Goal: Task Accomplishment & Management: Manage account settings

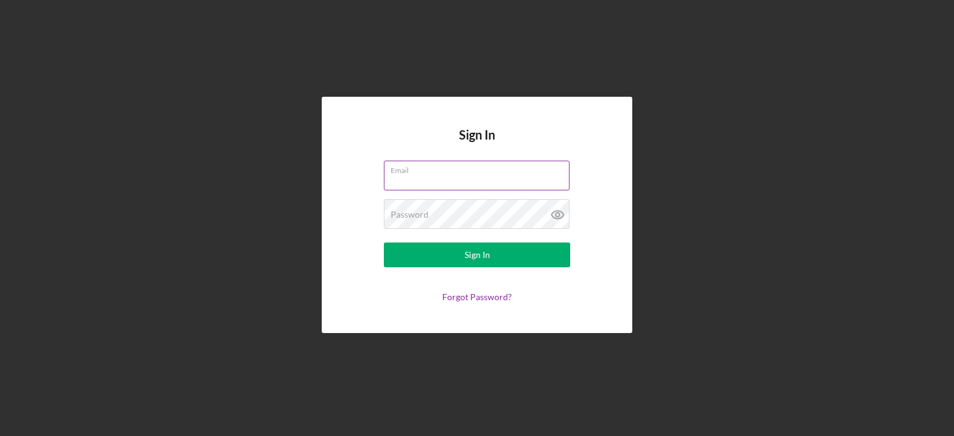
click at [412, 173] on div "Email" at bounding box center [477, 176] width 186 height 31
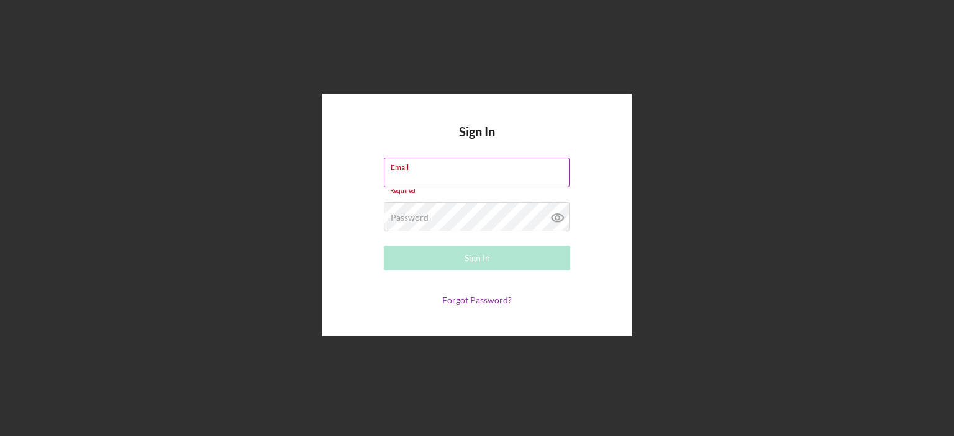
click at [414, 174] on input "Email" at bounding box center [477, 173] width 186 height 30
type input "[EMAIL_ADDRESS][DOMAIN_NAME]"
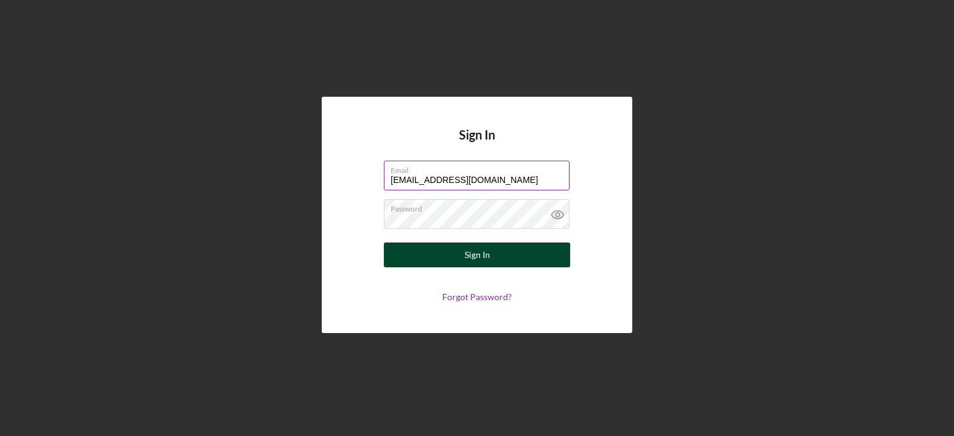
click at [471, 256] on div "Sign In" at bounding box center [476, 255] width 25 height 25
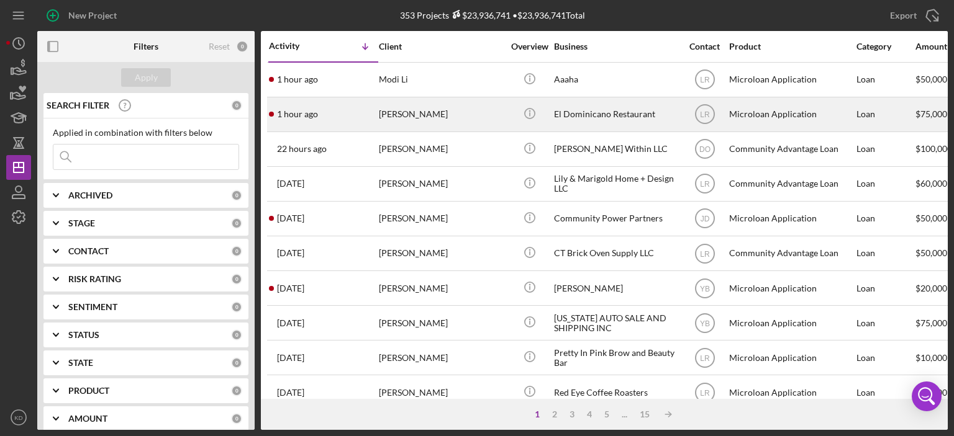
click at [412, 122] on div "[PERSON_NAME]" at bounding box center [441, 114] width 124 height 33
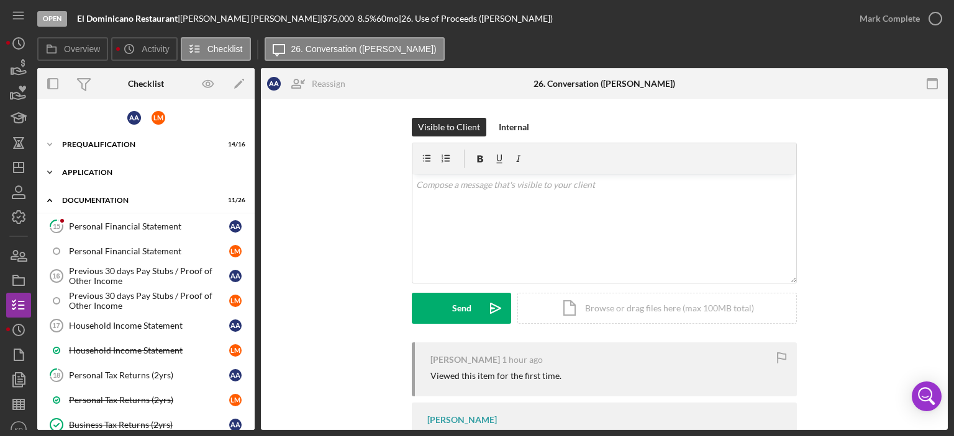
click at [50, 170] on icon "Icon/Expander" at bounding box center [49, 172] width 25 height 25
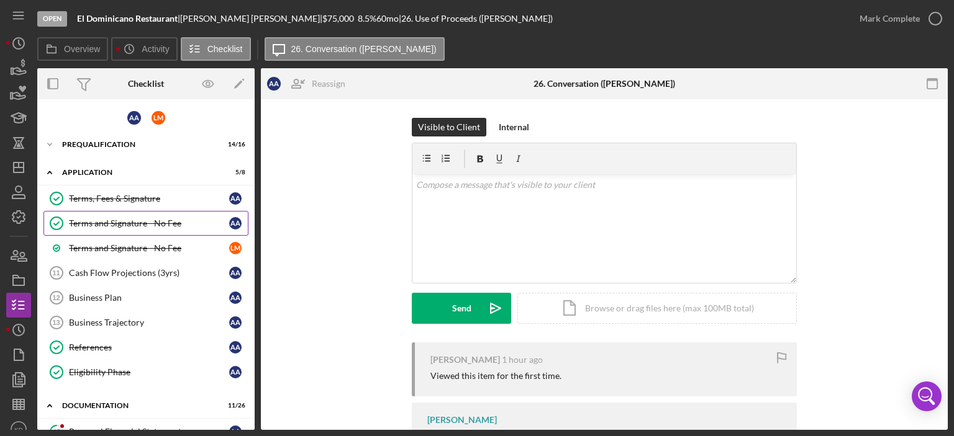
click at [107, 222] on div "Terms and Signature - No Fee" at bounding box center [149, 224] width 160 height 10
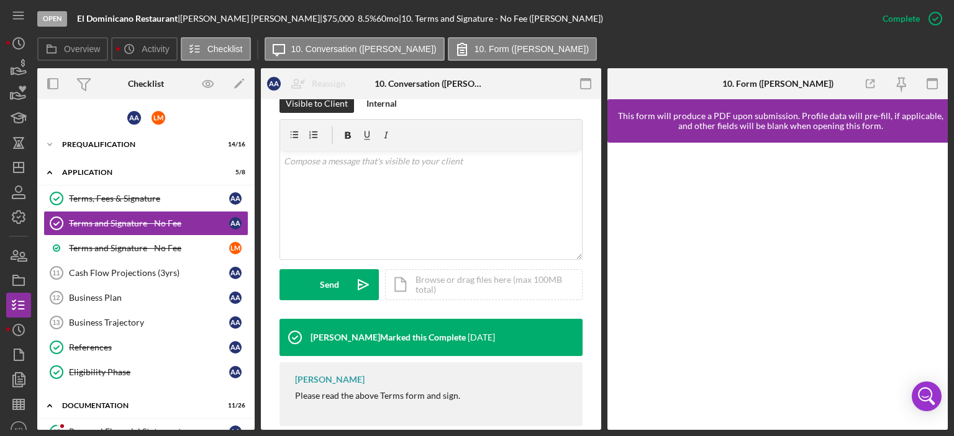
scroll to position [228, 0]
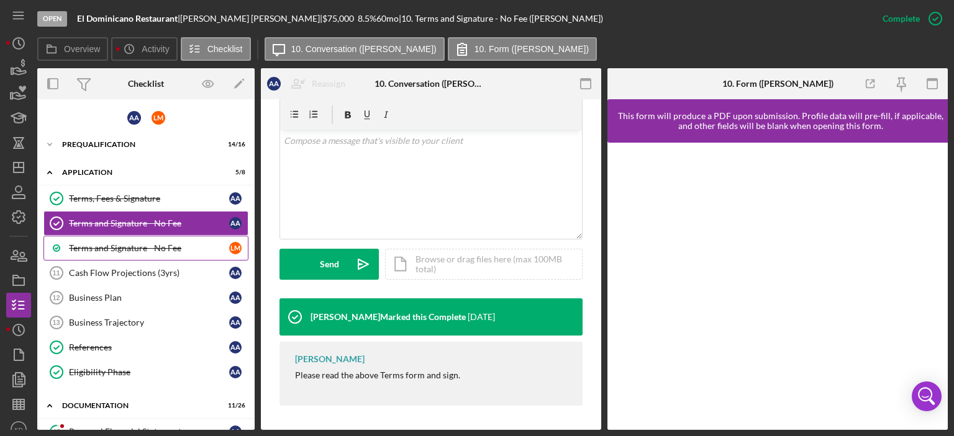
click at [117, 245] on div "Terms and Signature - No Fee" at bounding box center [149, 248] width 160 height 10
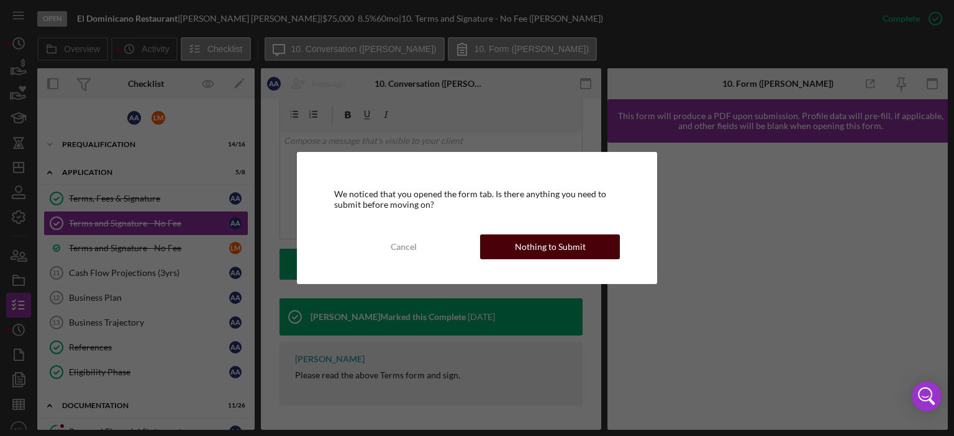
click at [559, 245] on div "Nothing to Submit" at bounding box center [550, 247] width 71 height 25
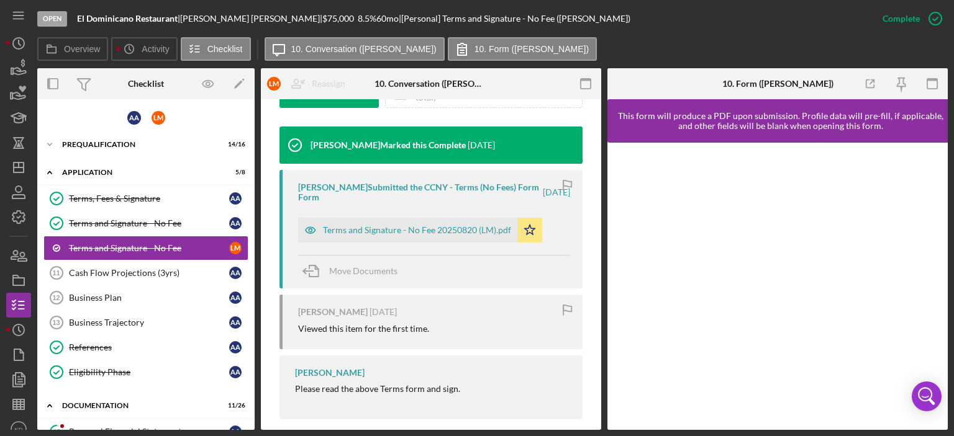
scroll to position [407, 0]
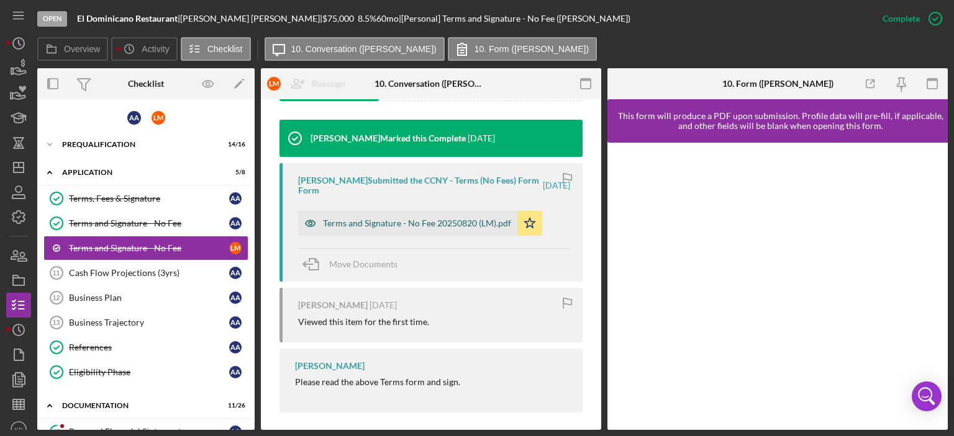
click at [403, 222] on div "Terms and Signature - No Fee 20250820 (LM).pdf" at bounding box center [417, 224] width 188 height 10
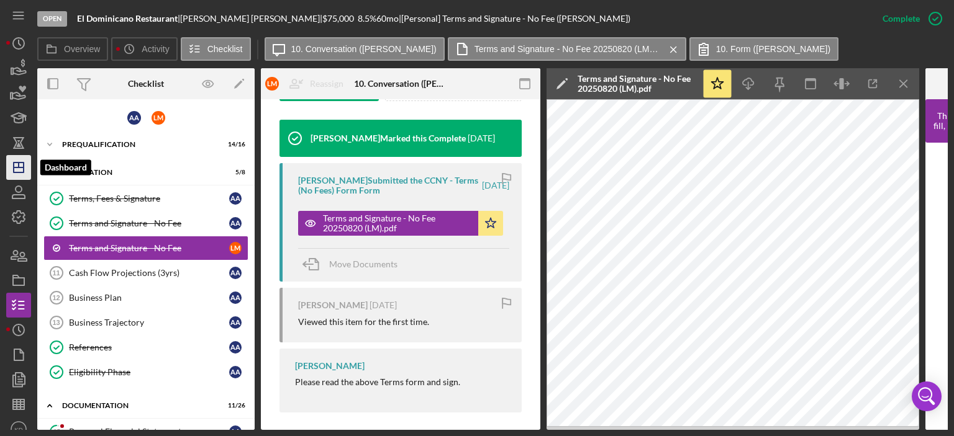
click at [20, 168] on icon "Icon/Dashboard" at bounding box center [18, 167] width 31 height 31
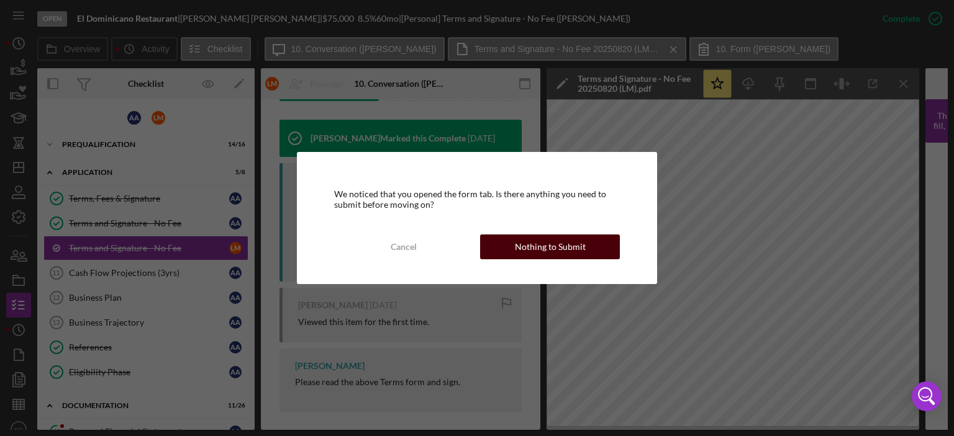
click at [505, 241] on button "Nothing to Submit" at bounding box center [550, 247] width 140 height 25
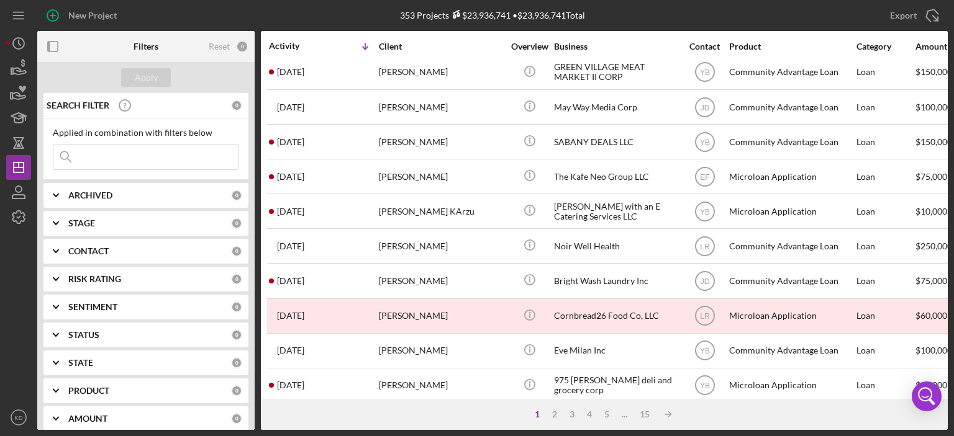
scroll to position [549, 0]
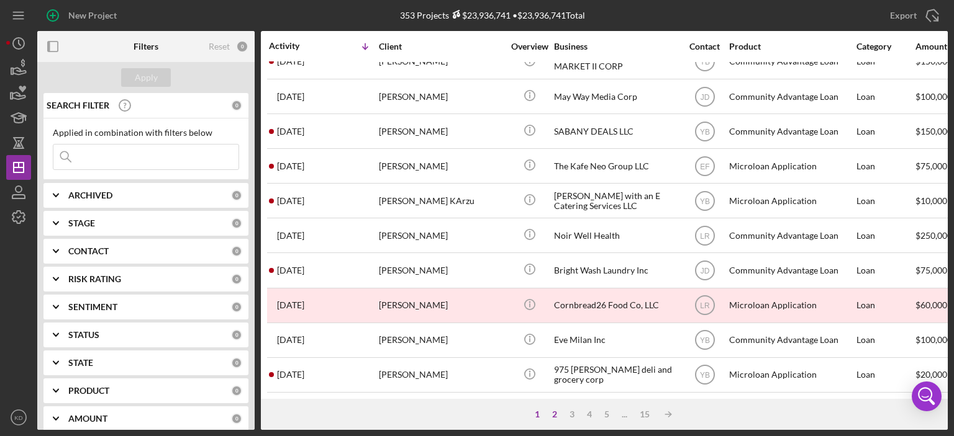
click at [553, 414] on div "2" at bounding box center [554, 415] width 17 height 10
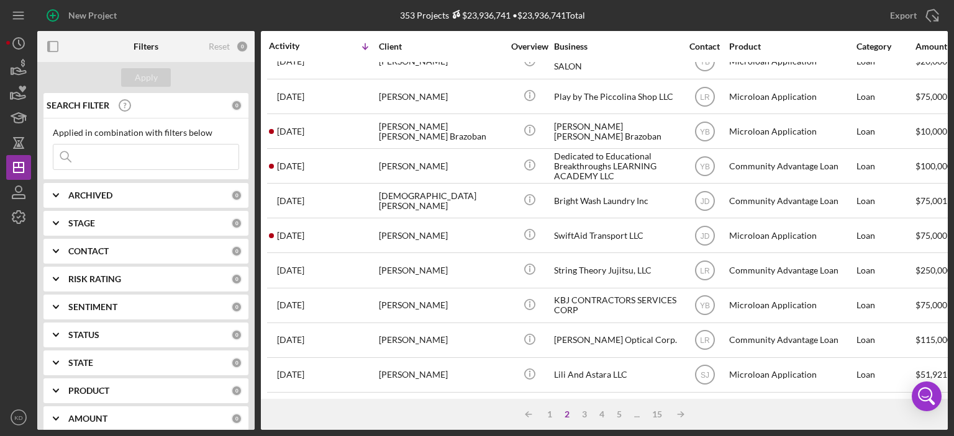
click at [581, 421] on div "Icon/Table Sort Arrow 1 2 3 4 5 ... 15 Icon/Table Sort Arrow" at bounding box center [604, 414] width 687 height 31
click at [583, 412] on div "3" at bounding box center [583, 415] width 17 height 10
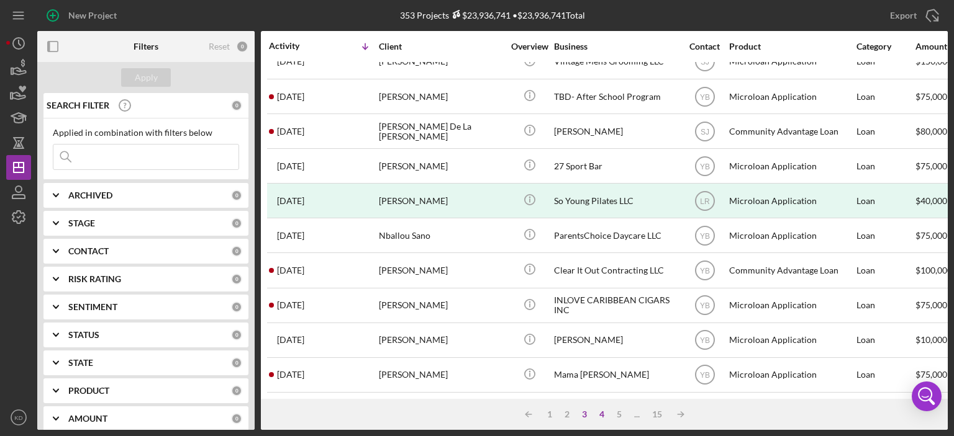
click at [600, 412] on div "4" at bounding box center [601, 415] width 17 height 10
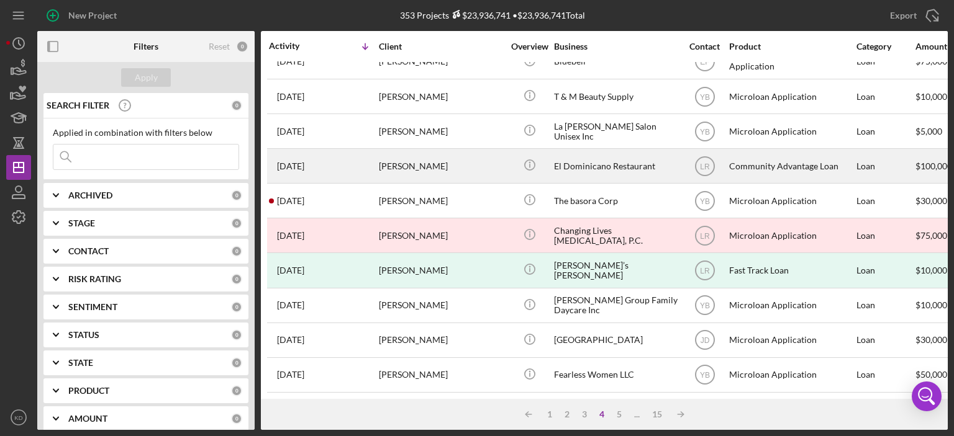
click at [616, 154] on div "El Dominicano Restaurant" at bounding box center [616, 166] width 124 height 33
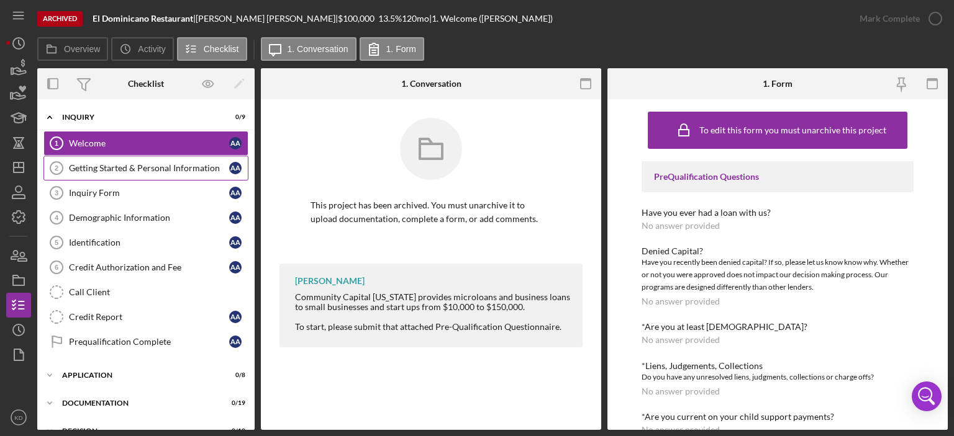
drag, startPoint x: 81, startPoint y: 166, endPoint x: 88, endPoint y: 170, distance: 8.1
click at [88, 170] on div "Getting Started & Personal Information" at bounding box center [149, 168] width 160 height 10
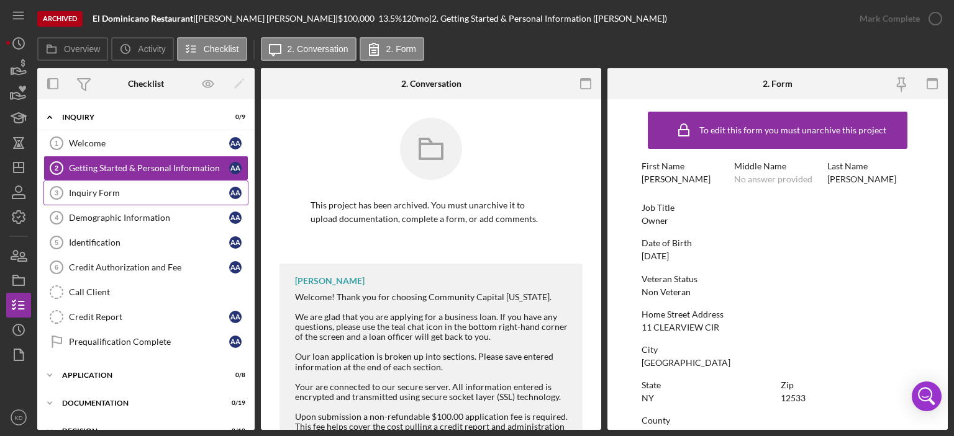
click at [94, 191] on div "Inquiry Form" at bounding box center [149, 193] width 160 height 10
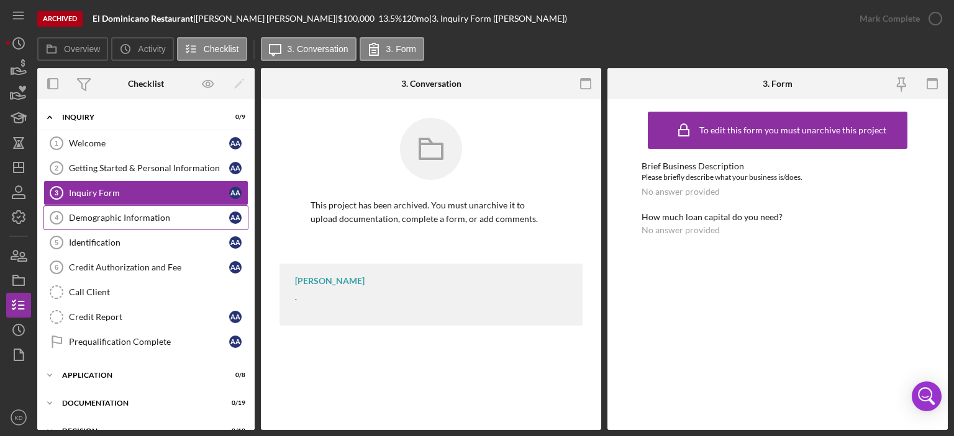
click at [98, 214] on div "Demographic Information" at bounding box center [149, 218] width 160 height 10
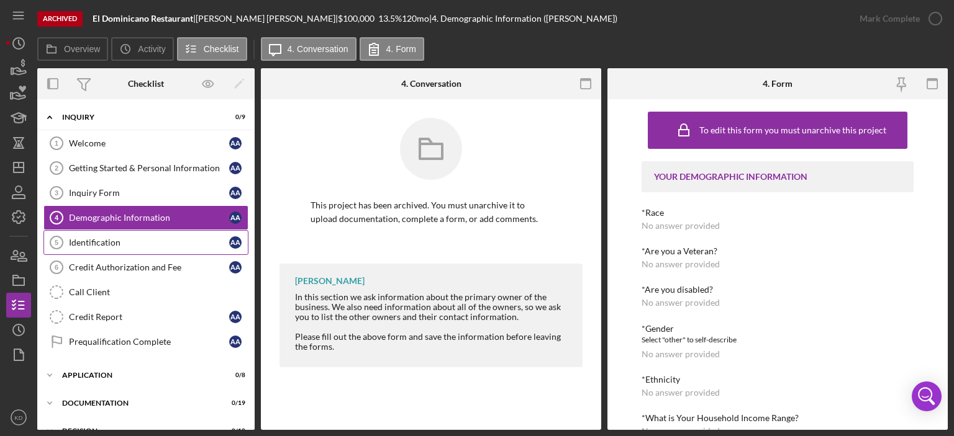
click at [101, 242] on div "Identification" at bounding box center [149, 243] width 160 height 10
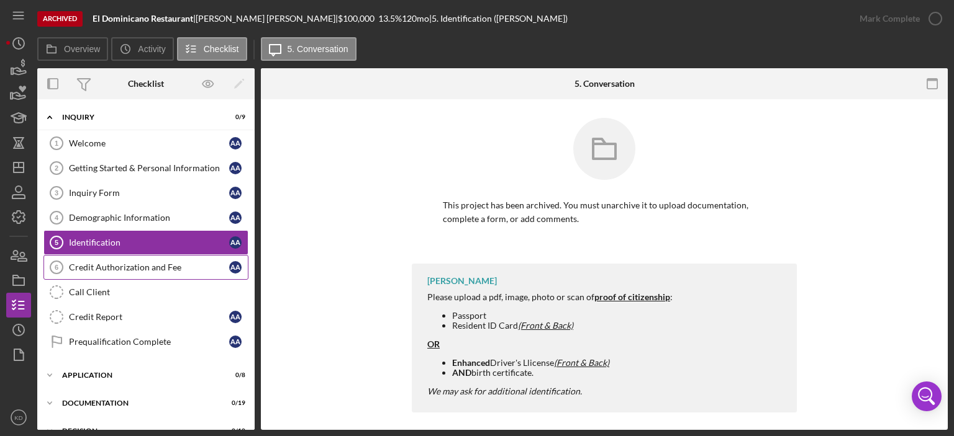
click at [97, 265] on div "Credit Authorization and Fee" at bounding box center [149, 268] width 160 height 10
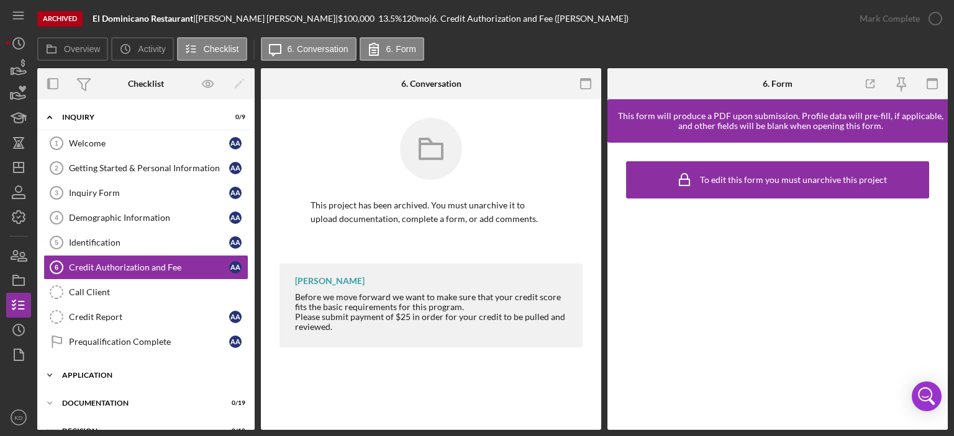
click at [48, 374] on polyline at bounding box center [50, 375] width 4 height 2
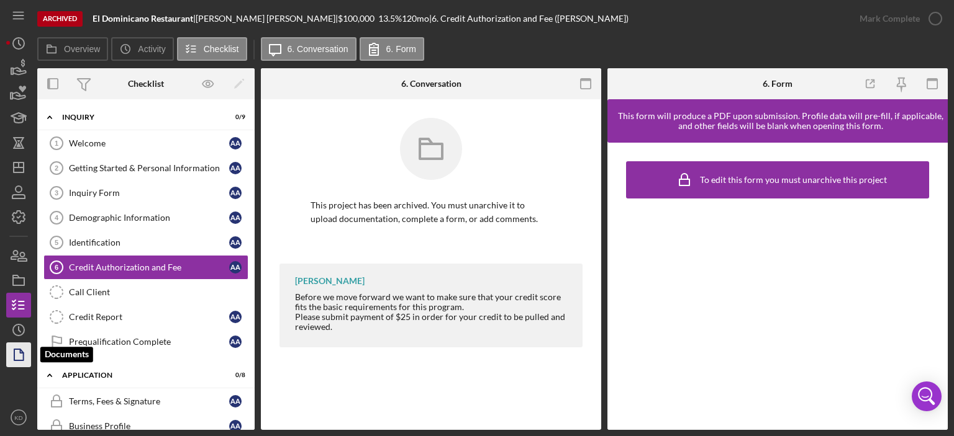
click at [19, 354] on icon "button" at bounding box center [18, 355] width 31 height 31
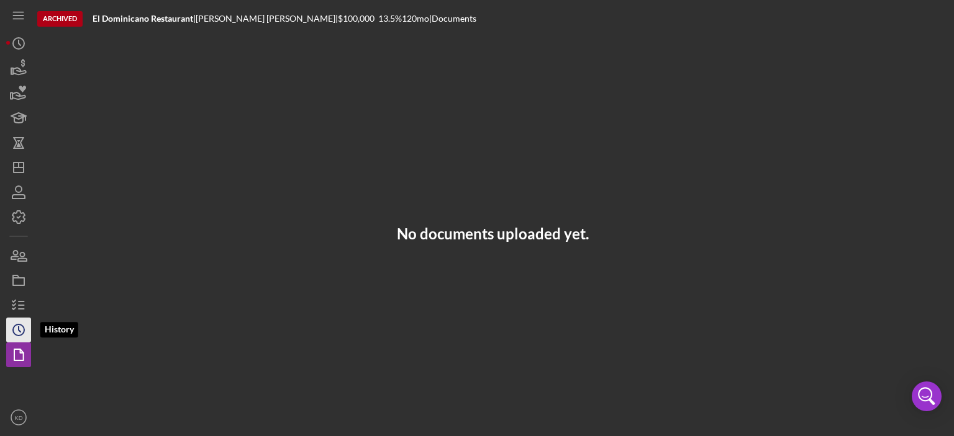
click at [12, 327] on icon "Icon/History" at bounding box center [18, 330] width 31 height 31
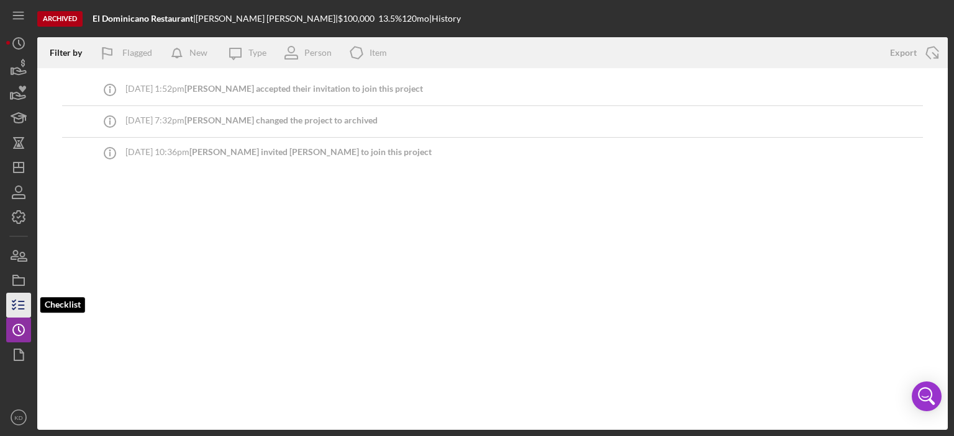
click at [12, 302] on icon "button" at bounding box center [18, 305] width 31 height 31
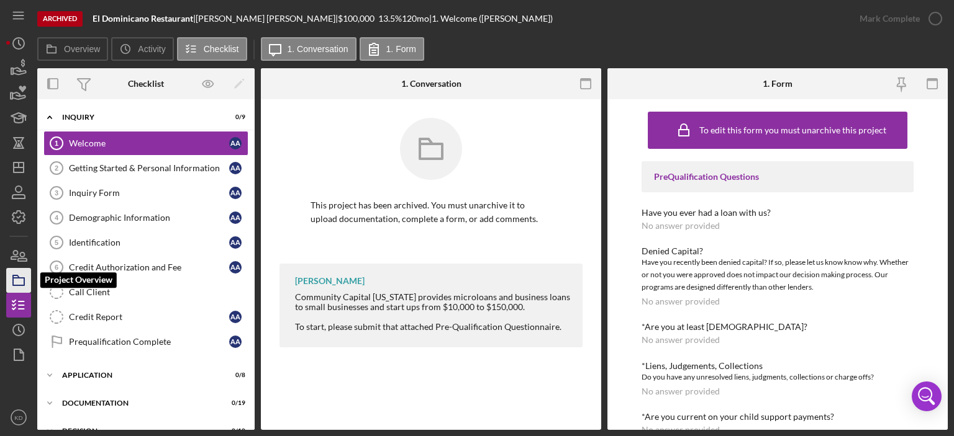
click at [11, 282] on icon "button" at bounding box center [18, 280] width 31 height 31
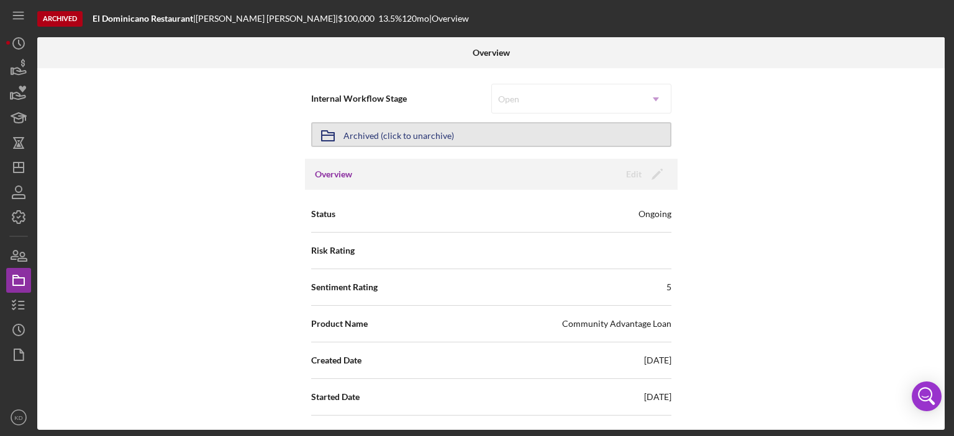
click at [392, 130] on div "Archived (click to unarchive)" at bounding box center [398, 135] width 111 height 22
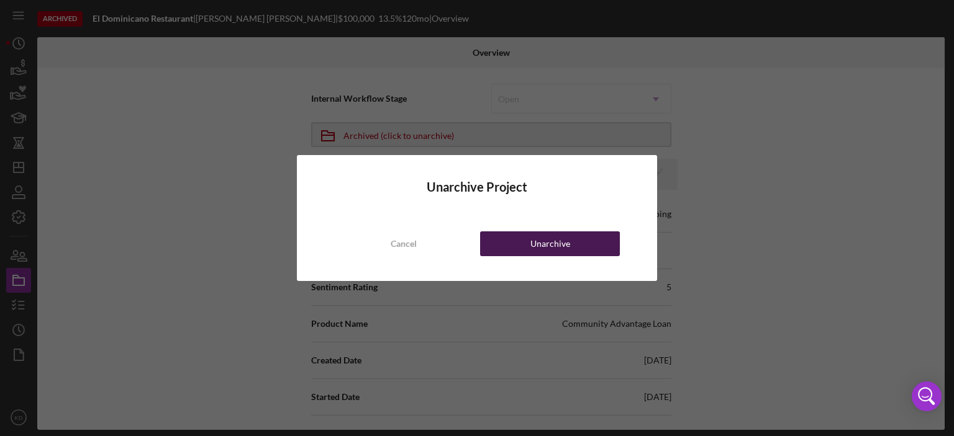
click at [556, 242] on div "Unarchive" at bounding box center [550, 244] width 40 height 25
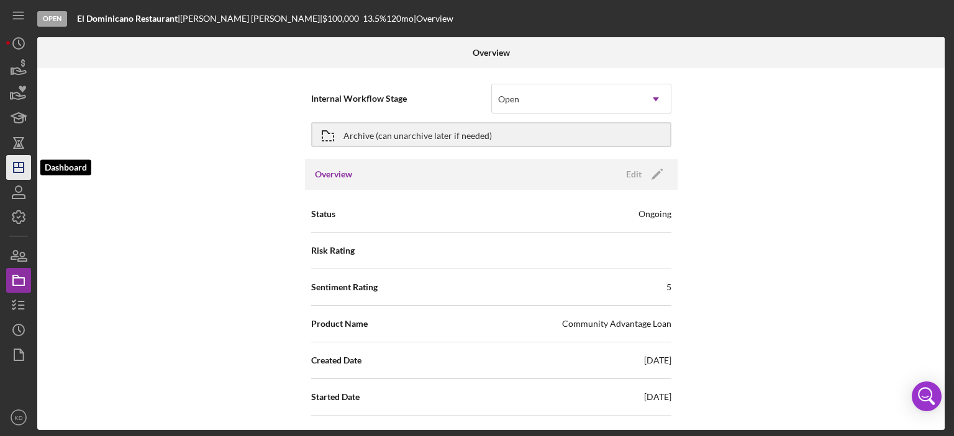
click at [19, 171] on icon "Icon/Dashboard" at bounding box center [18, 167] width 31 height 31
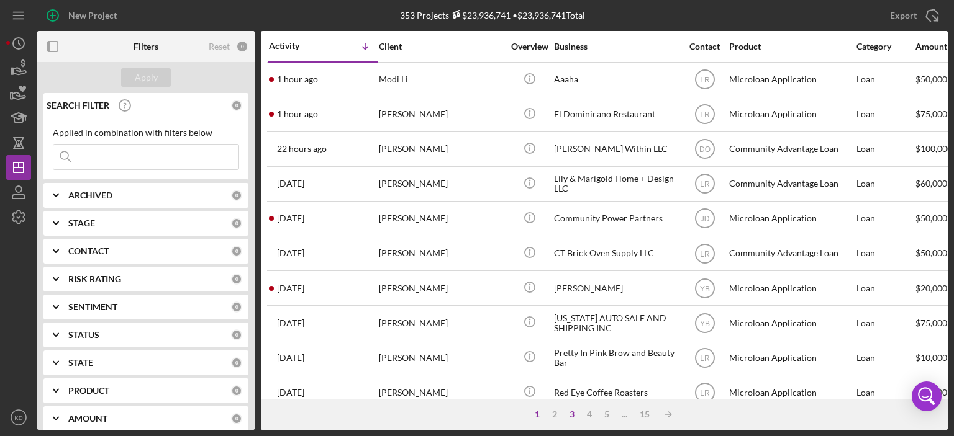
click at [571, 415] on div "3" at bounding box center [571, 415] width 17 height 10
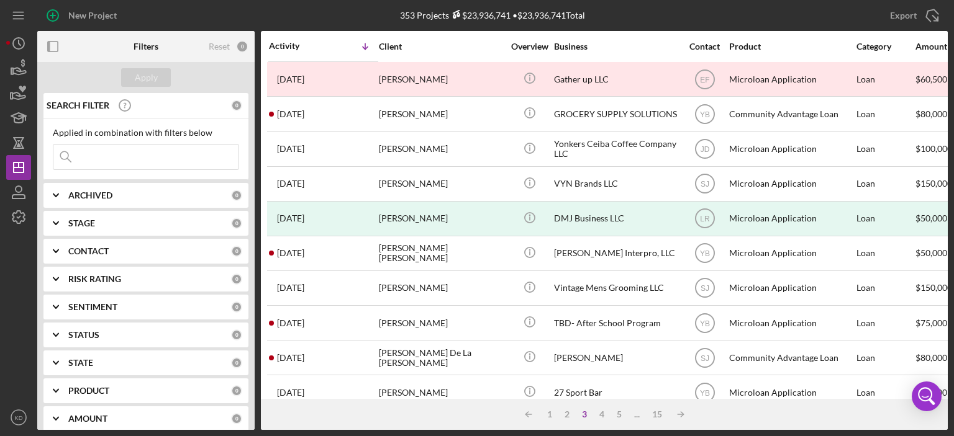
scroll to position [549, 0]
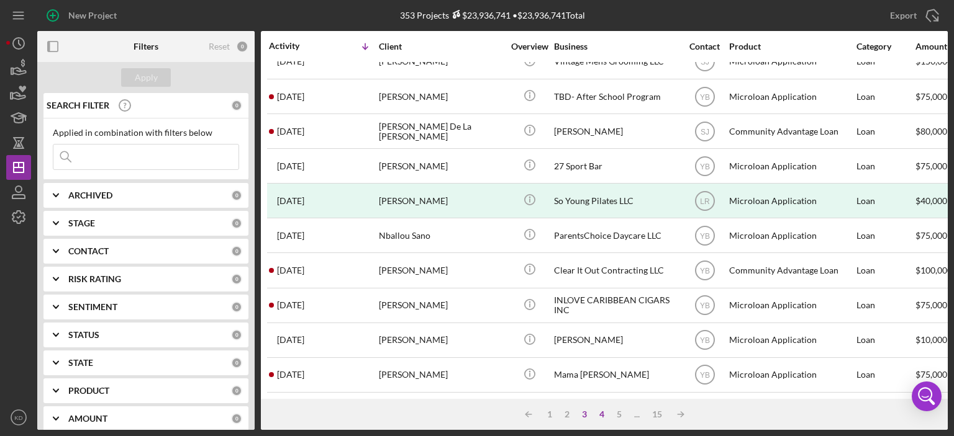
click at [598, 412] on div "4" at bounding box center [601, 415] width 17 height 10
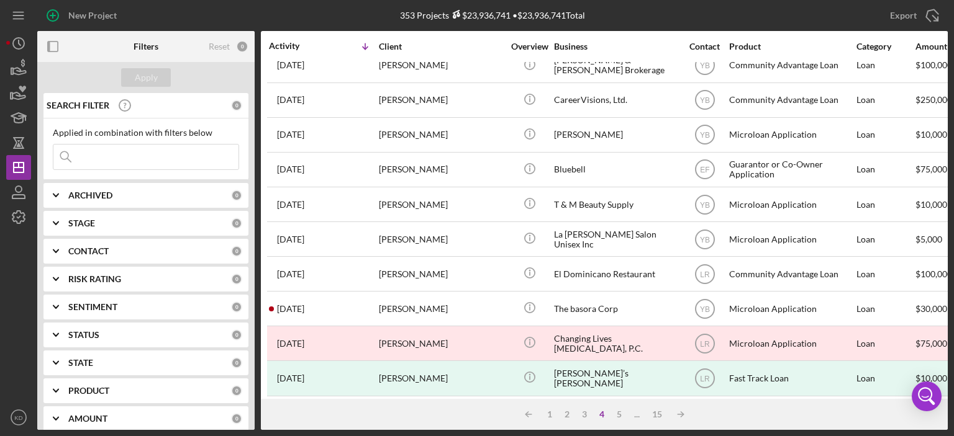
scroll to position [447, 0]
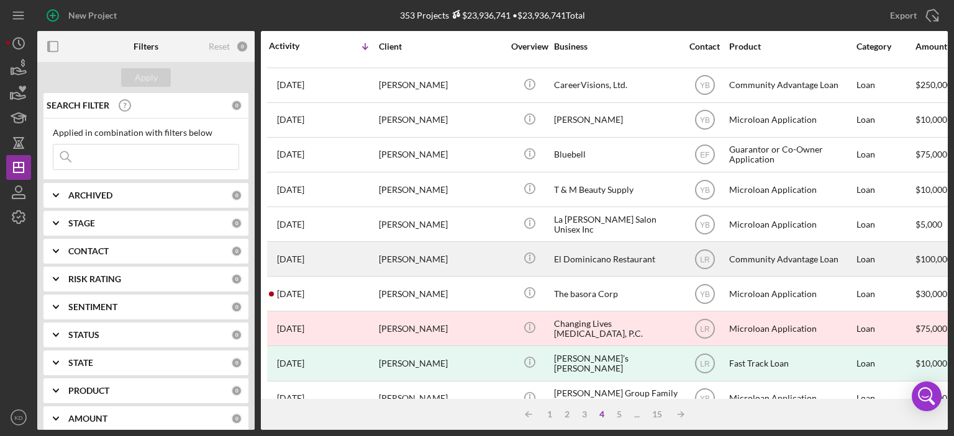
click at [549, 258] on div "Icon/Info" at bounding box center [529, 259] width 47 height 33
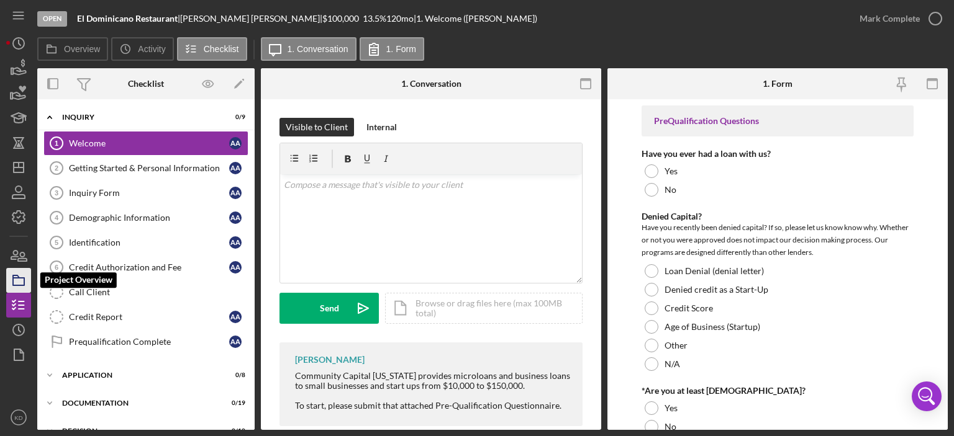
click at [15, 274] on icon "button" at bounding box center [18, 280] width 31 height 31
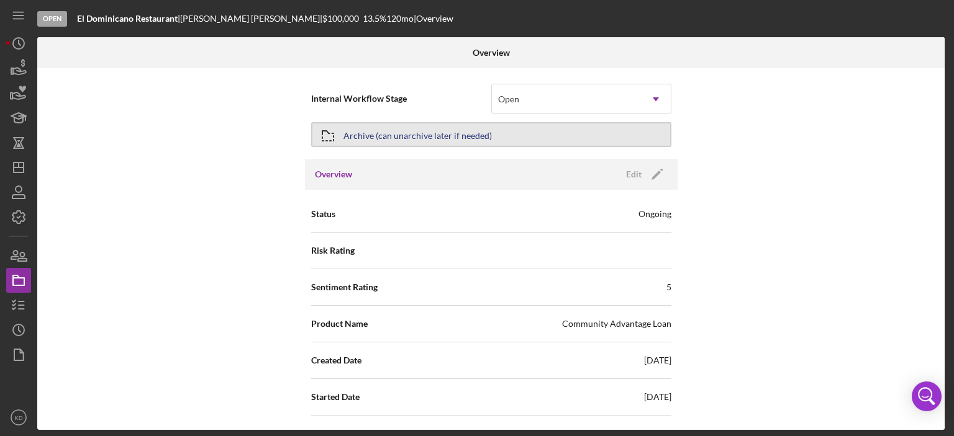
click at [450, 134] on div "Archive (can unarchive later if needed)" at bounding box center [417, 135] width 148 height 22
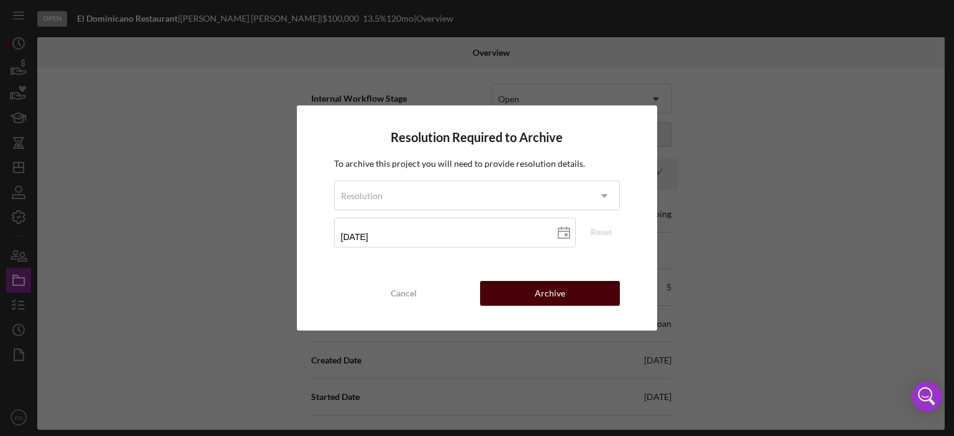
click at [539, 292] on div "Archive" at bounding box center [550, 293] width 30 height 25
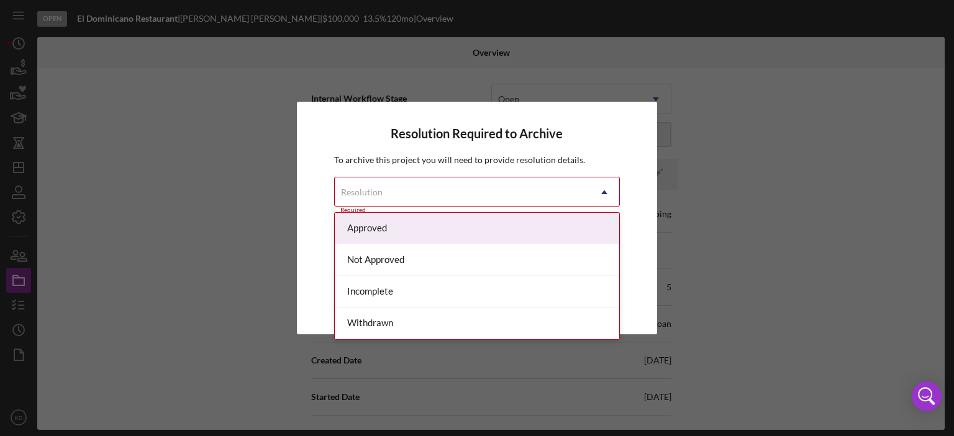
click at [603, 189] on icon "Icon/Dropdown Arrow" at bounding box center [604, 193] width 30 height 30
click at [565, 233] on div "Approved" at bounding box center [477, 229] width 285 height 32
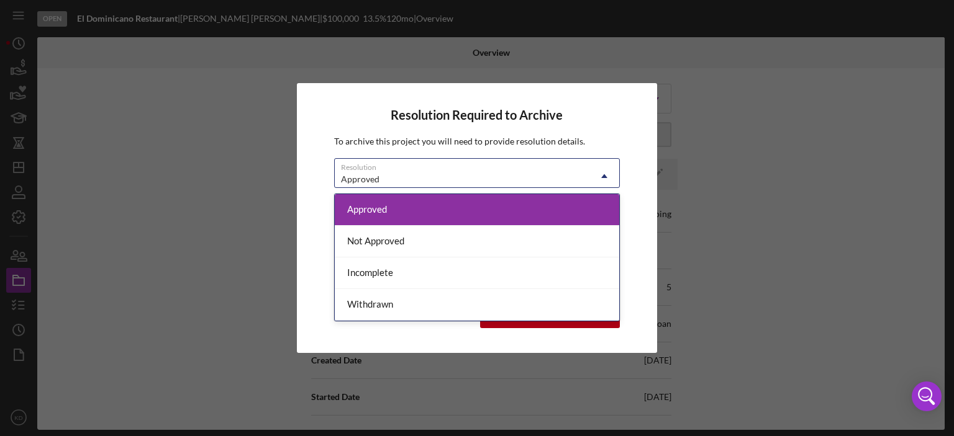
click at [601, 174] on icon "Icon/Dropdown Arrow" at bounding box center [604, 176] width 30 height 30
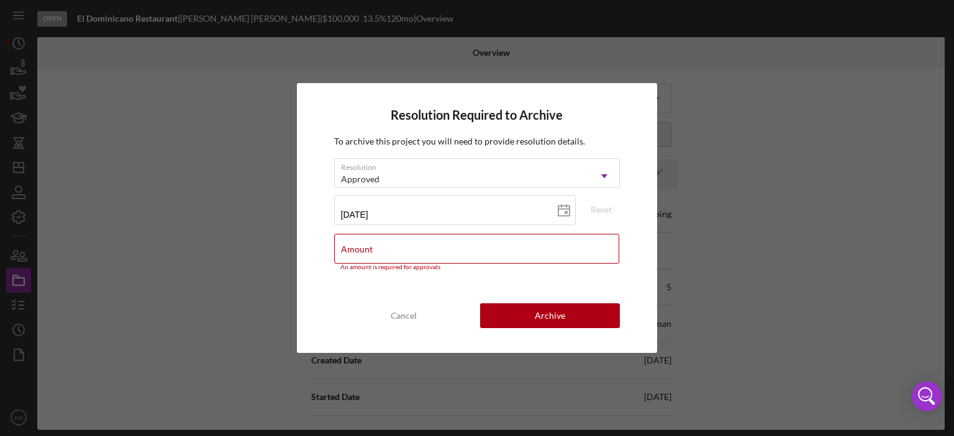
click at [452, 363] on div "Resolution Required to Archive To archive this project you will need to provide…" at bounding box center [477, 218] width 954 height 436
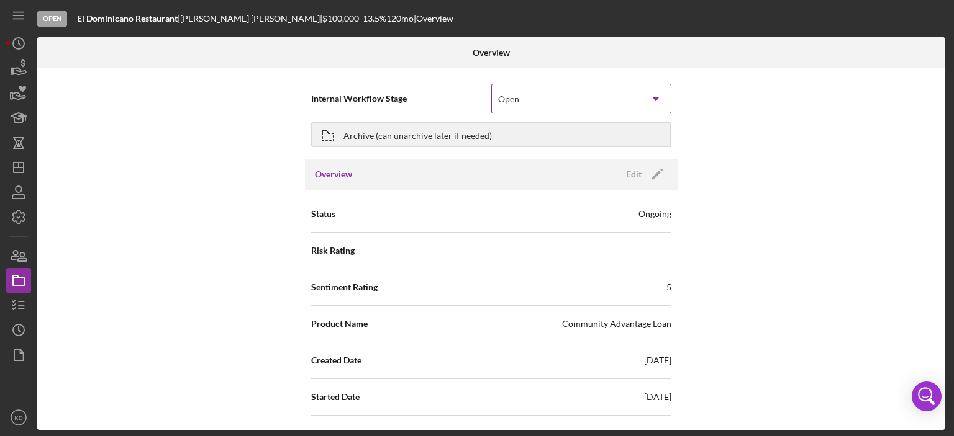
click at [652, 98] on icon "Icon/Dropdown Arrow" at bounding box center [656, 99] width 30 height 30
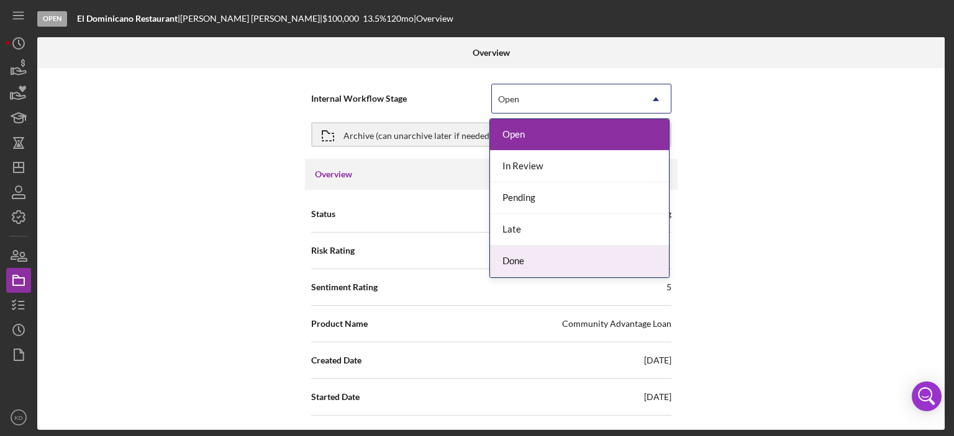
click at [564, 266] on div "Done" at bounding box center [579, 262] width 179 height 32
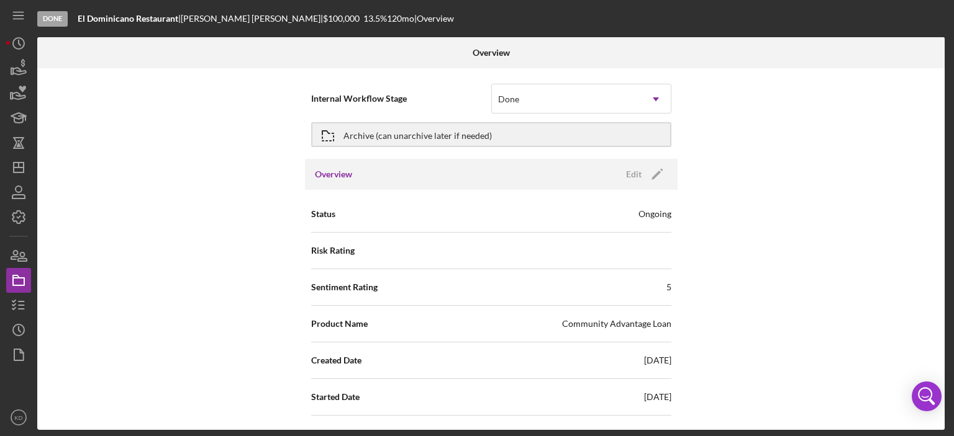
click at [201, 188] on div "Internal Workflow Stage Done Icon/Dropdown Arrow Archive (can unarchive later i…" at bounding box center [490, 249] width 907 height 362
click at [939, 325] on div "Internal Workflow Stage Done Icon/Dropdown Arrow Archive (can unarchive later i…" at bounding box center [490, 249] width 907 height 362
click at [472, 133] on div "Archive (can unarchive later if needed)" at bounding box center [417, 135] width 148 height 22
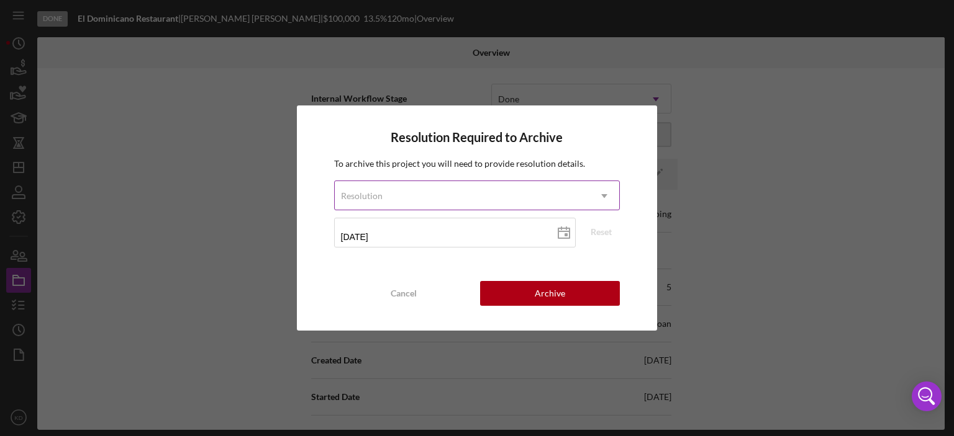
click at [603, 195] on icon "Icon/Dropdown Arrow" at bounding box center [604, 196] width 30 height 30
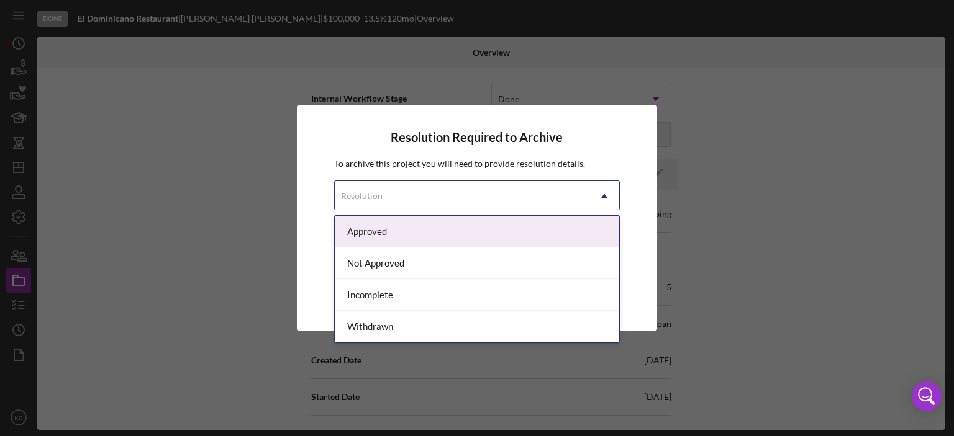
click at [587, 233] on div "Approved" at bounding box center [477, 232] width 285 height 32
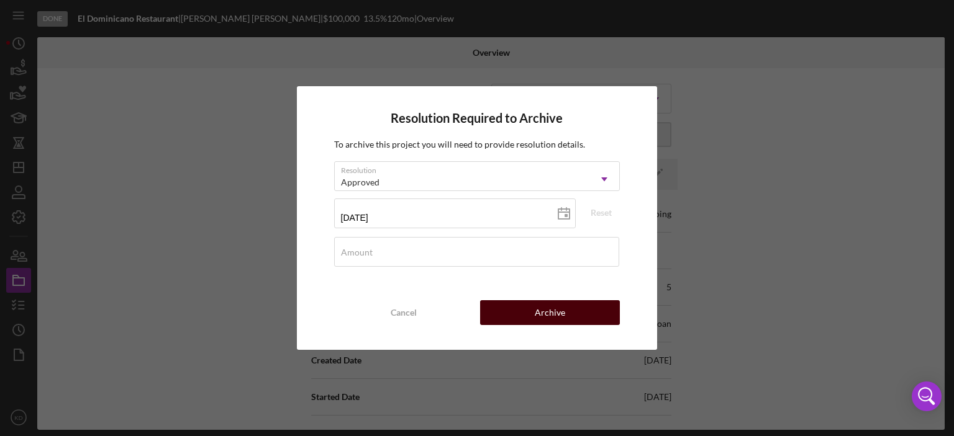
click at [544, 314] on div "Archive" at bounding box center [550, 312] width 30 height 25
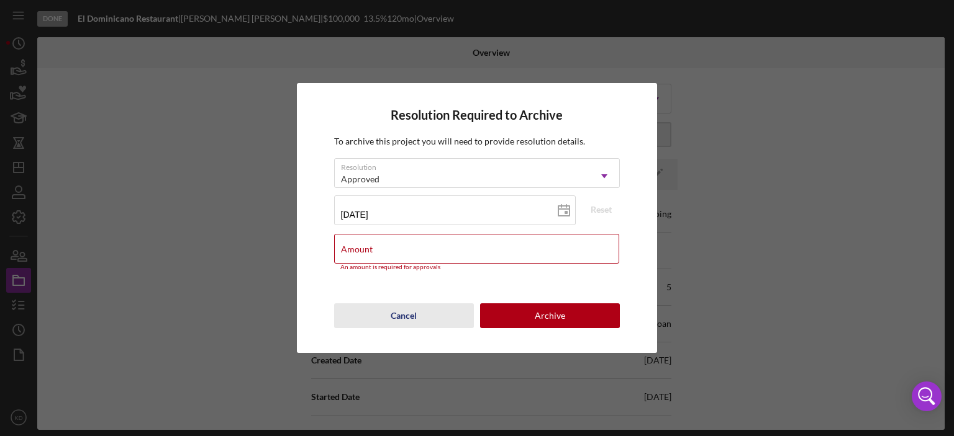
click at [402, 317] on div "Cancel" at bounding box center [403, 316] width 26 height 25
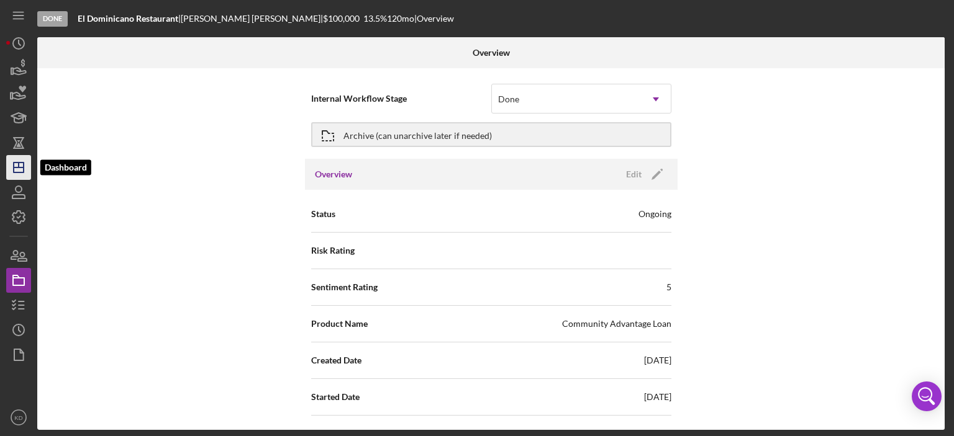
click at [26, 171] on icon "Icon/Dashboard" at bounding box center [18, 167] width 31 height 31
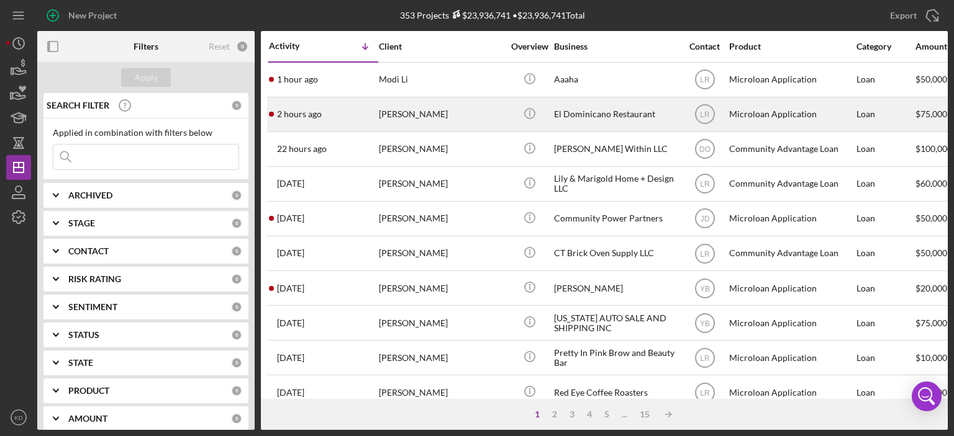
click at [574, 109] on div "El Dominicano Restaurant" at bounding box center [616, 114] width 124 height 33
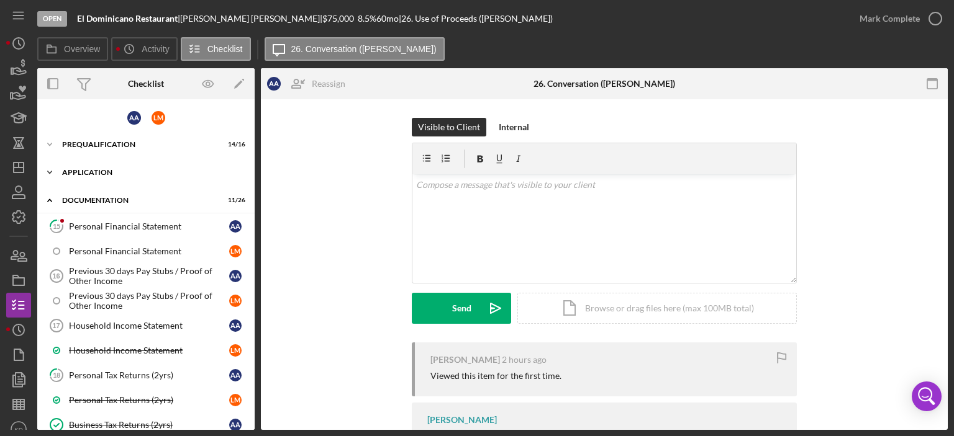
click at [51, 171] on polyline at bounding box center [50, 172] width 4 height 2
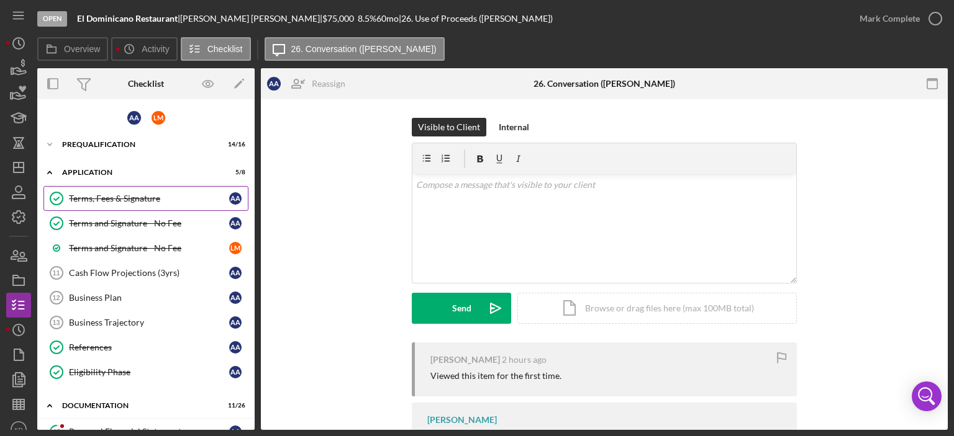
click at [99, 199] on div "Terms, Fees & Signature" at bounding box center [149, 199] width 160 height 10
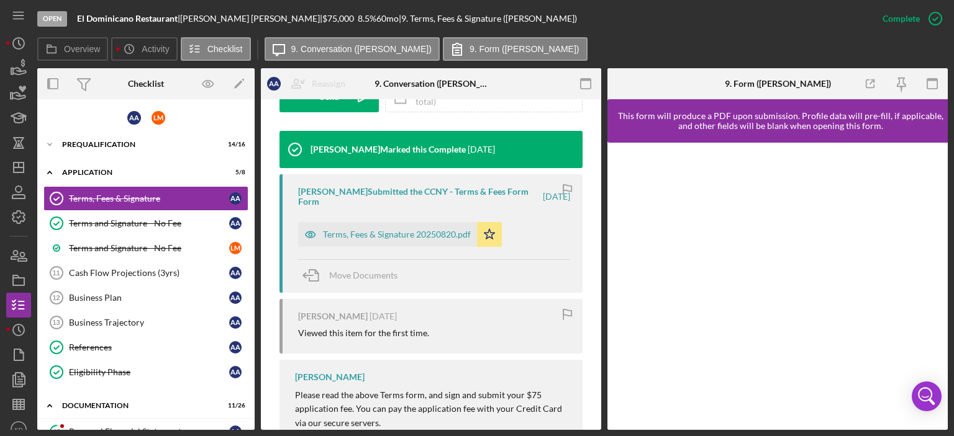
scroll to position [413, 0]
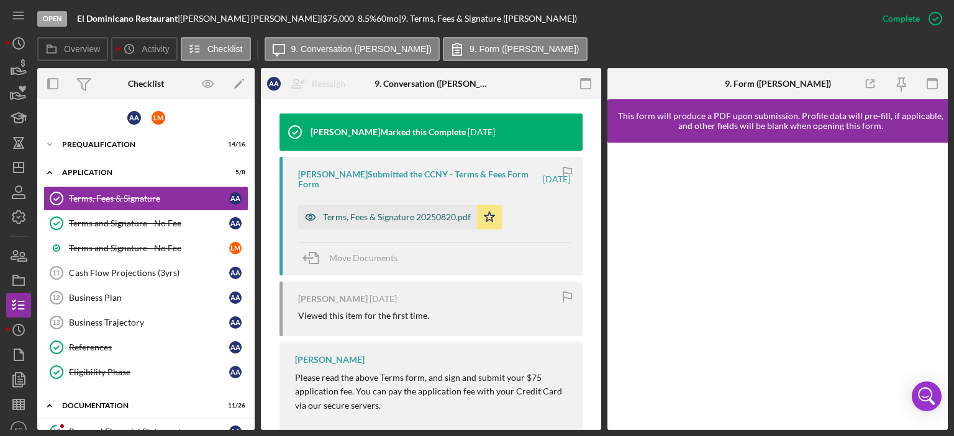
click at [431, 214] on div "Terms, Fees & Signature 20250820.pdf" at bounding box center [397, 217] width 148 height 10
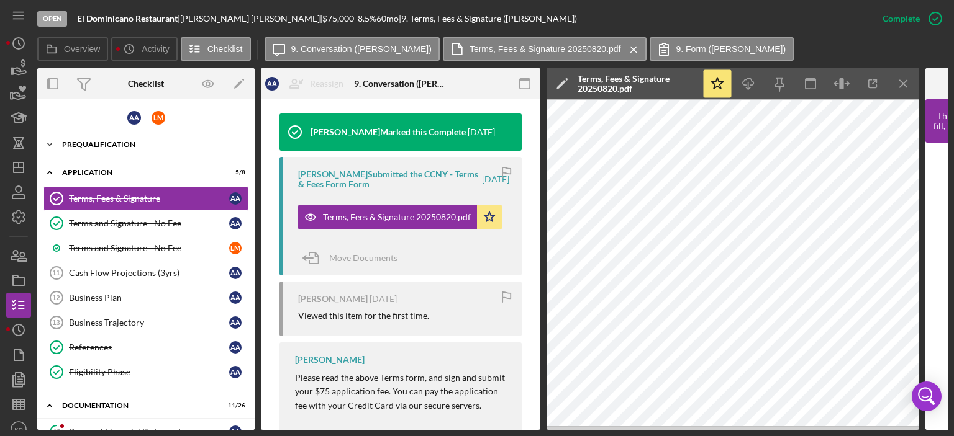
click at [49, 143] on icon "Icon/Expander" at bounding box center [49, 144] width 25 height 25
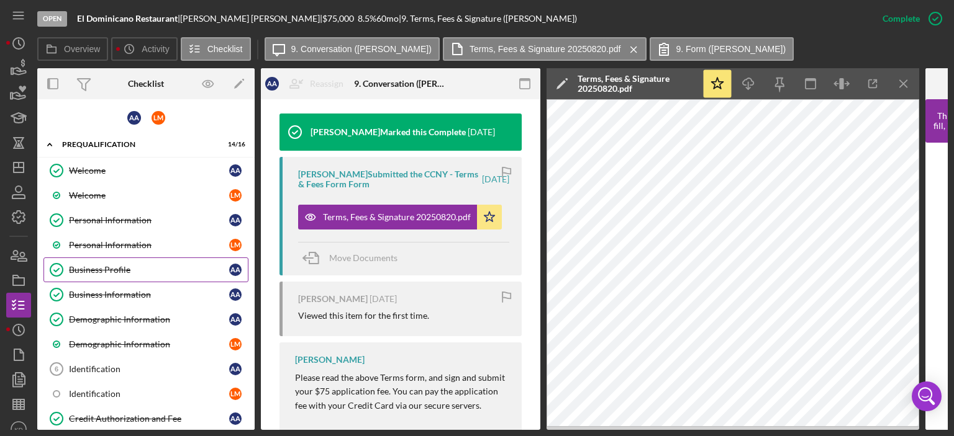
click at [104, 266] on div "Business Profile" at bounding box center [149, 270] width 160 height 10
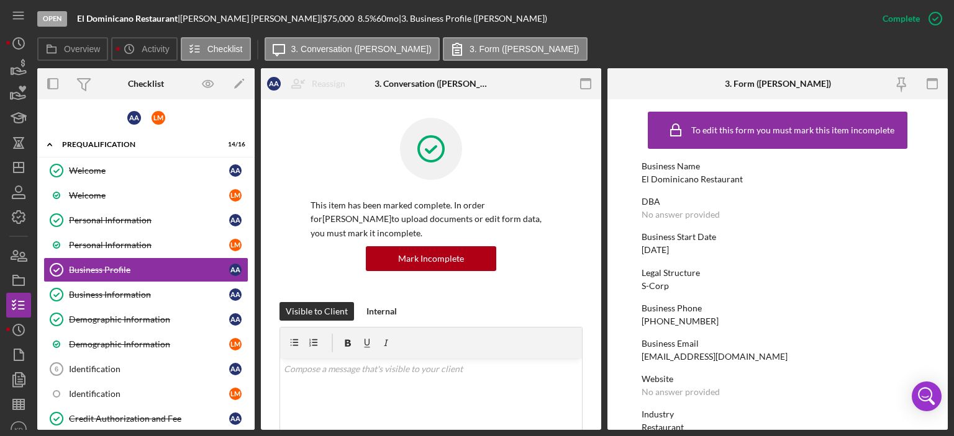
click at [942, 320] on form "To edit this form you must mark this item incomplete Business Name El Dominican…" at bounding box center [777, 264] width 340 height 331
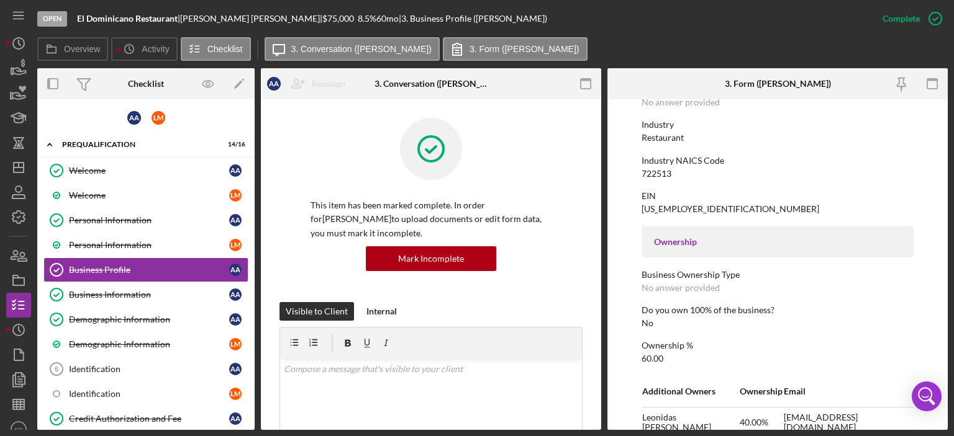
scroll to position [579, 0]
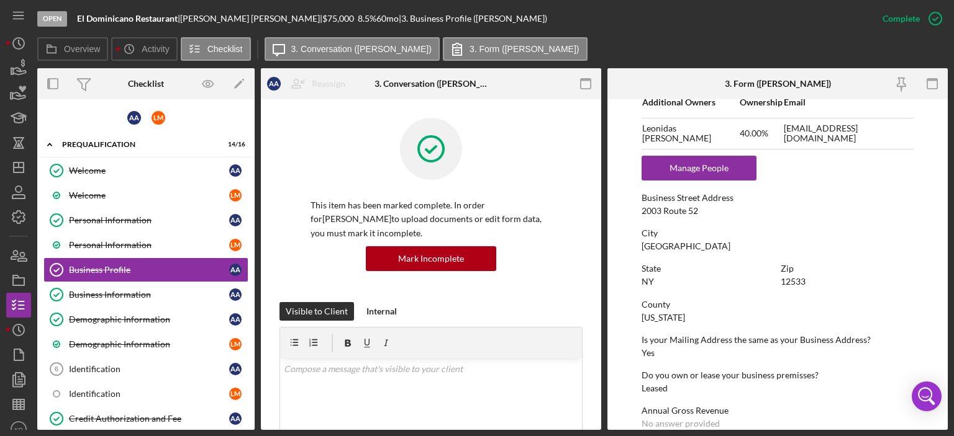
click at [942, 399] on form "To edit this form you must mark this item incomplete Business Name El Dominican…" at bounding box center [777, 264] width 340 height 331
click at [145, 287] on link "Business Information Business Information A A" at bounding box center [145, 294] width 205 height 25
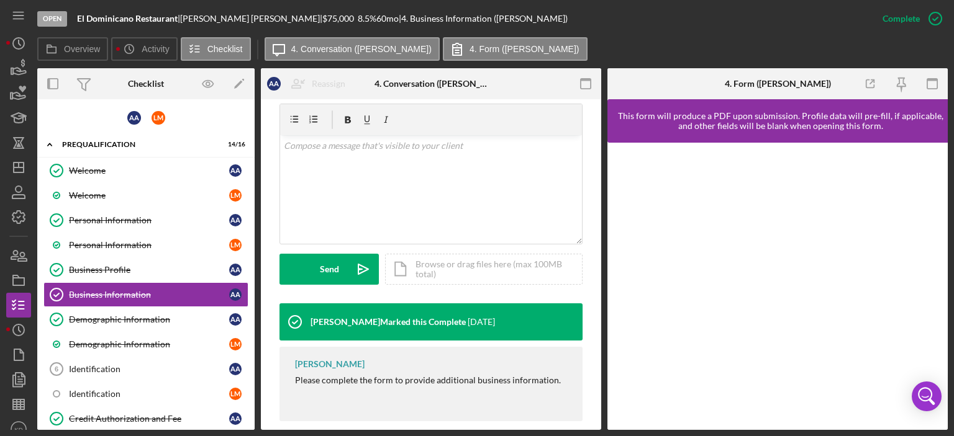
scroll to position [238, 0]
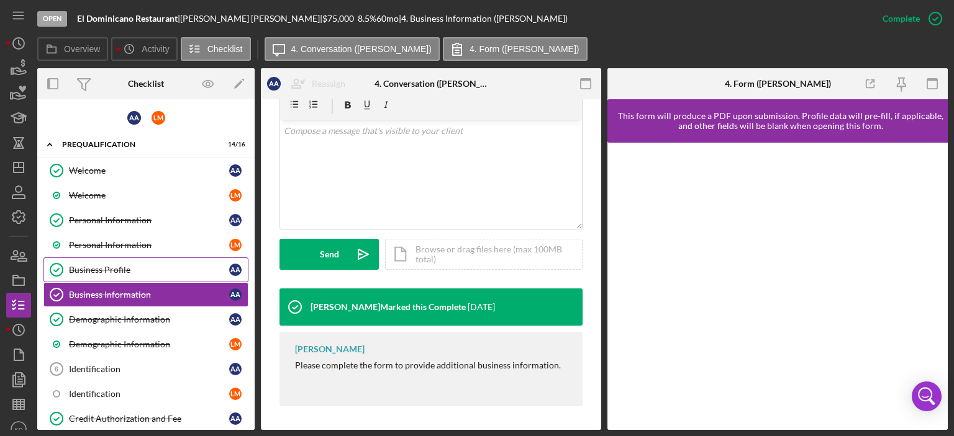
click at [97, 270] on div "Business Profile" at bounding box center [149, 270] width 160 height 10
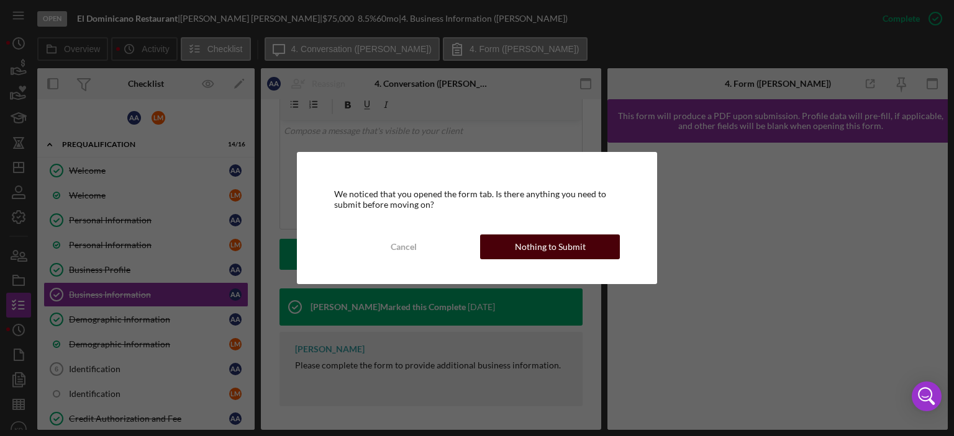
click at [567, 240] on div "Nothing to Submit" at bounding box center [550, 247] width 71 height 25
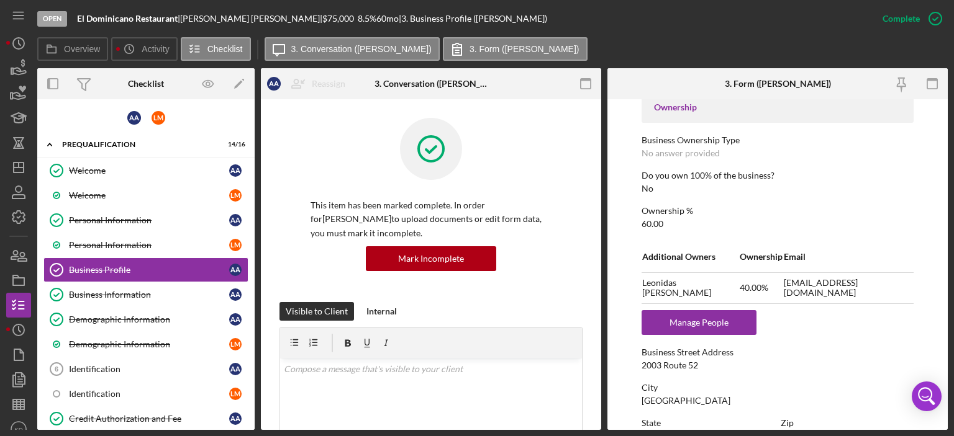
scroll to position [430, 0]
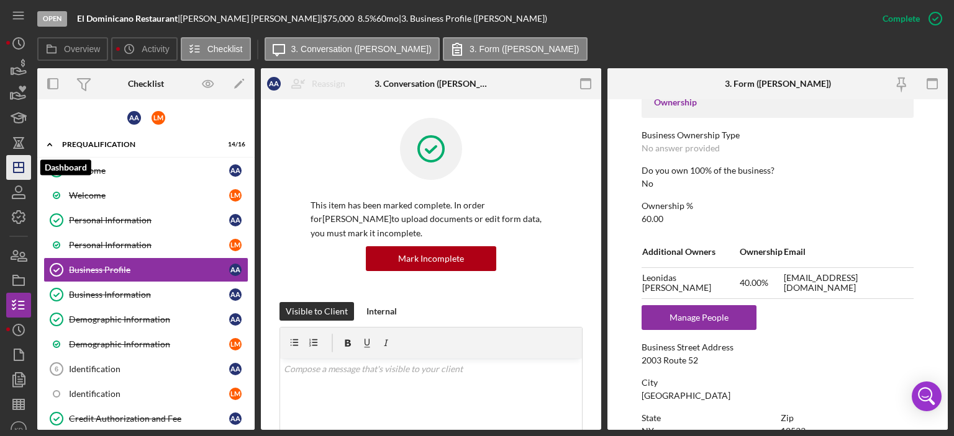
click at [23, 165] on polygon "button" at bounding box center [19, 168] width 10 height 10
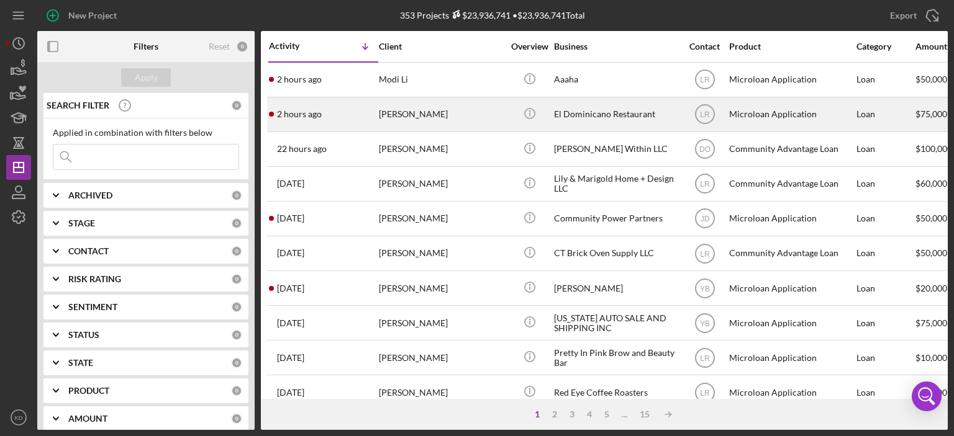
click at [582, 115] on div "El Dominicano Restaurant" at bounding box center [616, 114] width 124 height 33
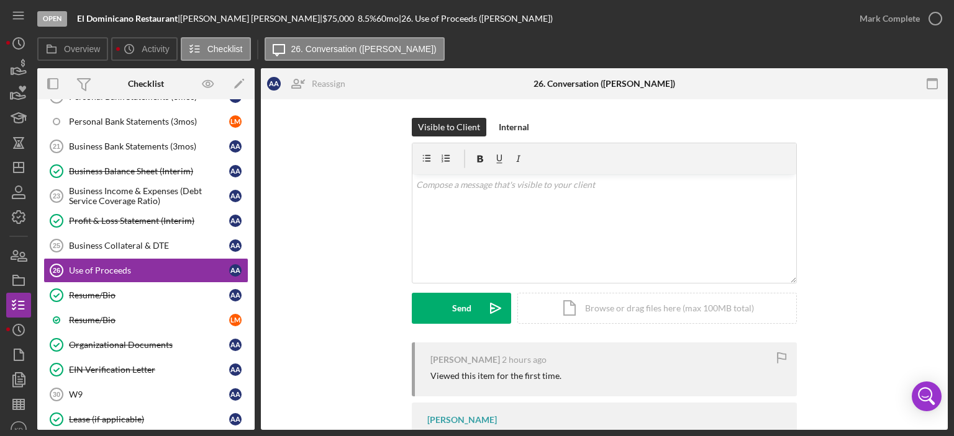
scroll to position [63, 0]
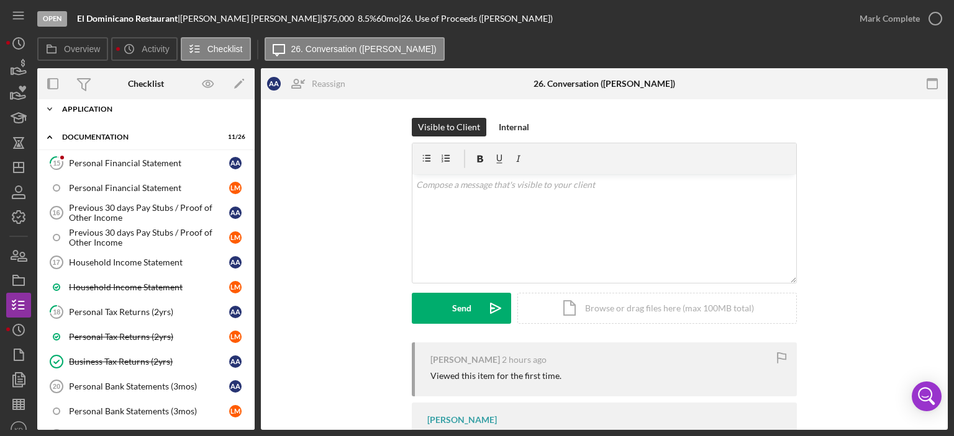
click at [49, 106] on icon "Icon/Expander" at bounding box center [49, 109] width 25 height 25
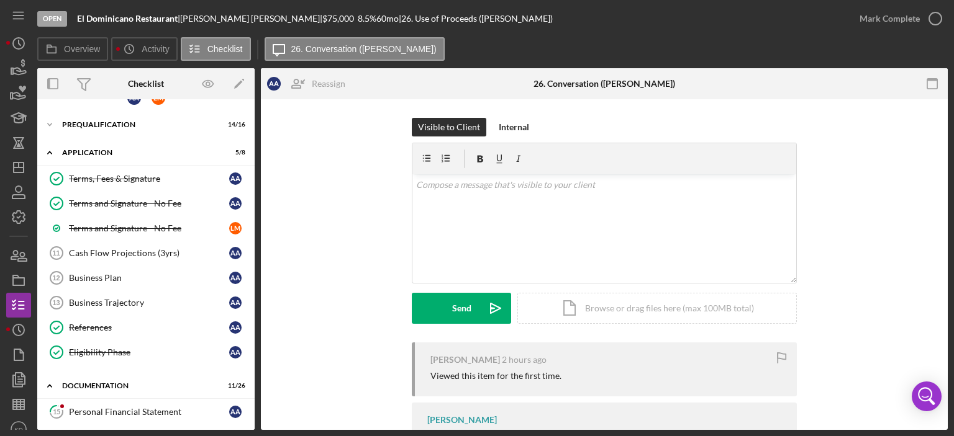
scroll to position [0, 0]
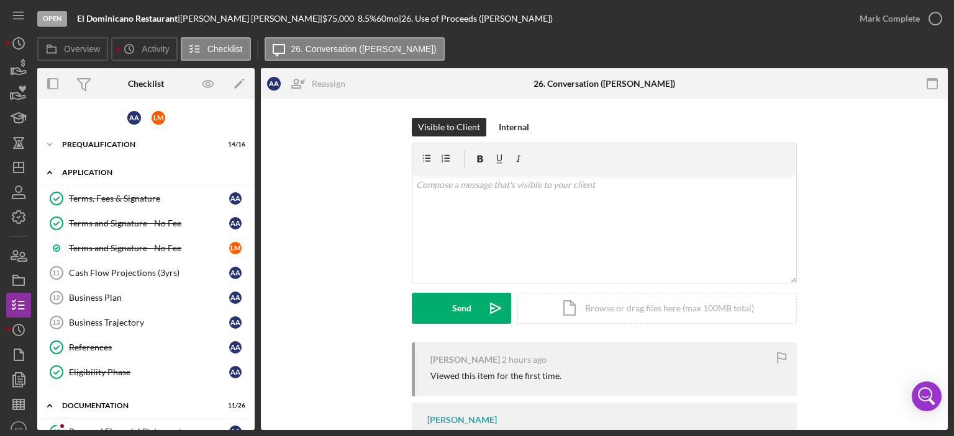
click at [52, 173] on icon "Icon/Expander" at bounding box center [49, 172] width 25 height 25
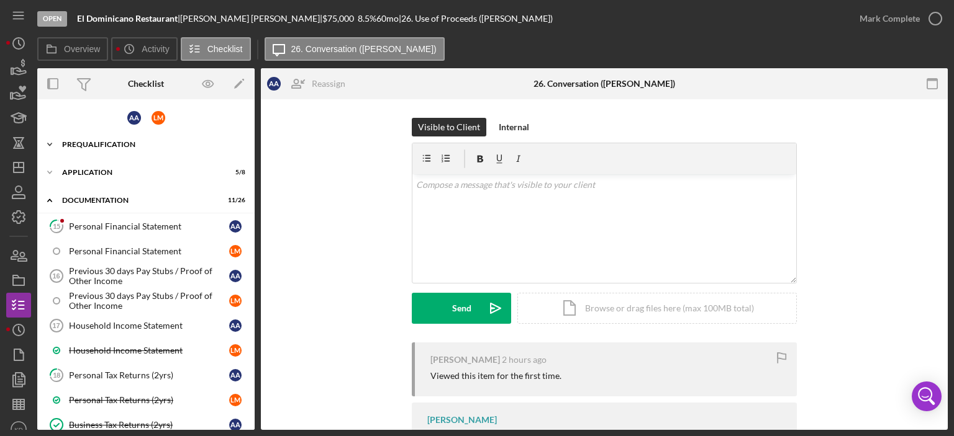
click at [49, 141] on icon "Icon/Expander" at bounding box center [49, 144] width 25 height 25
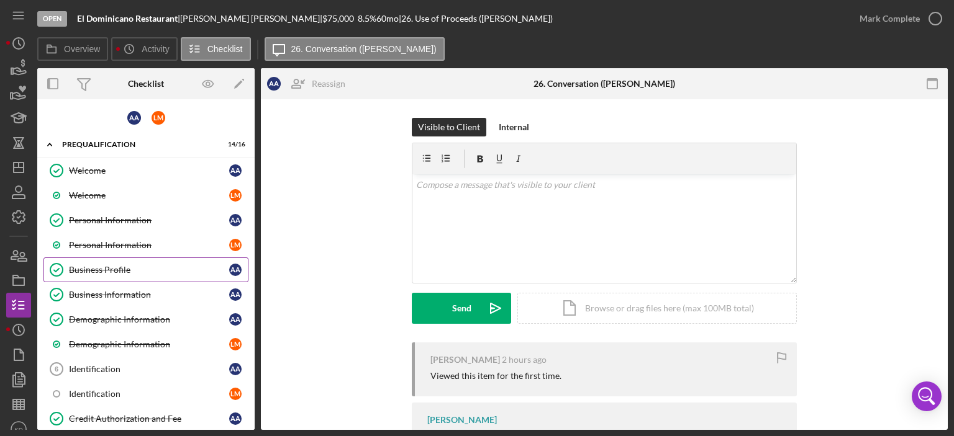
click at [83, 270] on div "Business Profile" at bounding box center [149, 270] width 160 height 10
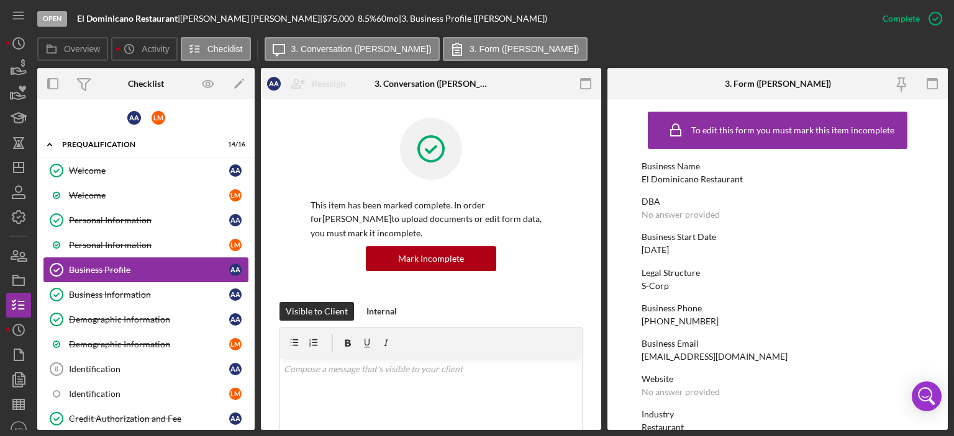
click at [86, 274] on link "Business Profile Business Profile A A" at bounding box center [145, 270] width 205 height 25
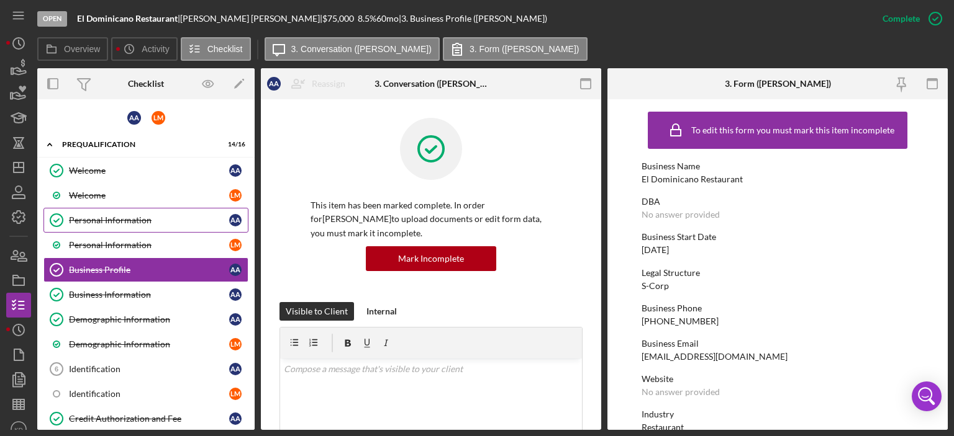
click at [107, 217] on div "Personal Information" at bounding box center [149, 220] width 160 height 10
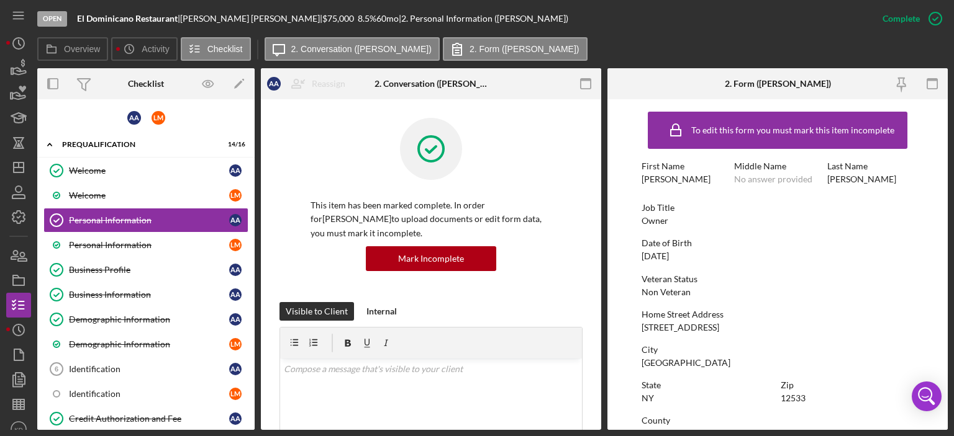
scroll to position [248, 0]
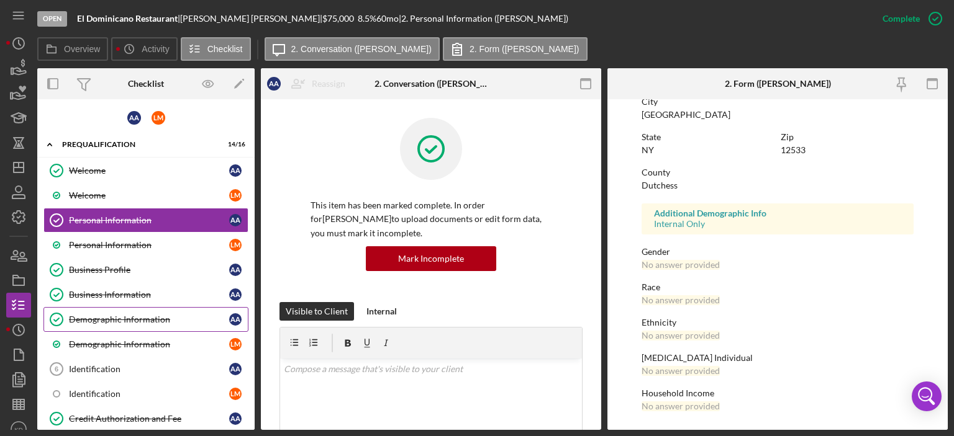
click at [109, 318] on div "Demographic Information" at bounding box center [149, 320] width 160 height 10
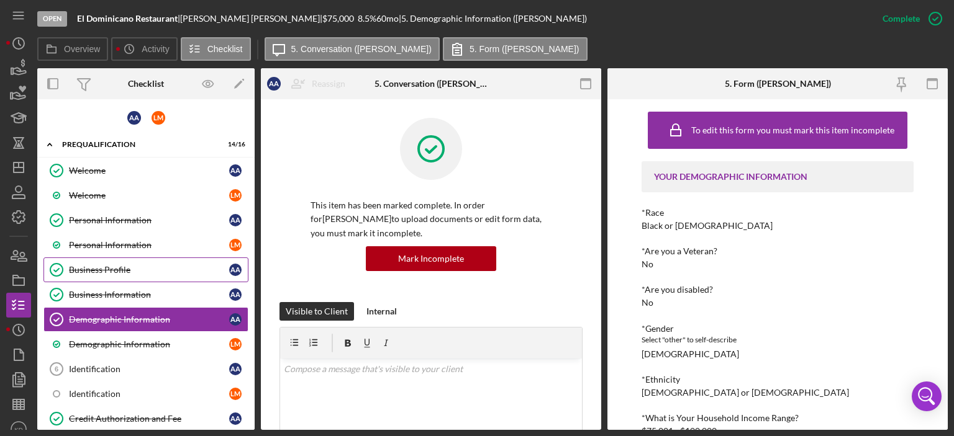
click at [130, 269] on div "Business Profile" at bounding box center [149, 270] width 160 height 10
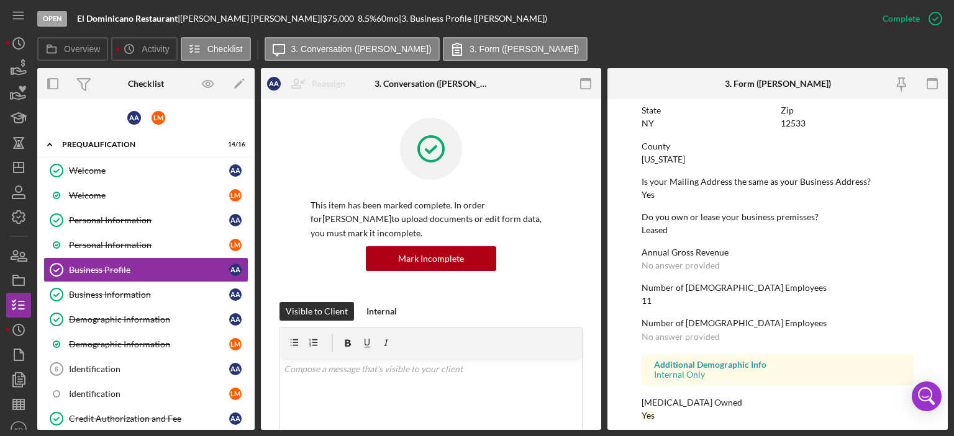
scroll to position [746, 0]
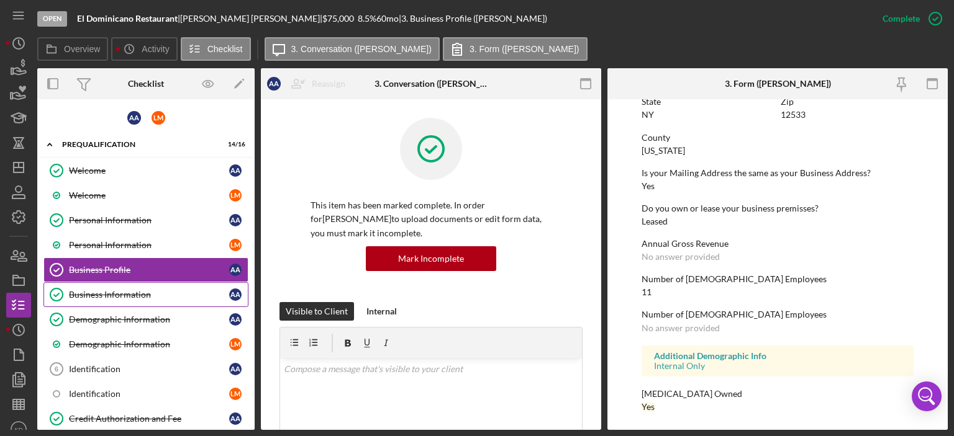
click at [143, 292] on div "Business Information" at bounding box center [149, 295] width 160 height 10
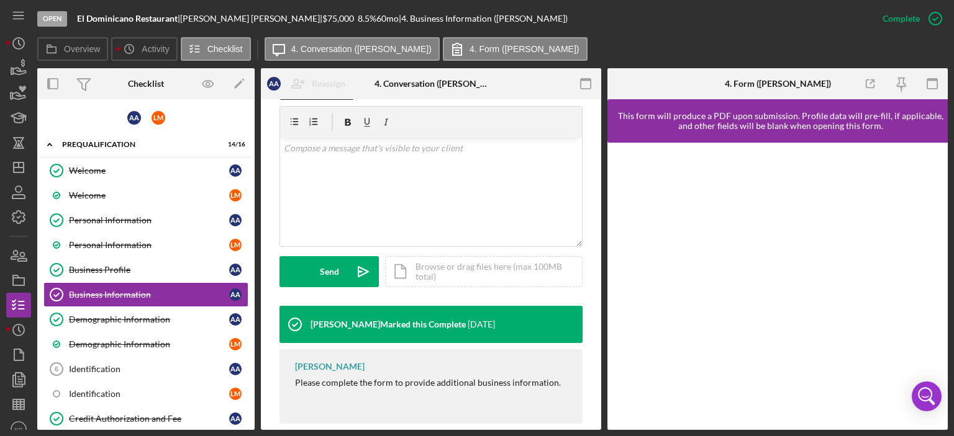
scroll to position [222, 0]
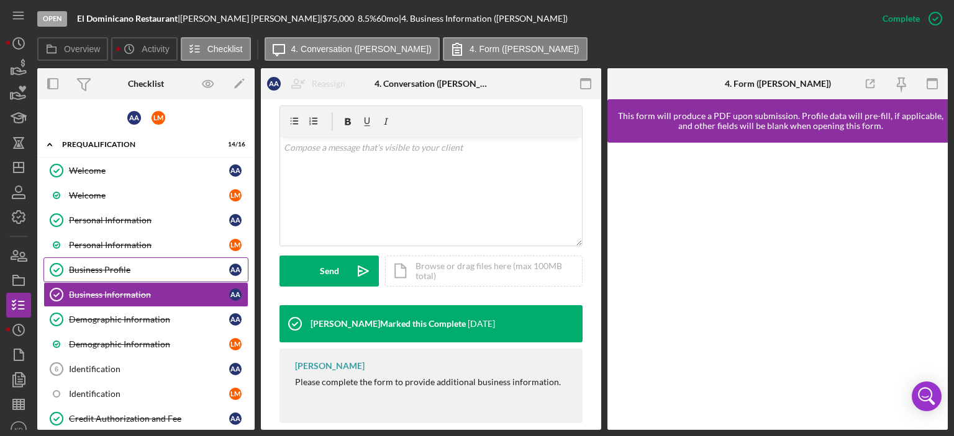
click at [82, 266] on div "Business Profile" at bounding box center [149, 270] width 160 height 10
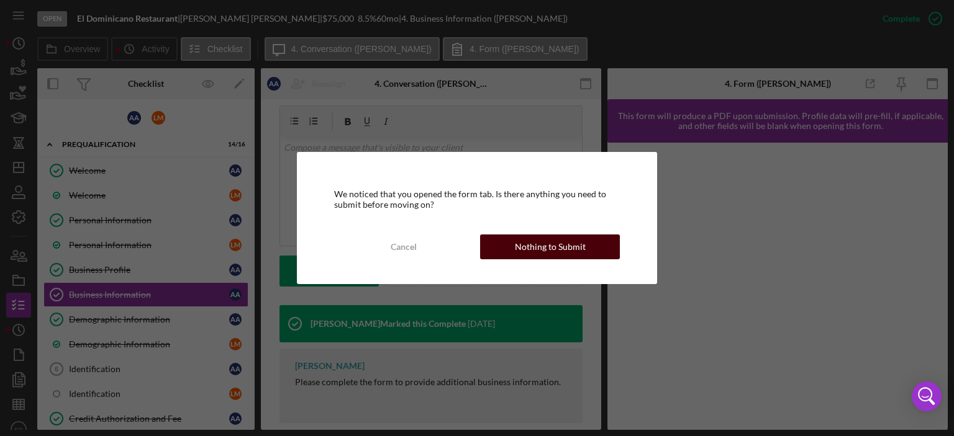
click at [508, 248] on button "Nothing to Submit" at bounding box center [550, 247] width 140 height 25
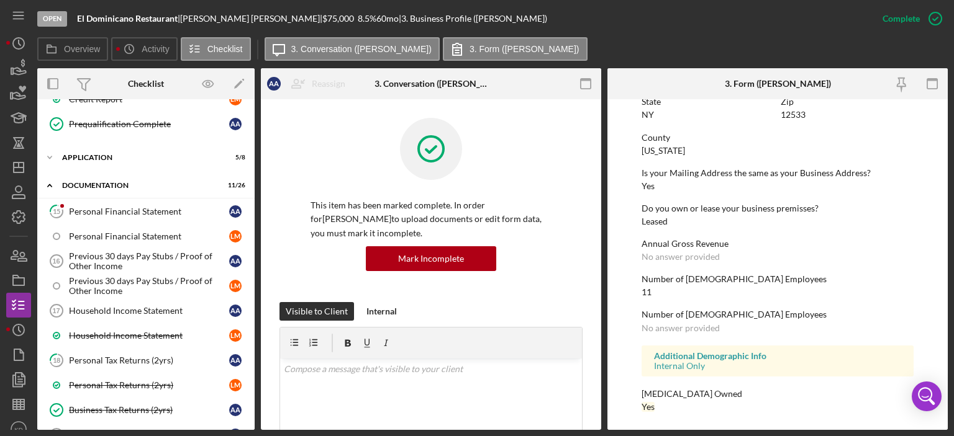
scroll to position [423, 0]
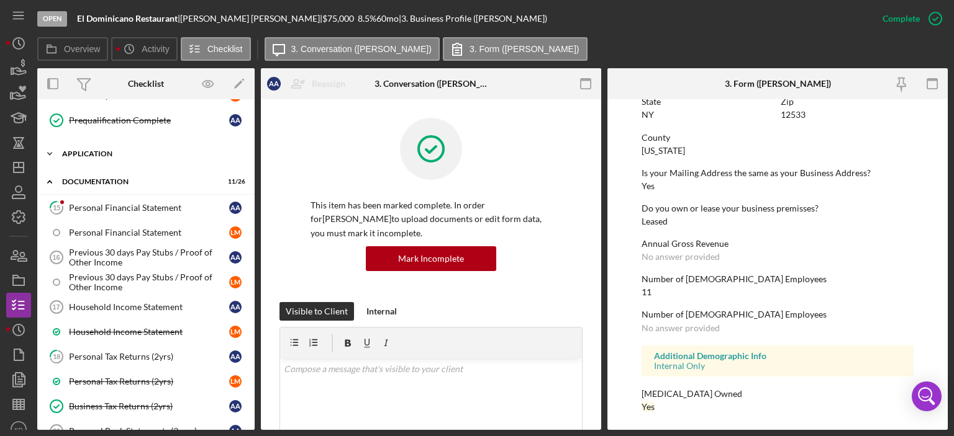
click at [49, 147] on icon "Icon/Expander" at bounding box center [49, 154] width 25 height 25
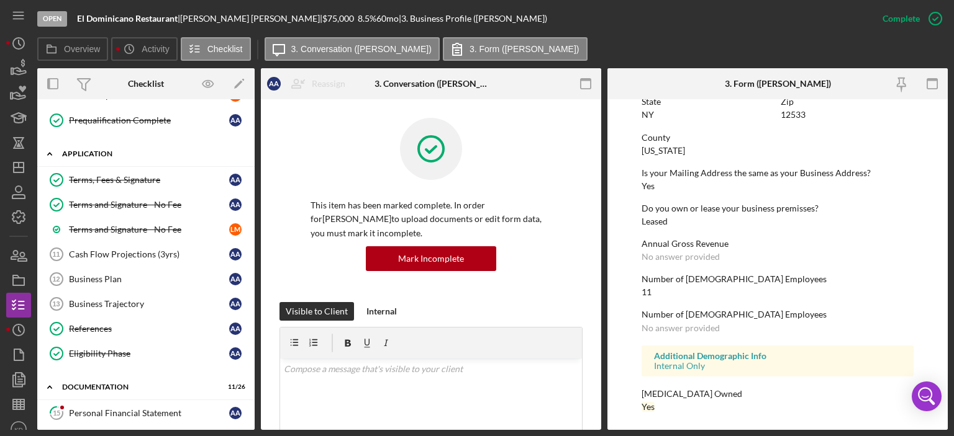
click at [49, 147] on icon "Icon/Expander" at bounding box center [49, 154] width 25 height 25
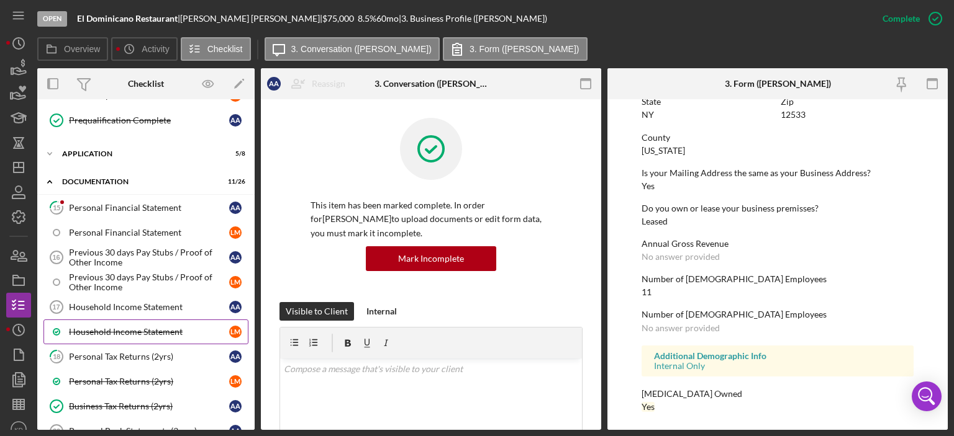
click at [112, 327] on div "Household Income Statement" at bounding box center [149, 332] width 160 height 10
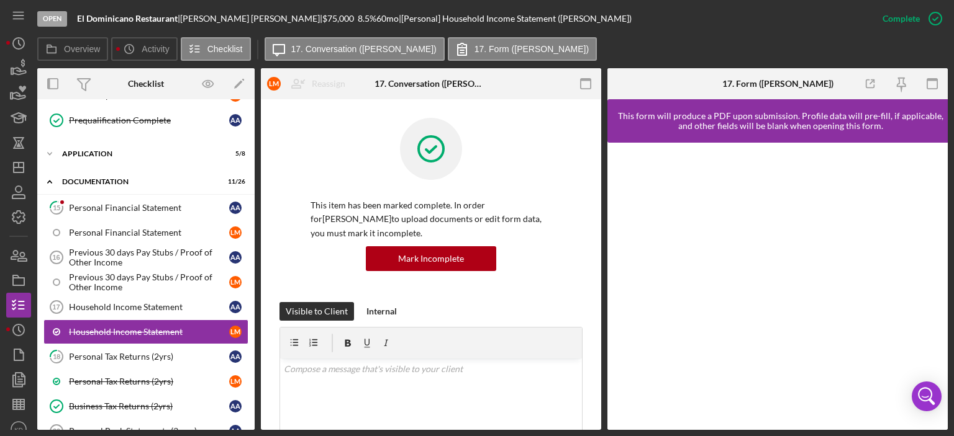
scroll to position [290, 0]
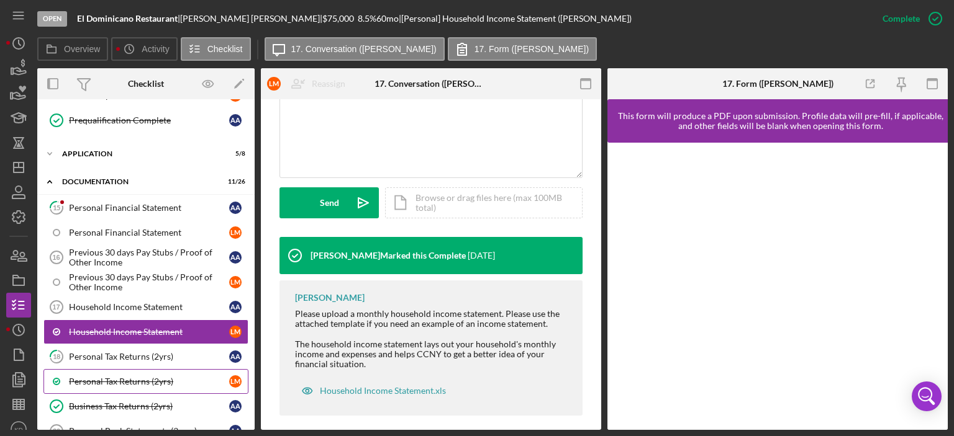
click at [115, 377] on div "Personal Tax Returns (2yrs)" at bounding box center [149, 382] width 160 height 10
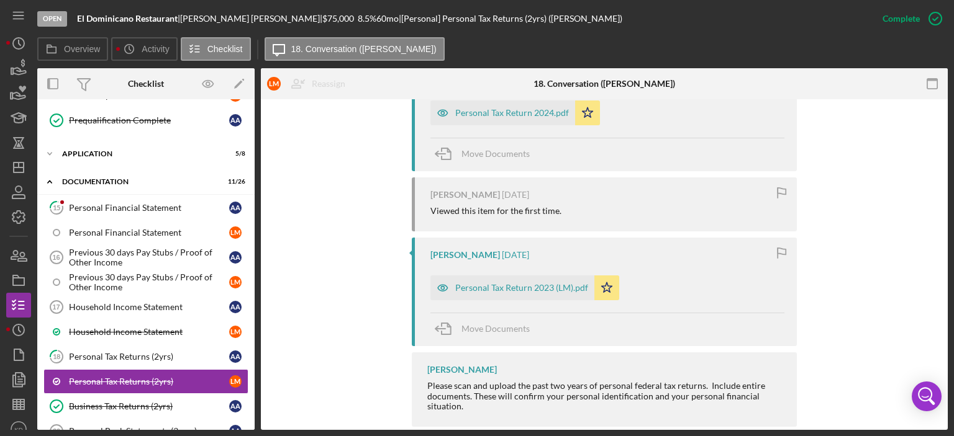
scroll to position [478, 0]
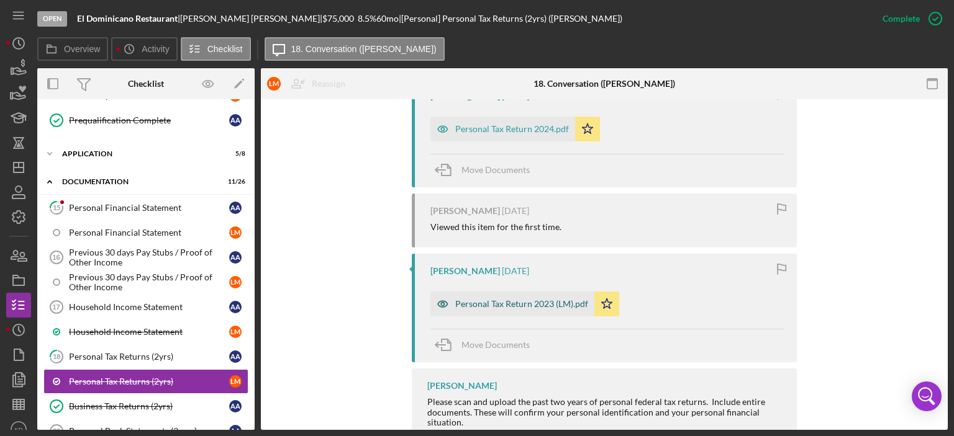
click at [499, 302] on div "Personal Tax Return 2023 (LM).pdf" at bounding box center [521, 304] width 133 height 10
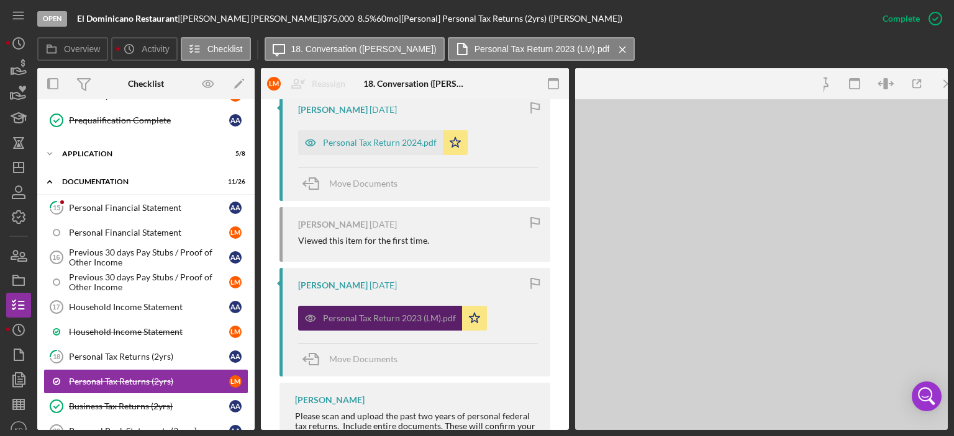
scroll to position [492, 0]
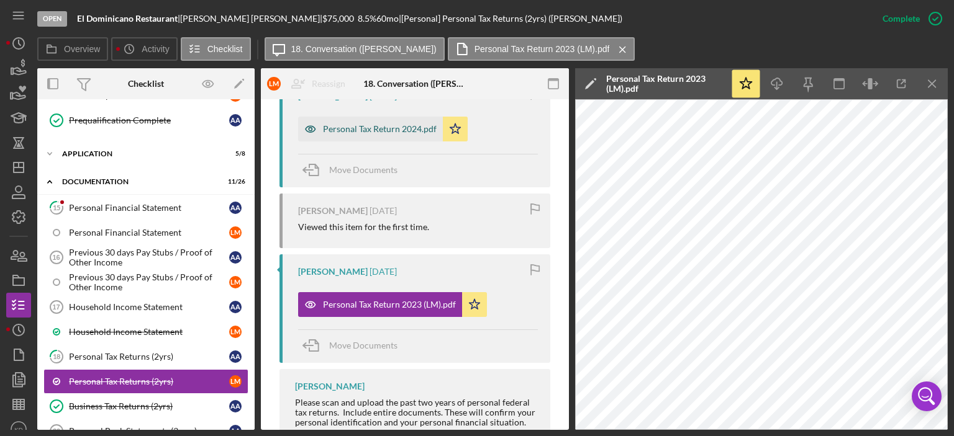
click at [353, 127] on div "Personal Tax Return 2024.pdf" at bounding box center [380, 129] width 114 height 10
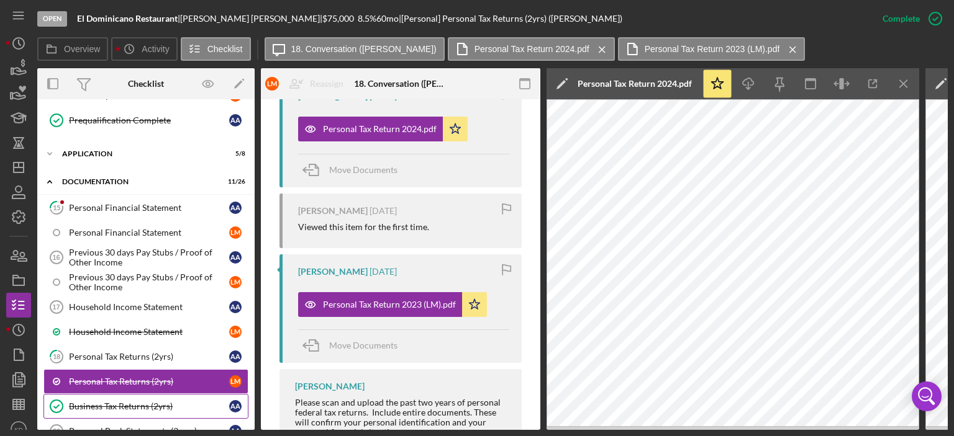
click at [137, 402] on div "Business Tax Returns (2yrs)" at bounding box center [149, 407] width 160 height 10
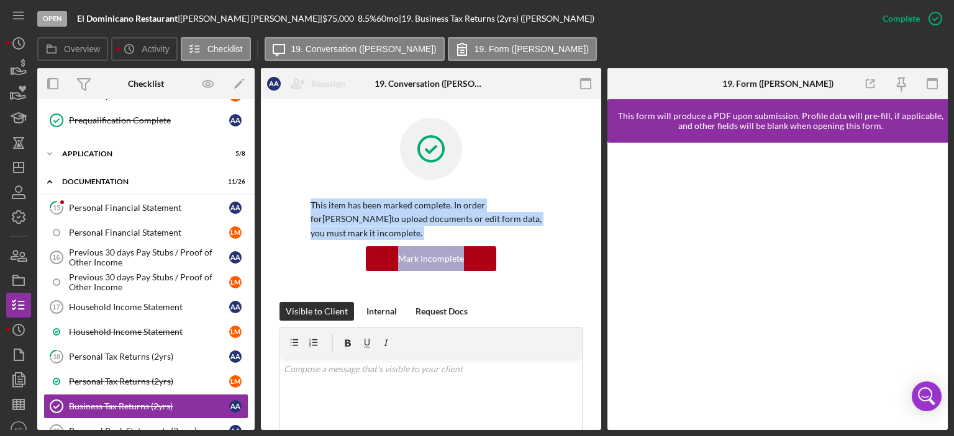
drag, startPoint x: 597, startPoint y: 180, endPoint x: 592, endPoint y: 268, distance: 88.3
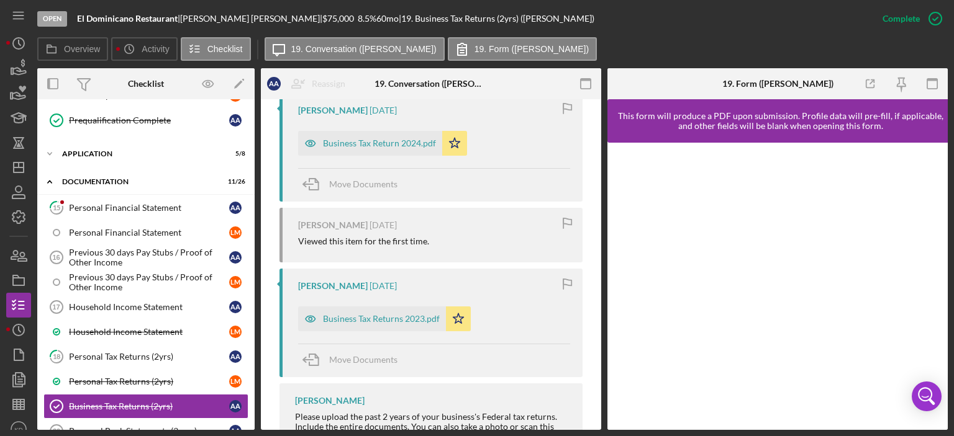
scroll to position [483, 0]
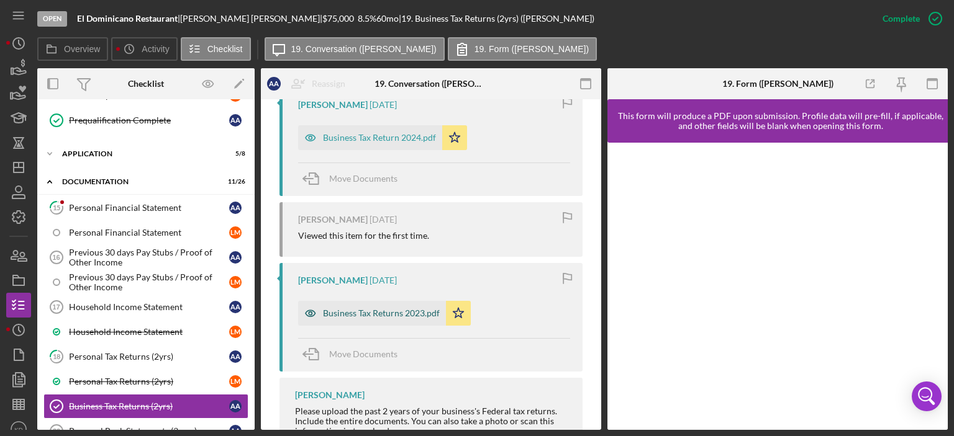
click at [403, 312] on div "Business Tax Returns 2023.pdf" at bounding box center [381, 314] width 117 height 10
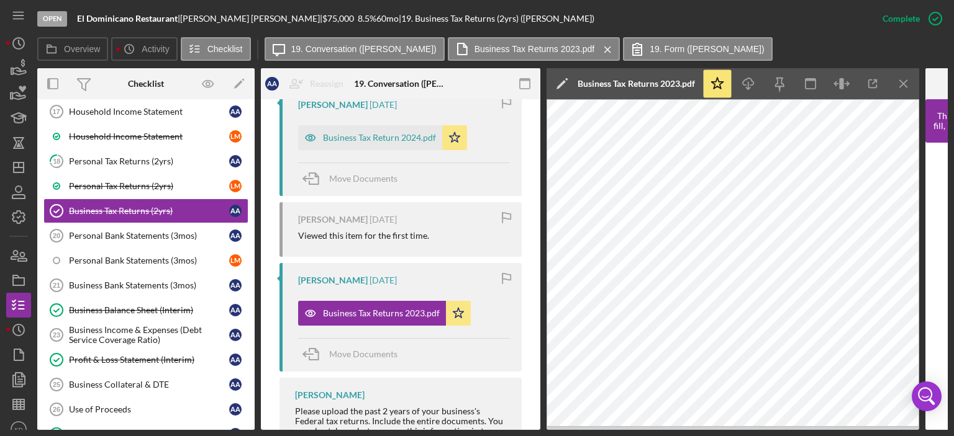
scroll to position [665, 0]
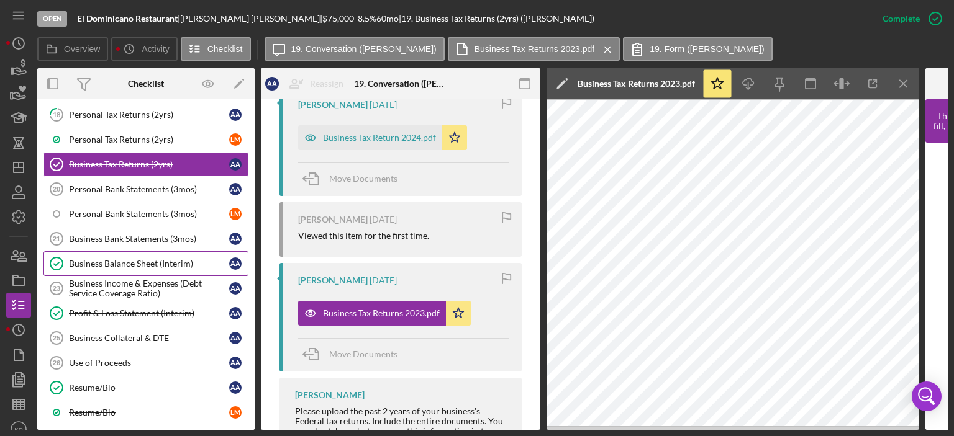
click at [97, 259] on div "Business Balance Sheet (Interim)" at bounding box center [149, 264] width 160 height 10
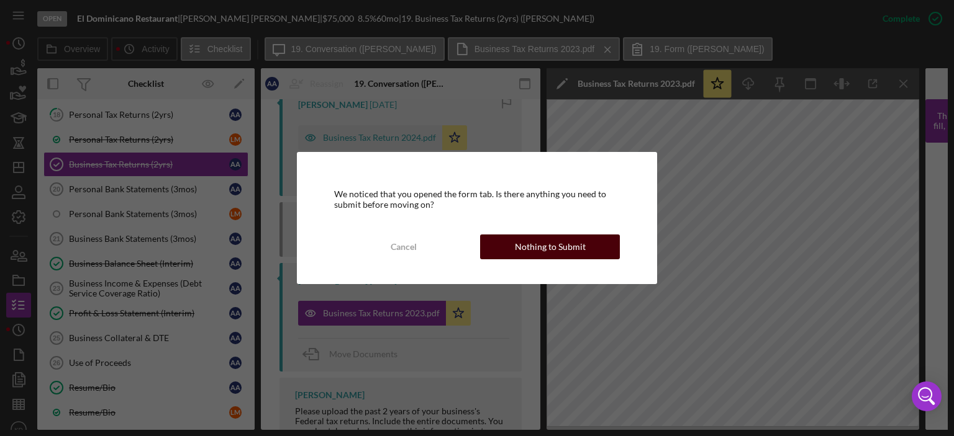
click at [539, 247] on div "Nothing to Submit" at bounding box center [550, 247] width 71 height 25
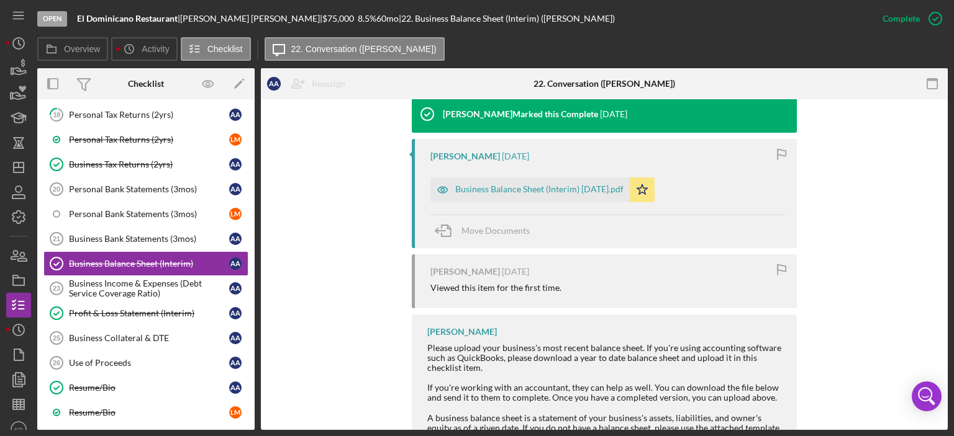
scroll to position [526, 0]
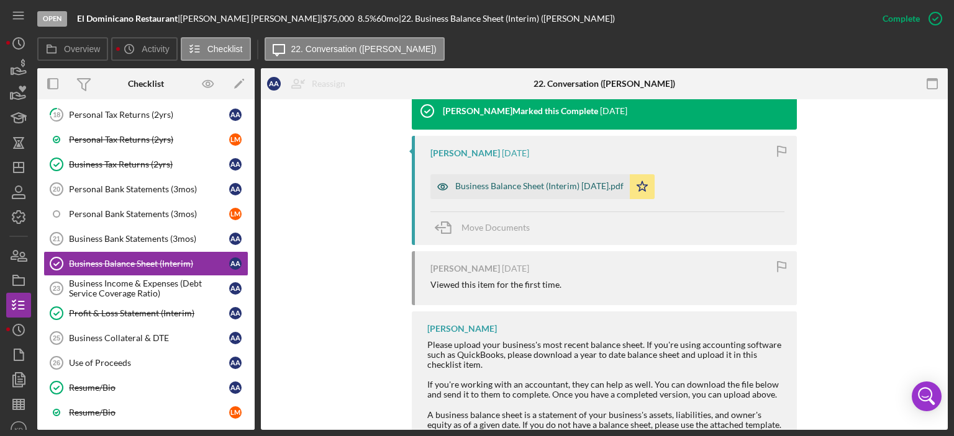
click at [523, 188] on div "Business Balance Sheet (Interim) [DATE].pdf" at bounding box center [539, 186] width 168 height 10
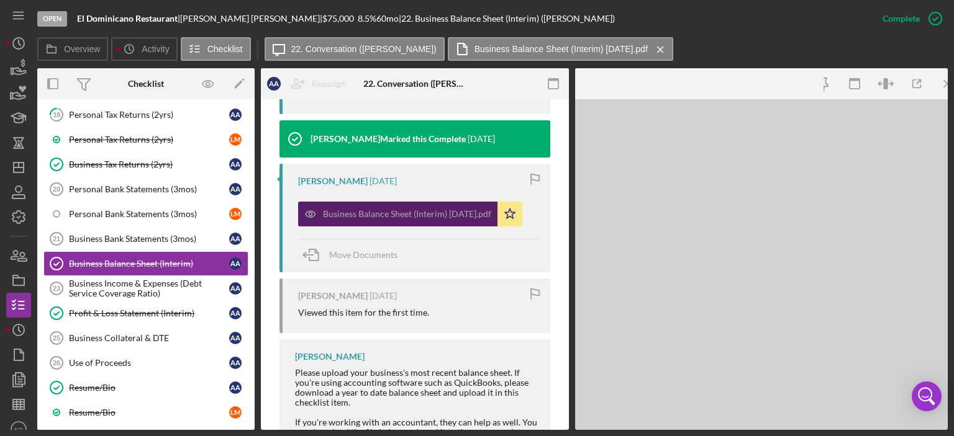
scroll to position [554, 0]
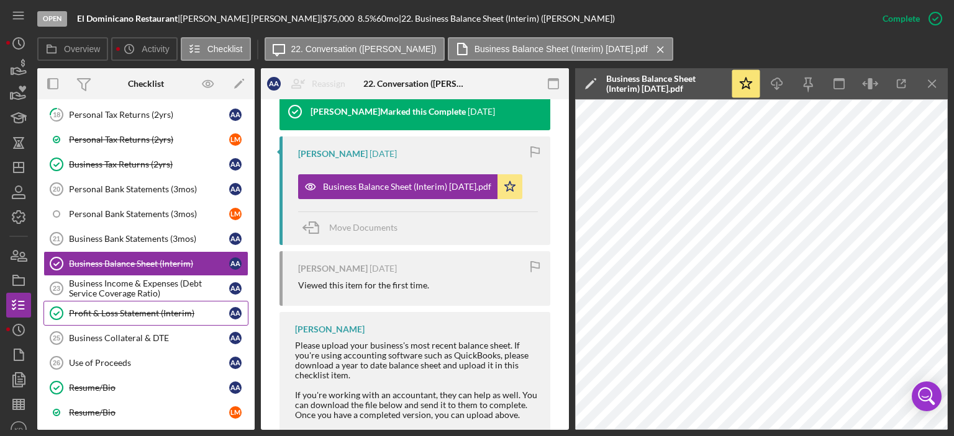
click at [132, 309] on div "Profit & Loss Statement (Interim)" at bounding box center [149, 314] width 160 height 10
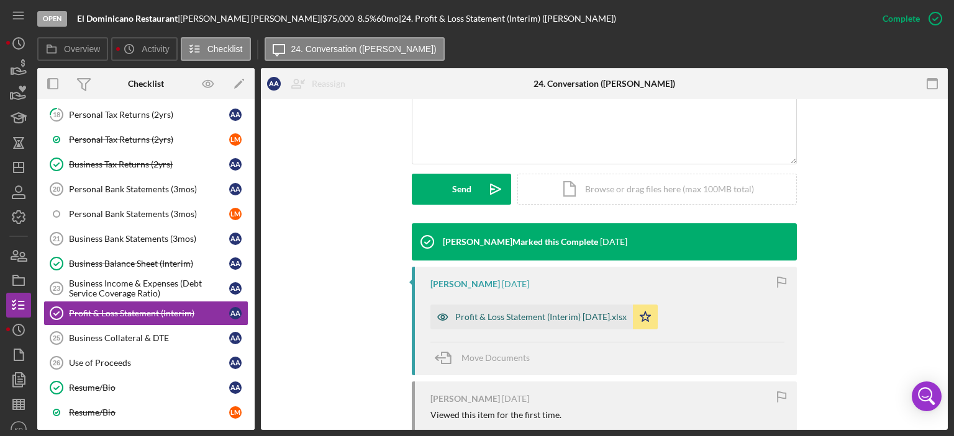
click at [562, 312] on div "Profit & Loss Statement (Interim) [DATE].xlsx" at bounding box center [540, 317] width 171 height 10
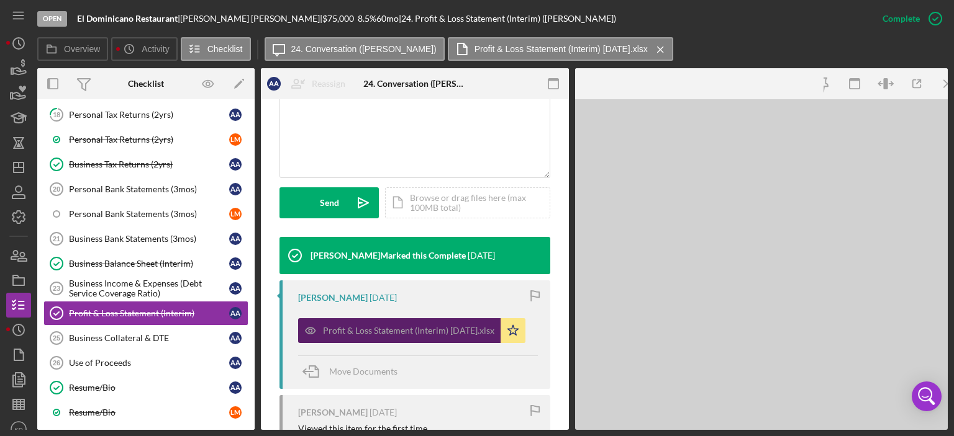
scroll to position [304, 0]
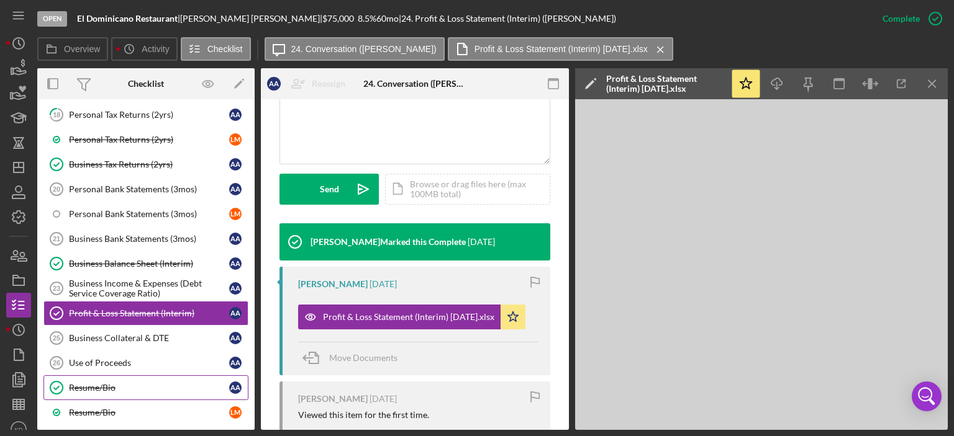
click at [94, 383] on div "Resume/Bio" at bounding box center [149, 388] width 160 height 10
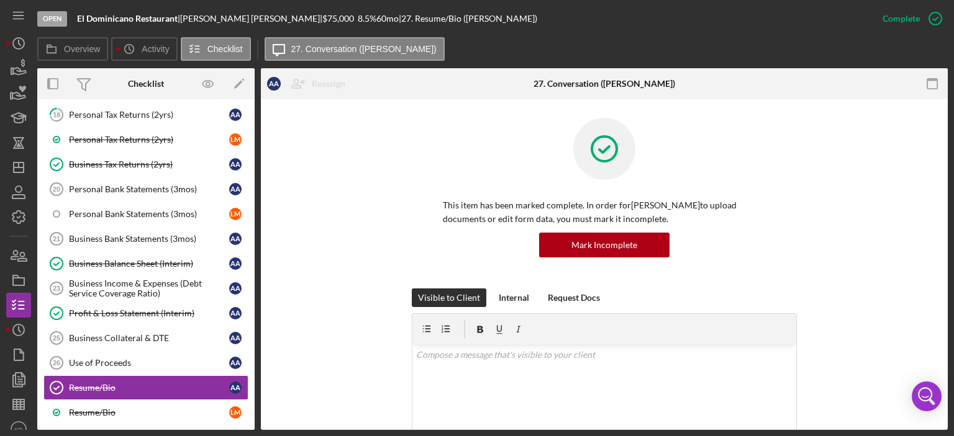
click at [942, 364] on div "This item has been marked complete. In order for [PERSON_NAME] to upload docume…" at bounding box center [604, 382] width 687 height 566
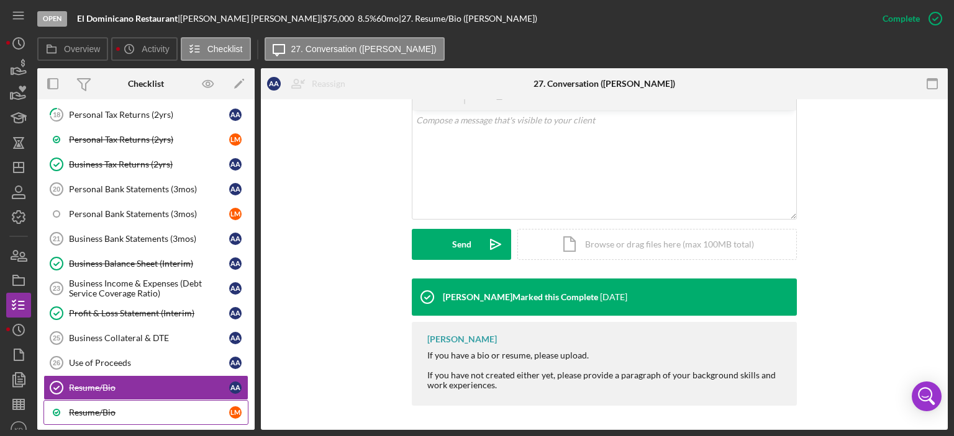
click at [83, 408] on div "Resume/Bio" at bounding box center [149, 413] width 160 height 10
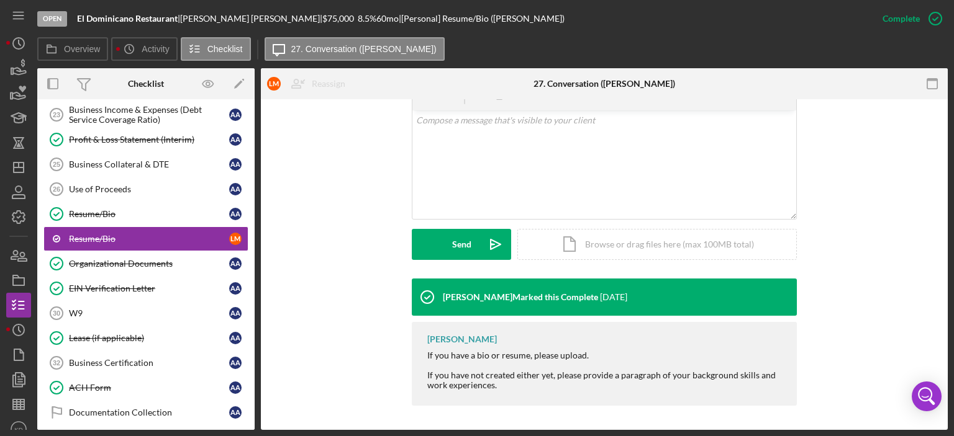
scroll to position [946, 0]
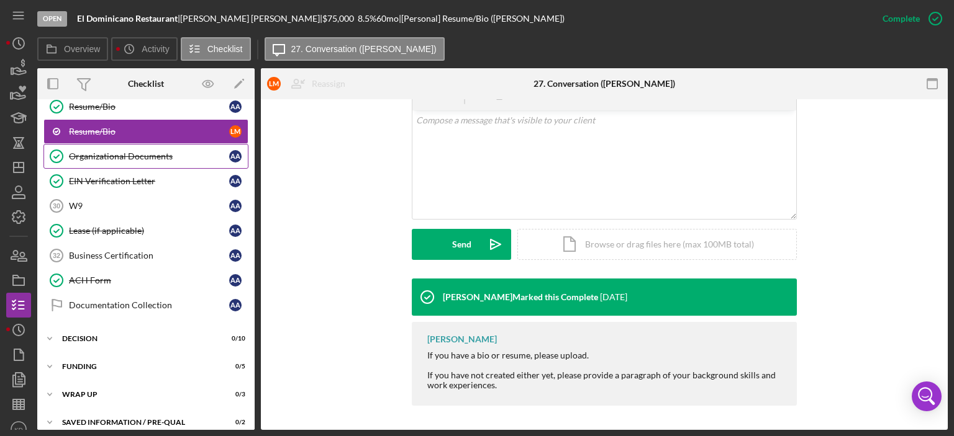
click at [93, 151] on div "Organizational Documents" at bounding box center [149, 156] width 160 height 10
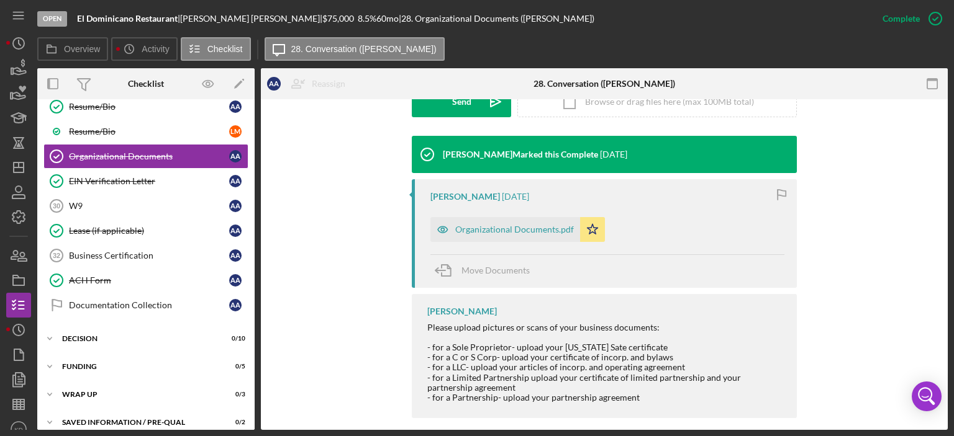
scroll to position [384, 0]
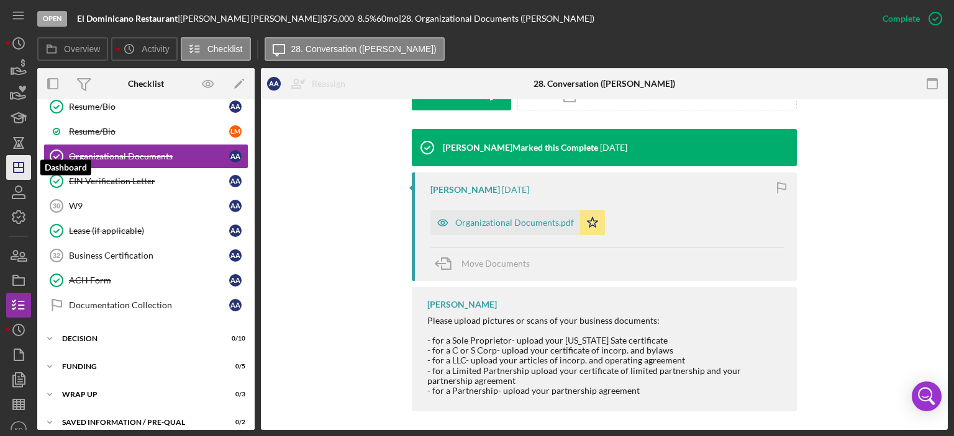
click at [22, 163] on polygon "button" at bounding box center [19, 168] width 10 height 10
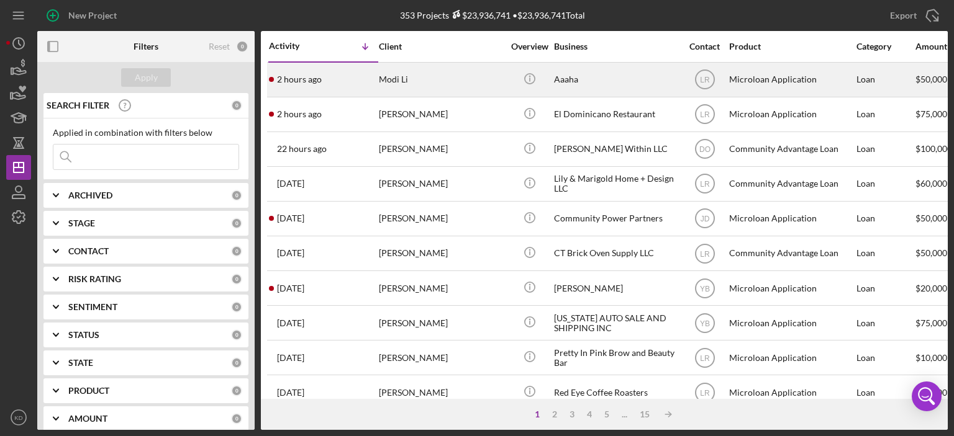
click at [392, 77] on div "Modi Li" at bounding box center [441, 79] width 124 height 33
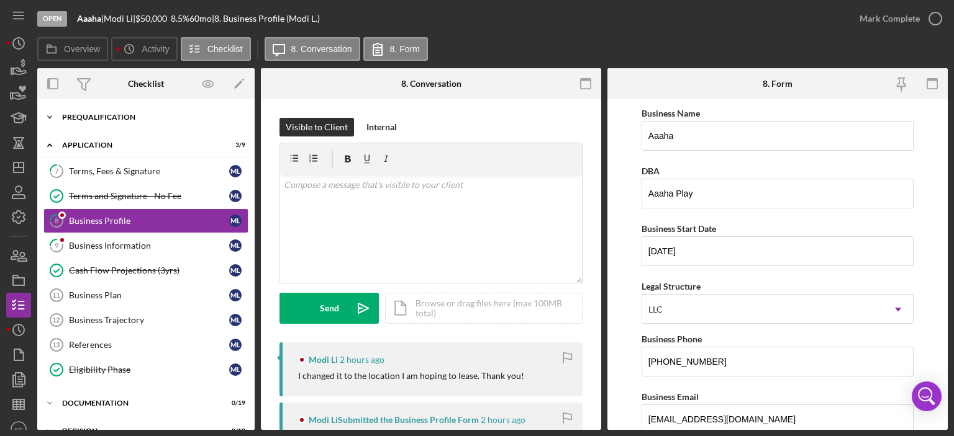
click at [52, 117] on icon "Icon/Expander" at bounding box center [49, 117] width 25 height 25
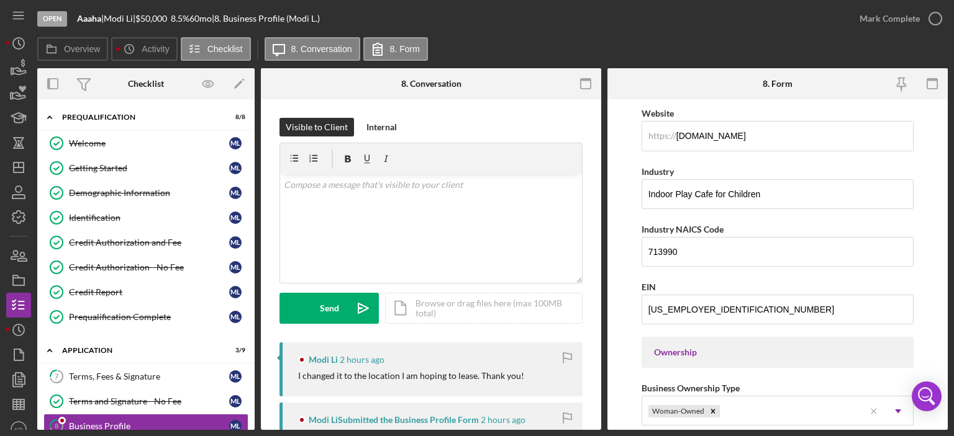
scroll to position [52, 0]
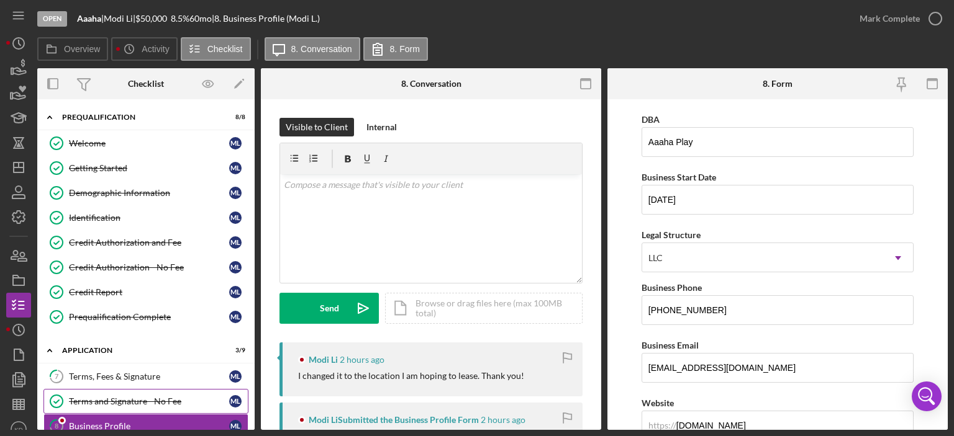
click at [127, 397] on div "Terms and Signature - No Fee" at bounding box center [149, 402] width 160 height 10
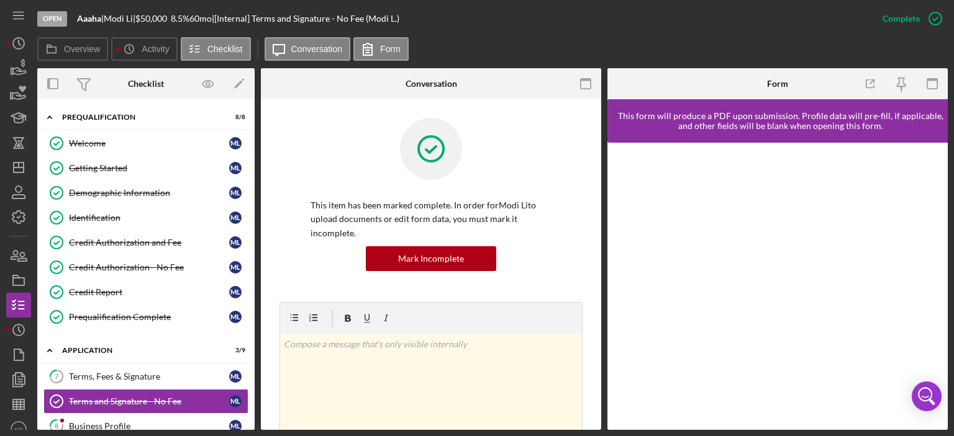
scroll to position [290, 0]
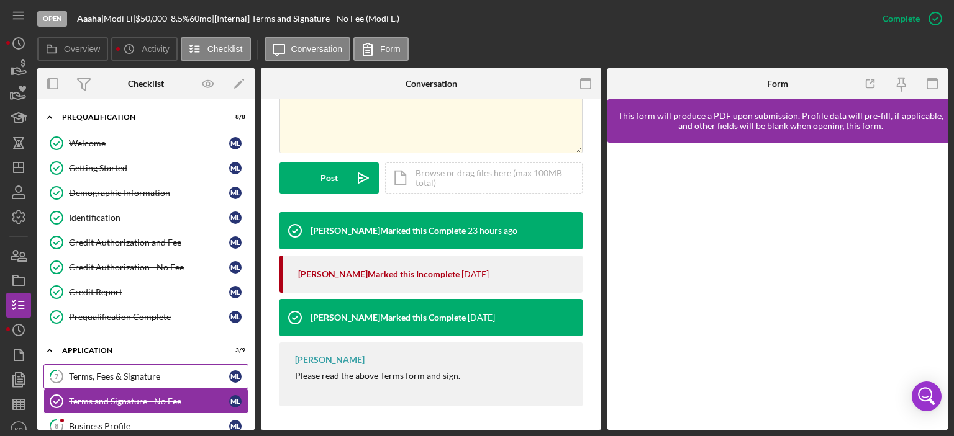
click at [127, 372] on div "Terms, Fees & Signature" at bounding box center [149, 377] width 160 height 10
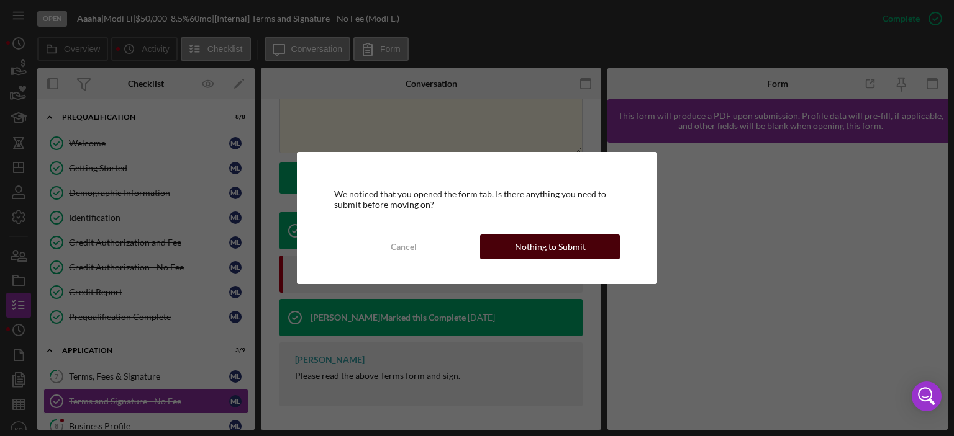
click at [541, 247] on div "Nothing to Submit" at bounding box center [550, 247] width 71 height 25
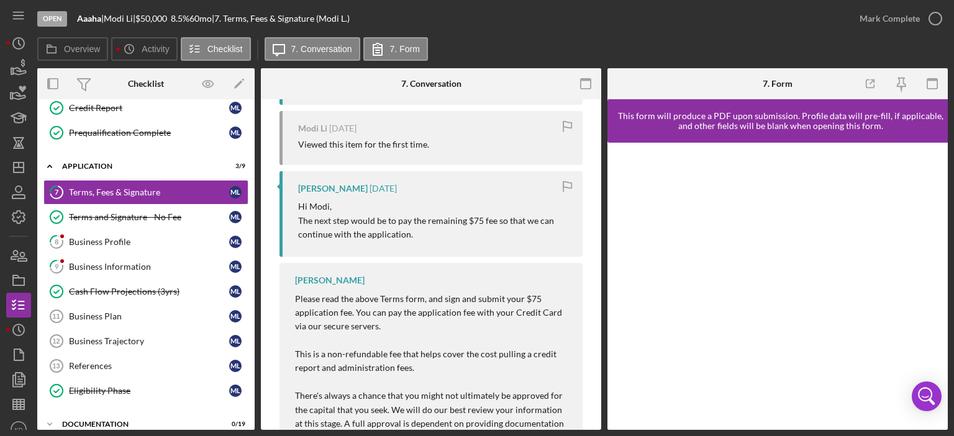
scroll to position [210, 0]
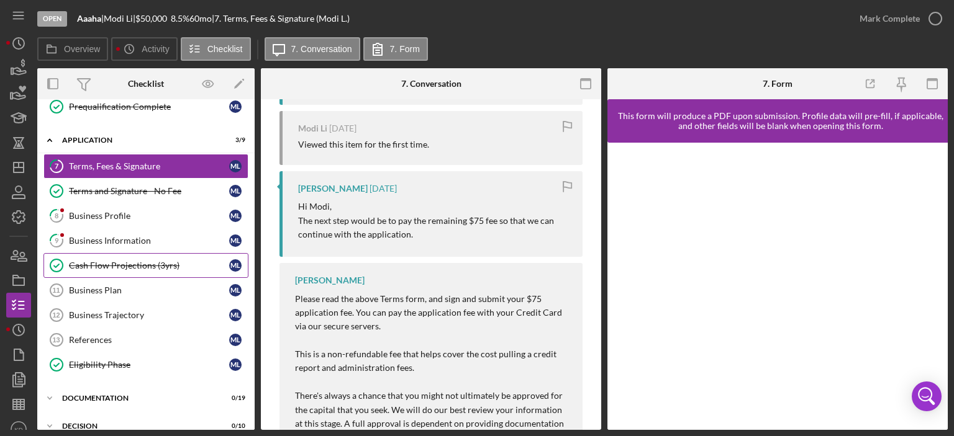
click at [107, 263] on div "Cash Flow Projections (3yrs)" at bounding box center [149, 266] width 160 height 10
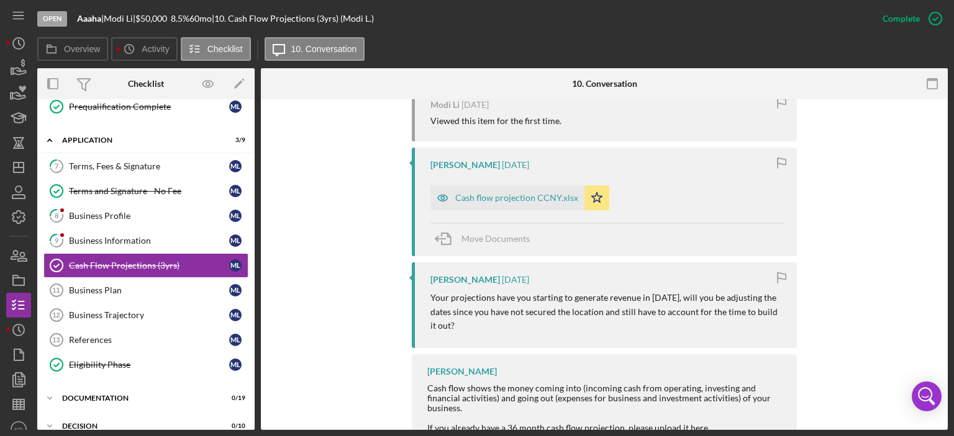
scroll to position [478, 0]
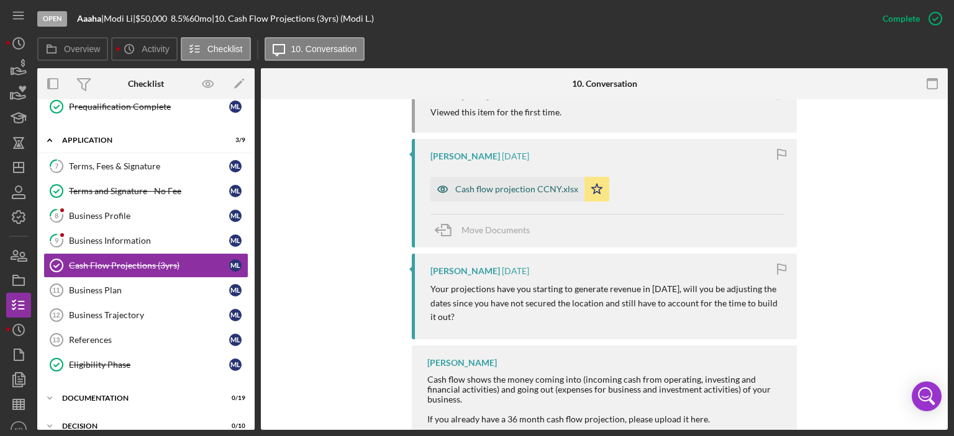
click at [493, 184] on div "Cash flow projection CCNY.xlsx" at bounding box center [516, 189] width 123 height 10
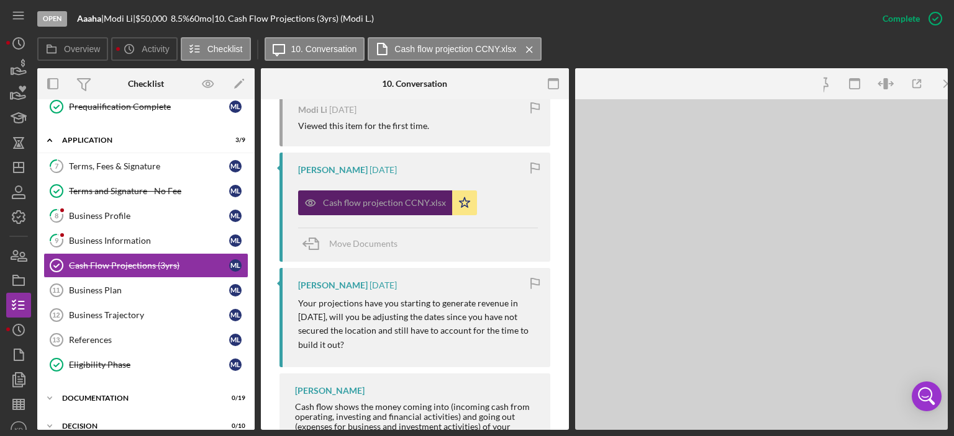
scroll to position [492, 0]
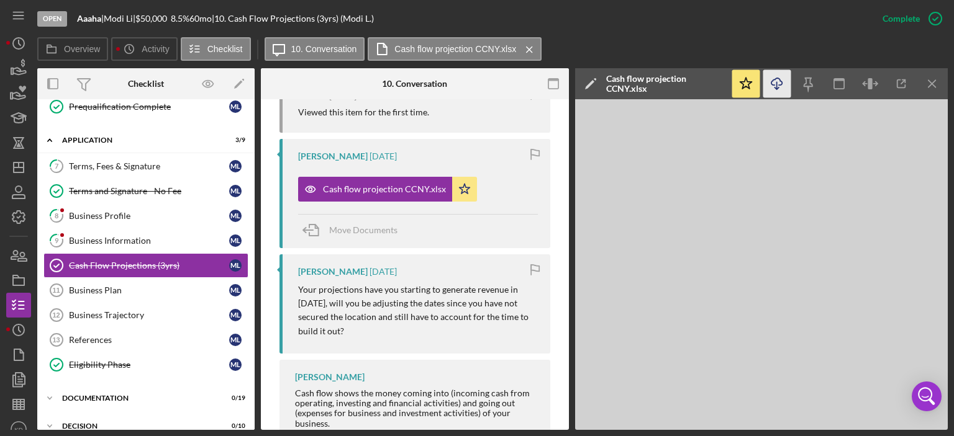
click at [774, 81] on icon "Icon/Download" at bounding box center [777, 84] width 28 height 28
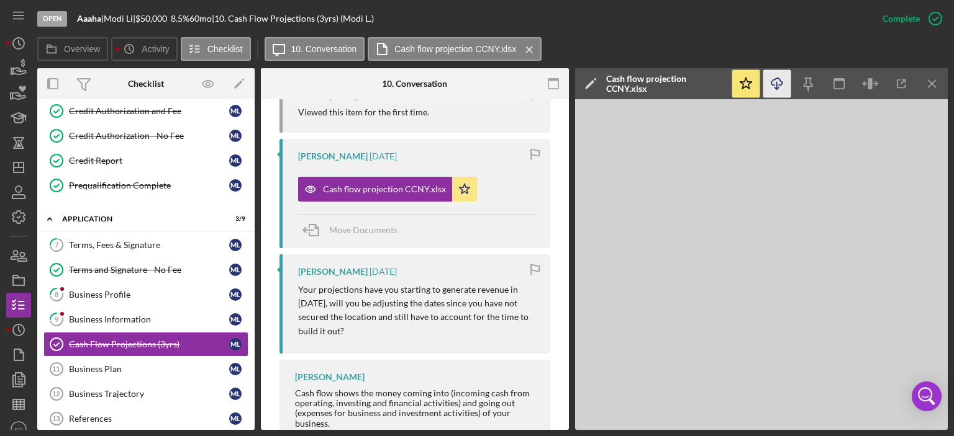
scroll to position [132, 0]
click at [83, 290] on div "Business Profile" at bounding box center [149, 294] width 160 height 10
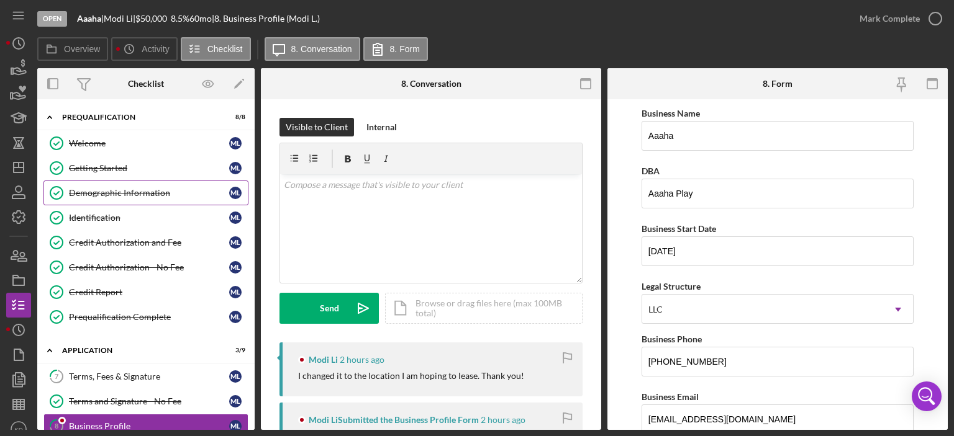
click at [169, 186] on link "Demographic Information Demographic Information M L" at bounding box center [145, 193] width 205 height 25
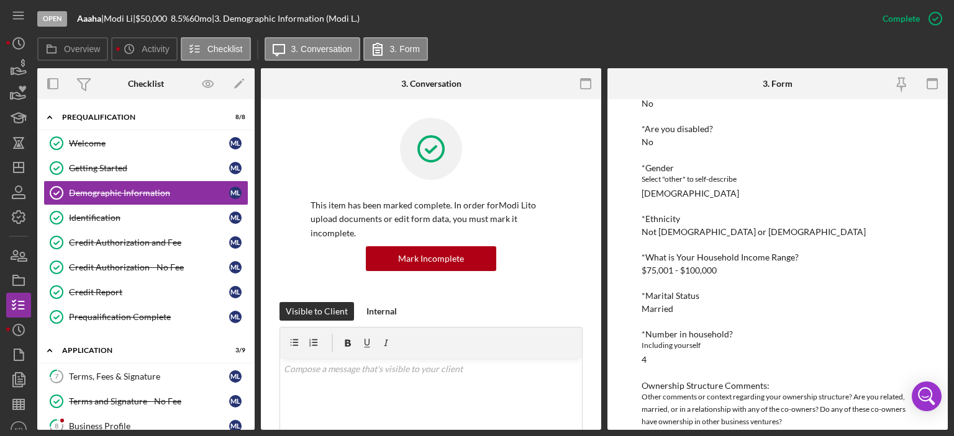
scroll to position [190, 0]
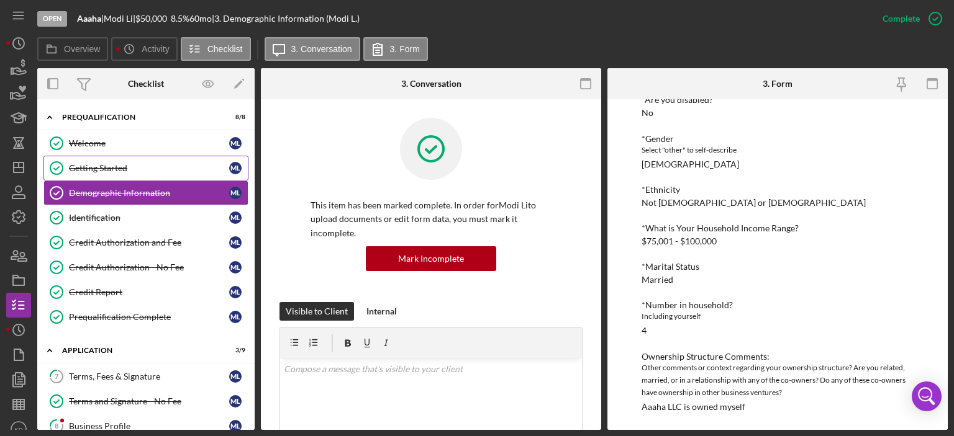
click at [115, 168] on div "Getting Started" at bounding box center [149, 168] width 160 height 10
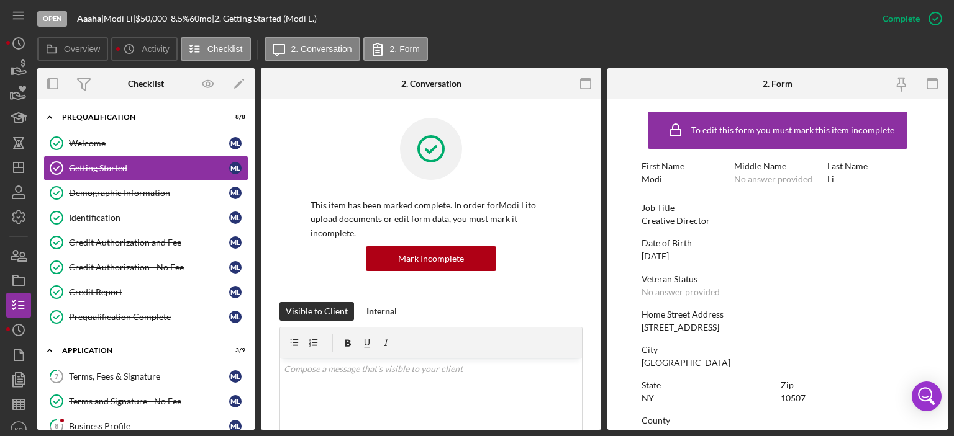
scroll to position [248, 0]
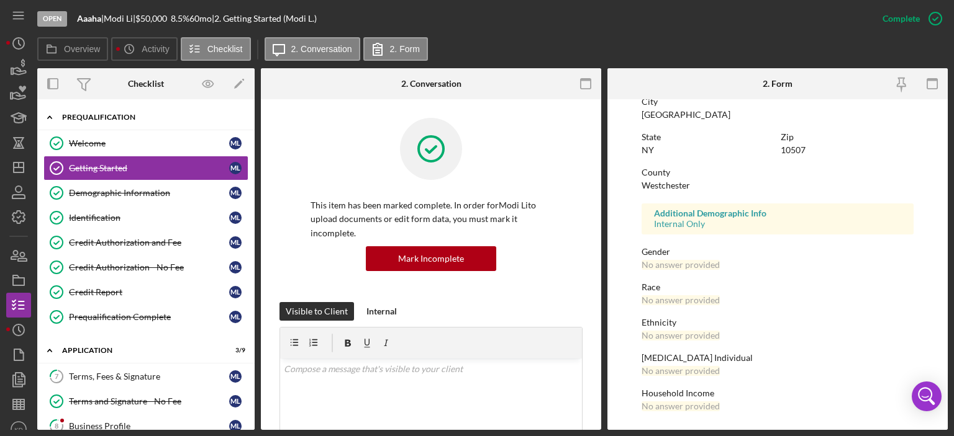
click at [52, 116] on icon "Icon/Expander" at bounding box center [49, 117] width 25 height 25
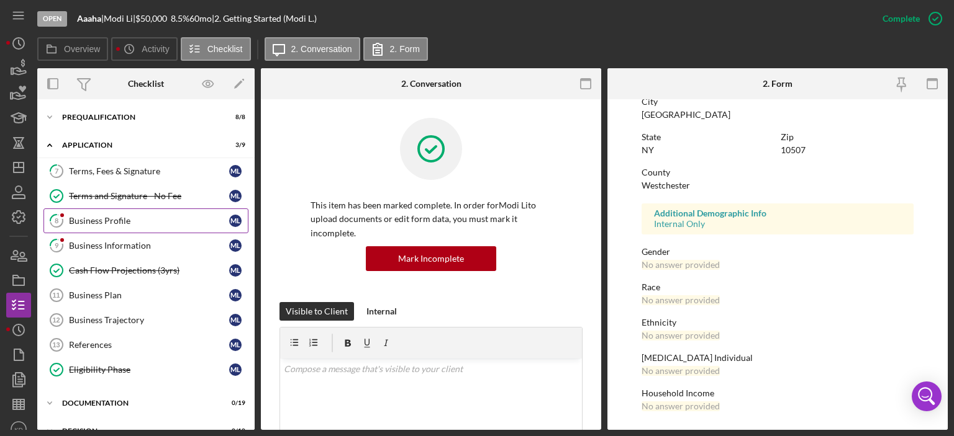
click at [99, 223] on div "Business Profile" at bounding box center [149, 221] width 160 height 10
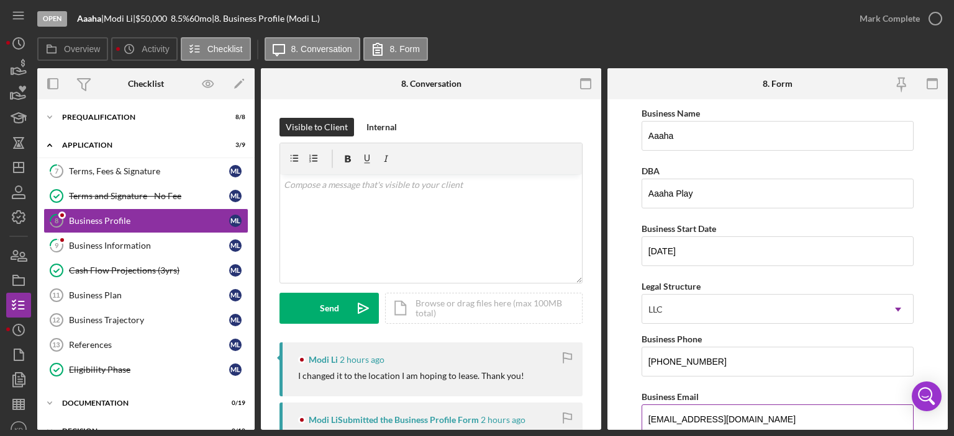
drag, startPoint x: 746, startPoint y: 419, endPoint x: 644, endPoint y: 417, distance: 101.2
click at [644, 417] on input "[EMAIL_ADDRESS][DOMAIN_NAME]" at bounding box center [777, 420] width 272 height 30
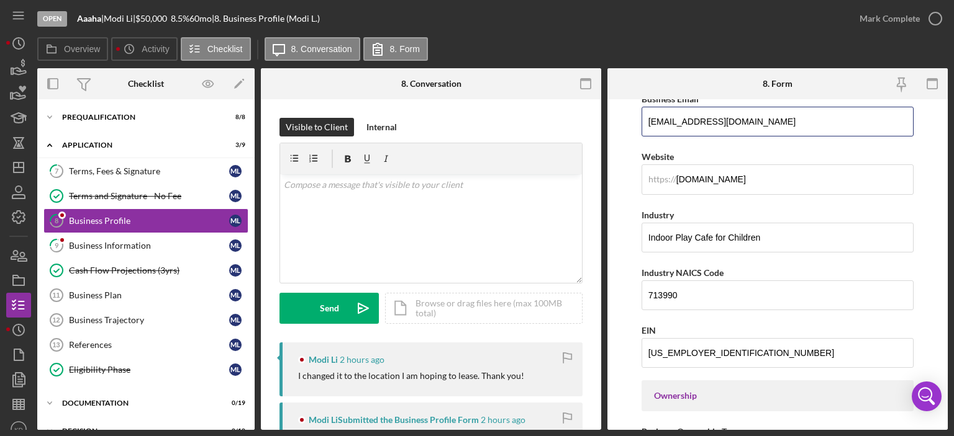
scroll to position [8, 0]
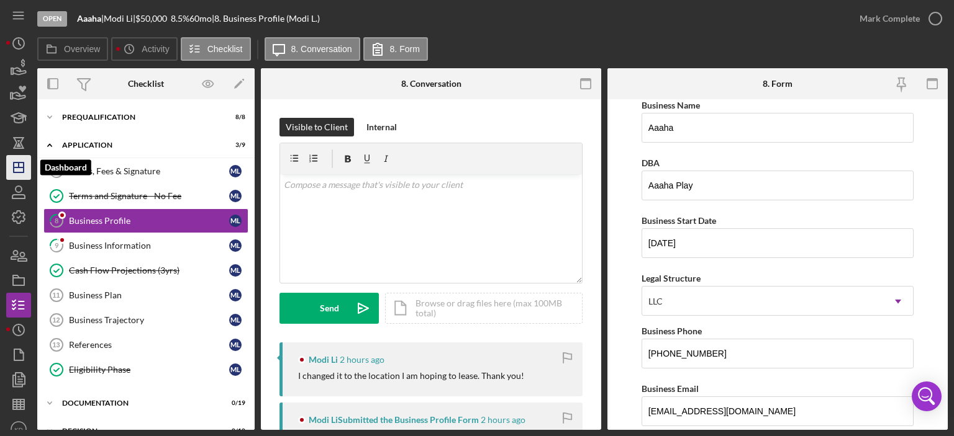
click at [24, 169] on icon "Icon/Dashboard" at bounding box center [18, 167] width 31 height 31
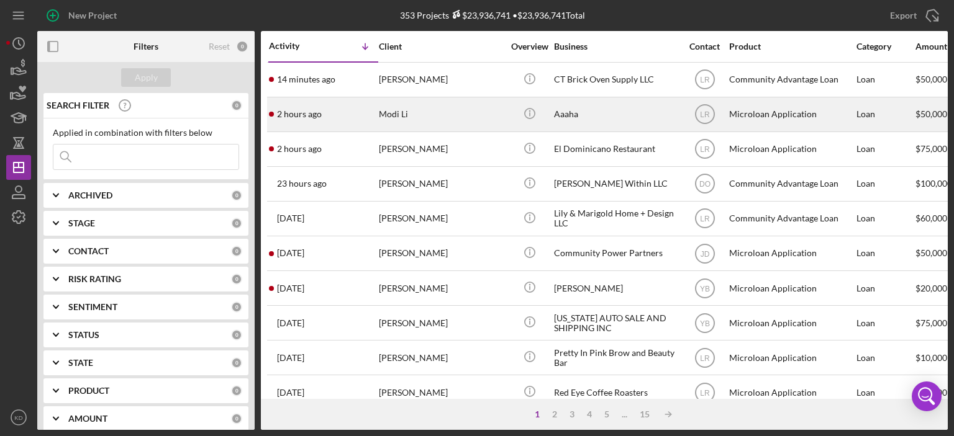
click at [559, 117] on div "Aaaha" at bounding box center [616, 114] width 124 height 33
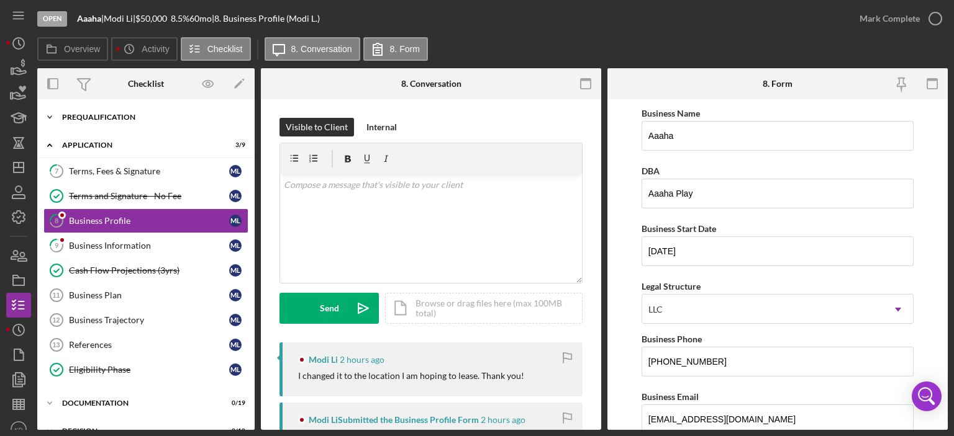
click at [49, 116] on icon "Icon/Expander" at bounding box center [49, 117] width 25 height 25
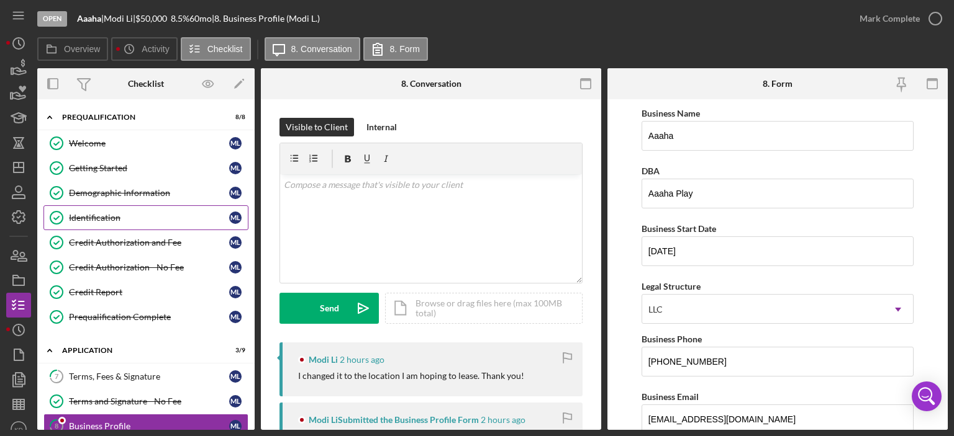
click at [96, 217] on div "Identification" at bounding box center [149, 218] width 160 height 10
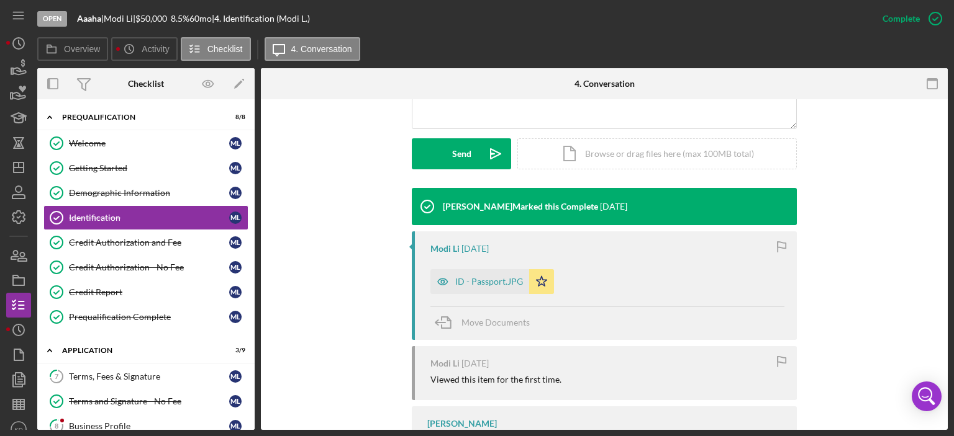
scroll to position [459, 0]
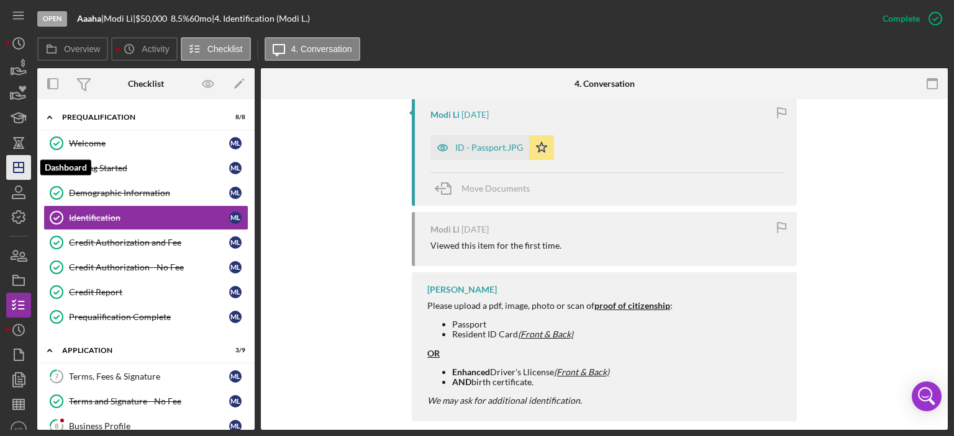
click at [22, 166] on icon "Icon/Dashboard" at bounding box center [18, 167] width 31 height 31
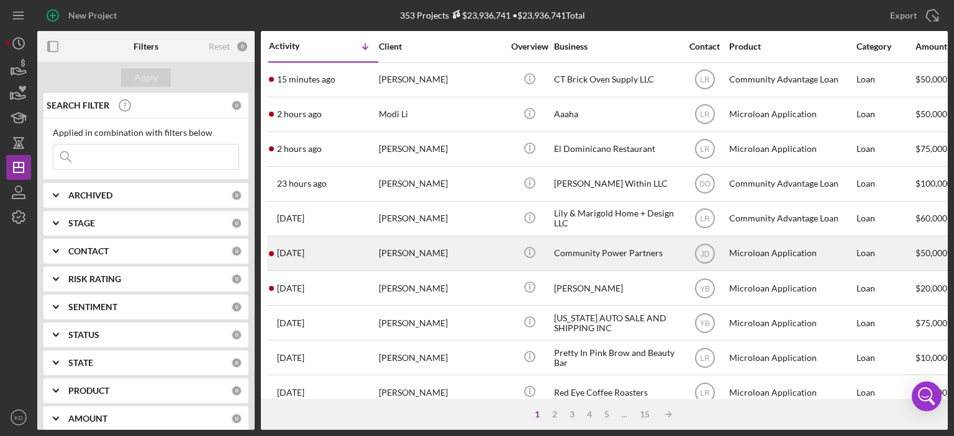
click at [420, 255] on div "[PERSON_NAME]" at bounding box center [441, 253] width 124 height 33
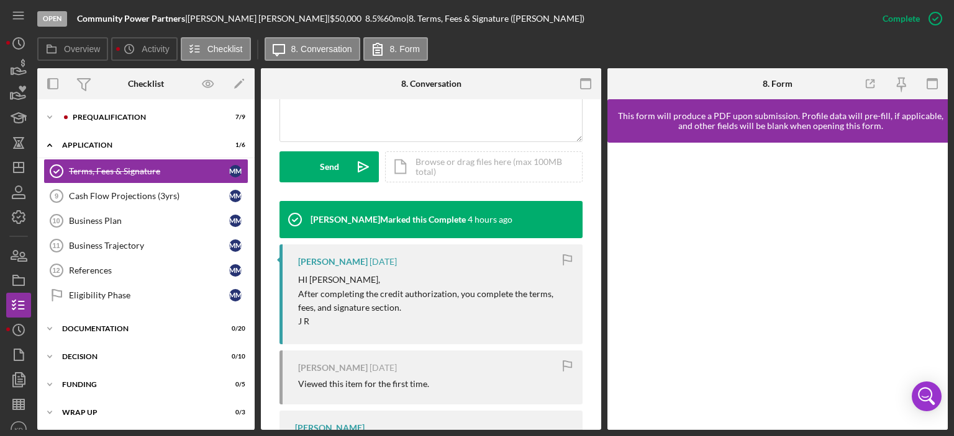
scroll to position [345, 0]
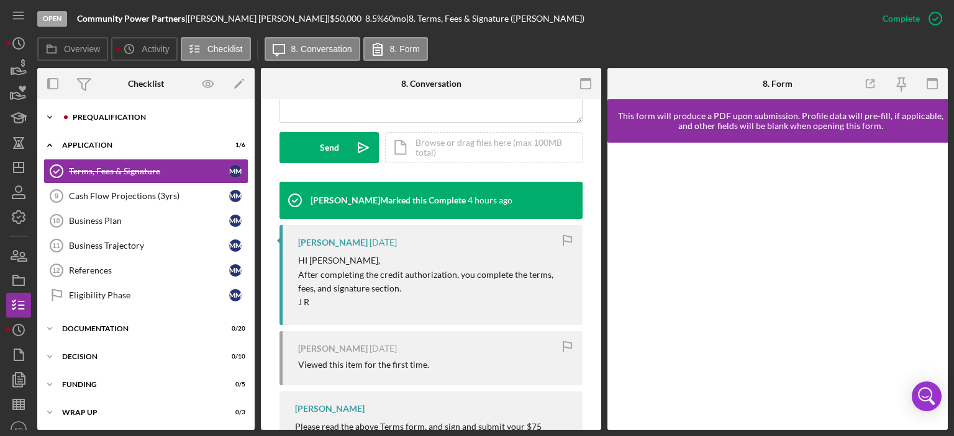
click at [52, 115] on icon "Icon/Expander" at bounding box center [49, 117] width 25 height 25
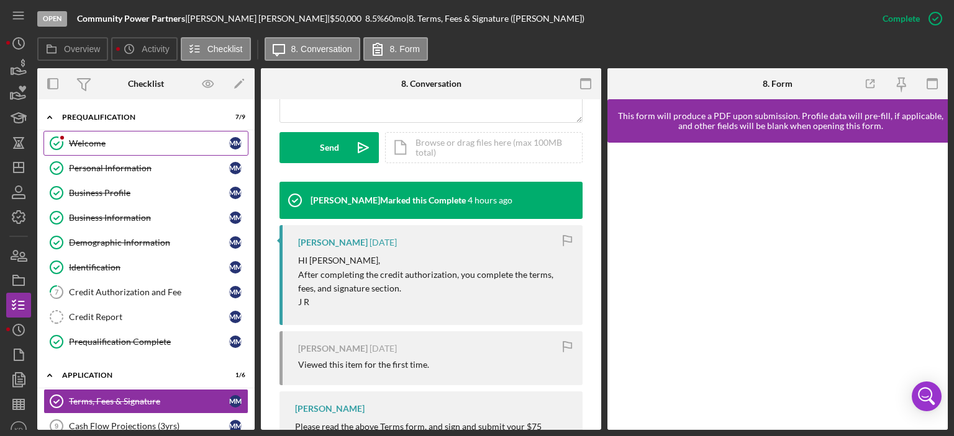
click at [97, 144] on div "Welcome" at bounding box center [149, 143] width 160 height 10
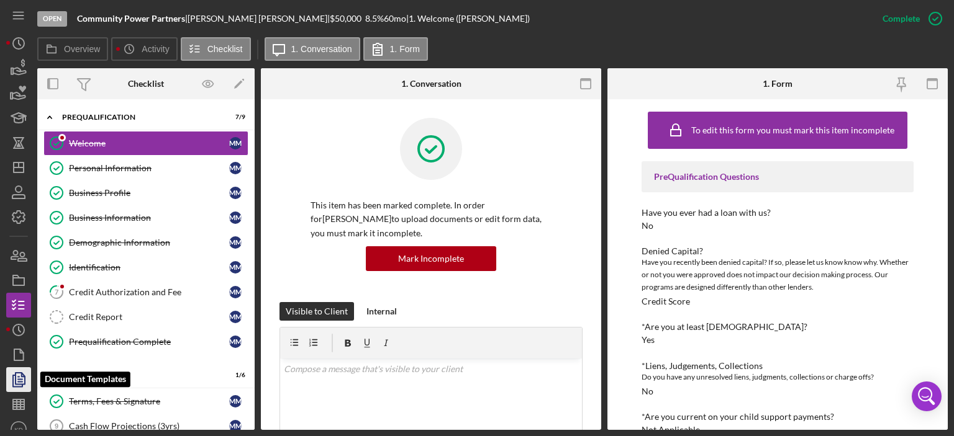
click at [19, 377] on icon "button" at bounding box center [18, 379] width 31 height 31
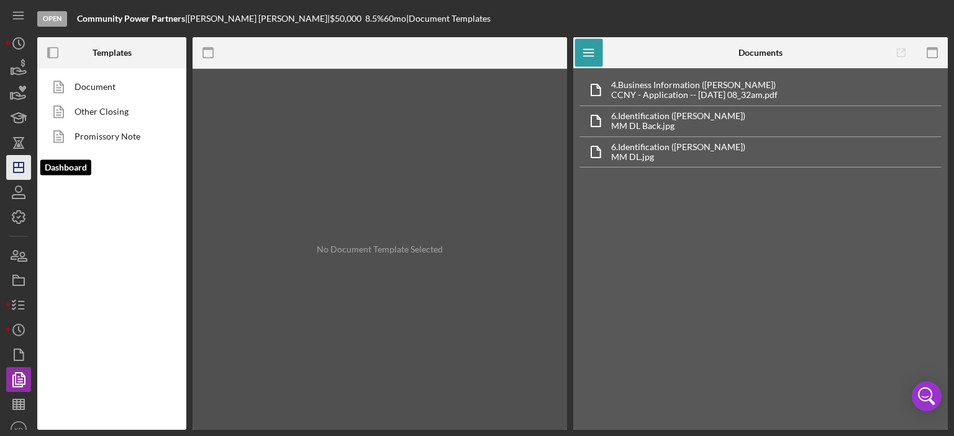
click at [16, 163] on icon "Icon/Dashboard" at bounding box center [18, 167] width 31 height 31
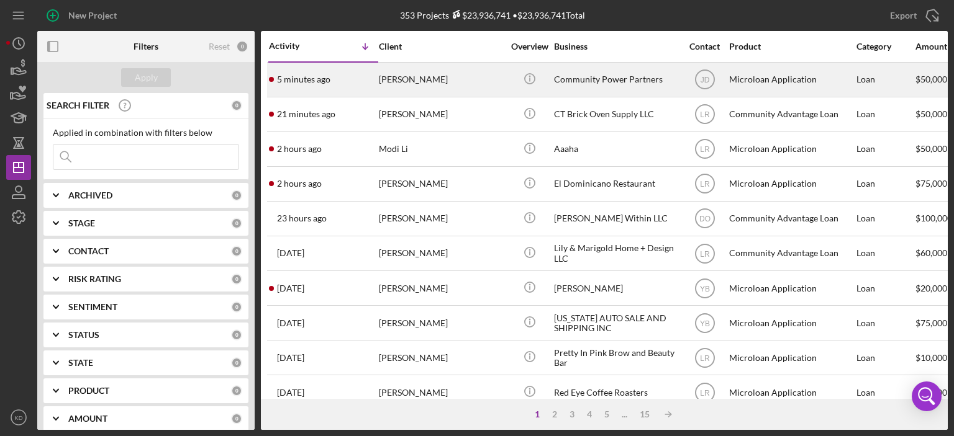
click at [402, 86] on div "[PERSON_NAME]" at bounding box center [441, 79] width 124 height 33
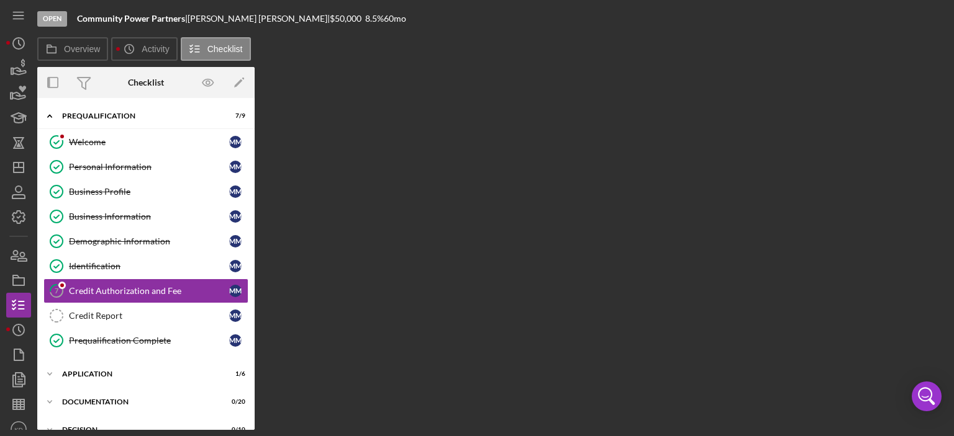
scroll to position [25, 0]
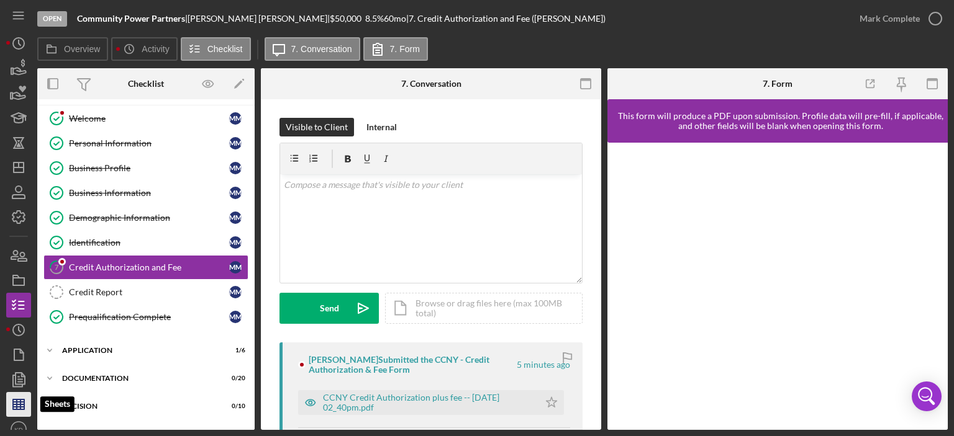
click at [22, 405] on line "button" at bounding box center [18, 405] width 11 height 0
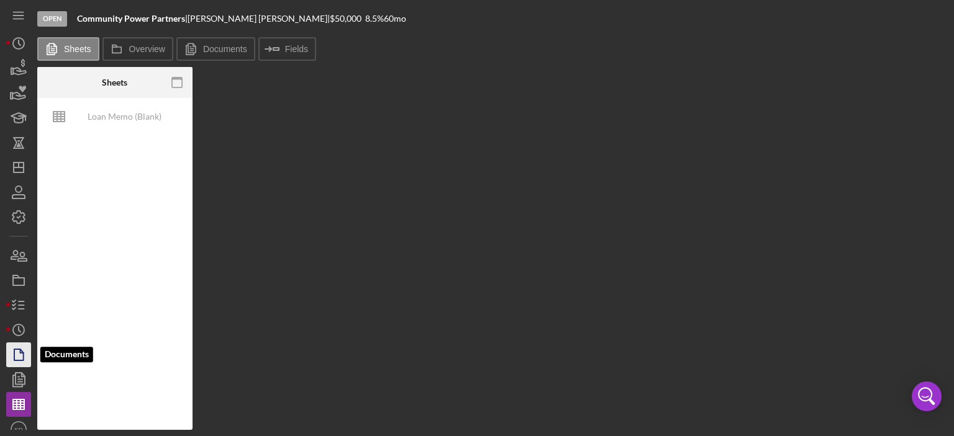
click at [14, 356] on polygon "button" at bounding box center [18, 355] width 9 height 11
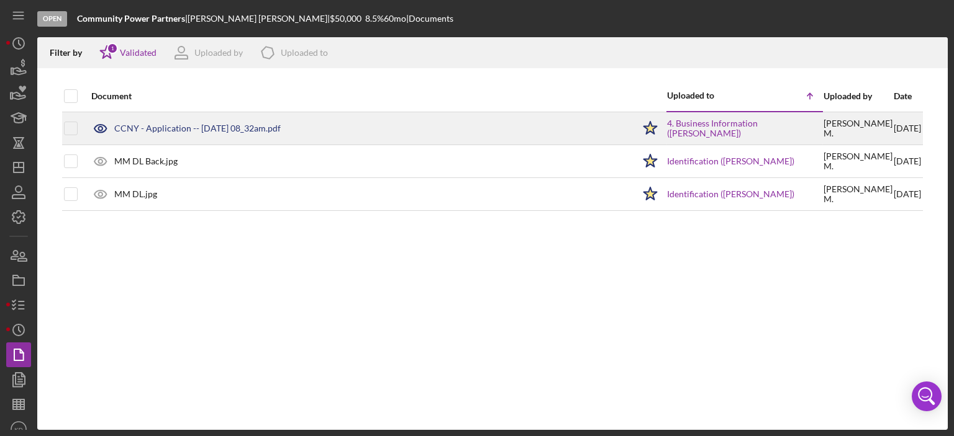
click at [228, 127] on div "CCNY - Application -- [DATE] 08_32am.pdf" at bounding box center [197, 129] width 166 height 10
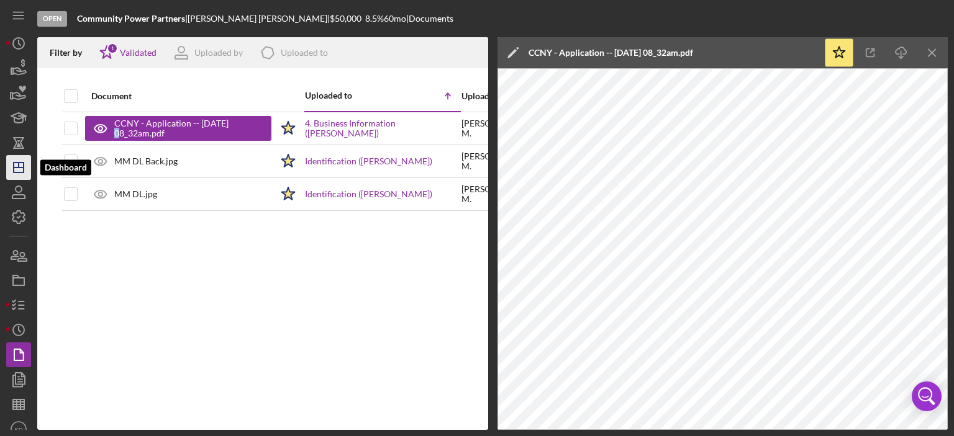
click at [15, 169] on icon "Icon/Dashboard" at bounding box center [18, 167] width 31 height 31
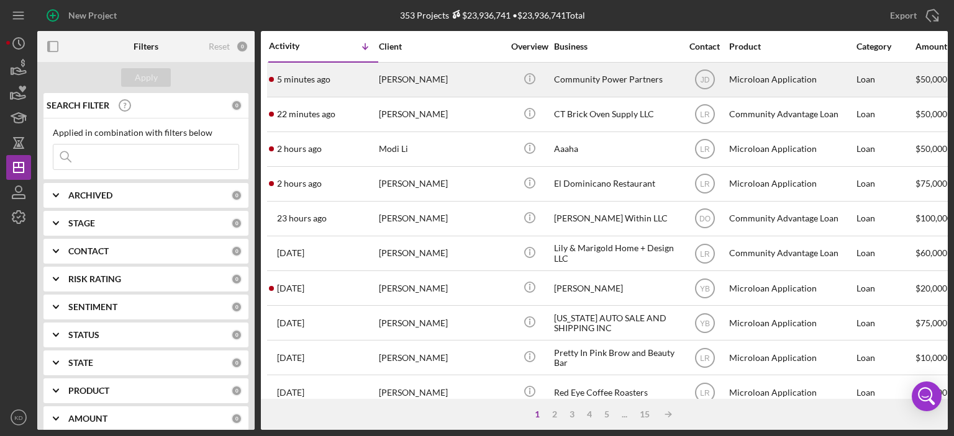
click at [574, 78] on div "Community Power Partners" at bounding box center [616, 79] width 124 height 33
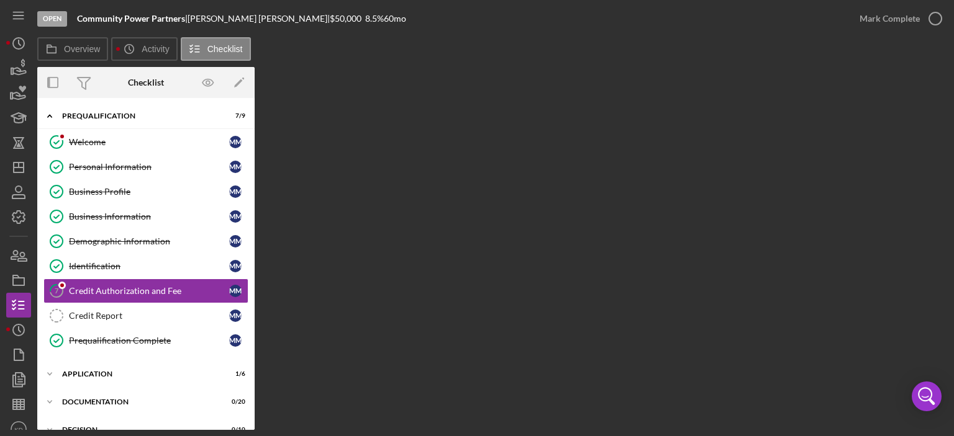
scroll to position [25, 0]
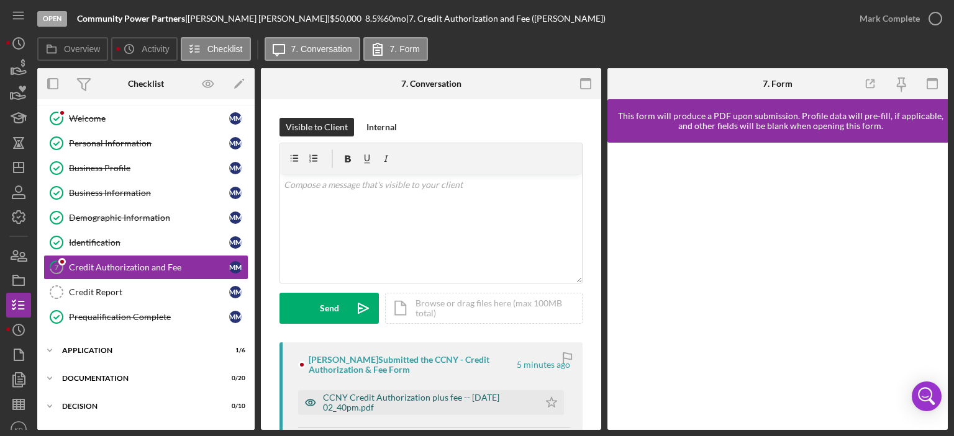
click at [341, 403] on div "CCNY Credit Authorization plus fee -- [DATE] 02_40pm.pdf" at bounding box center [428, 403] width 210 height 20
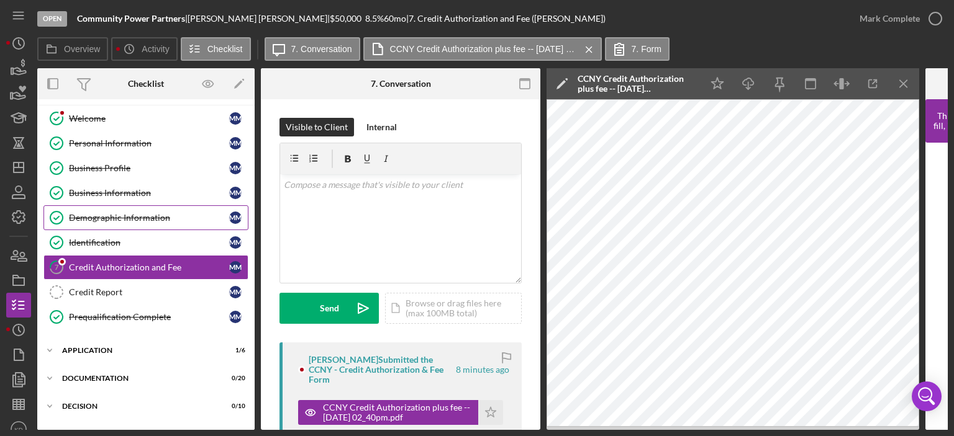
click at [113, 219] on div "Demographic Information" at bounding box center [149, 218] width 160 height 10
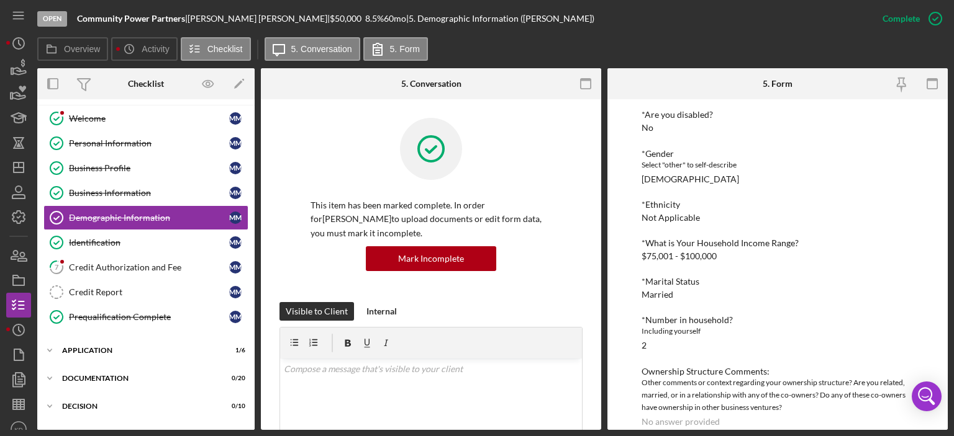
scroll to position [190, 0]
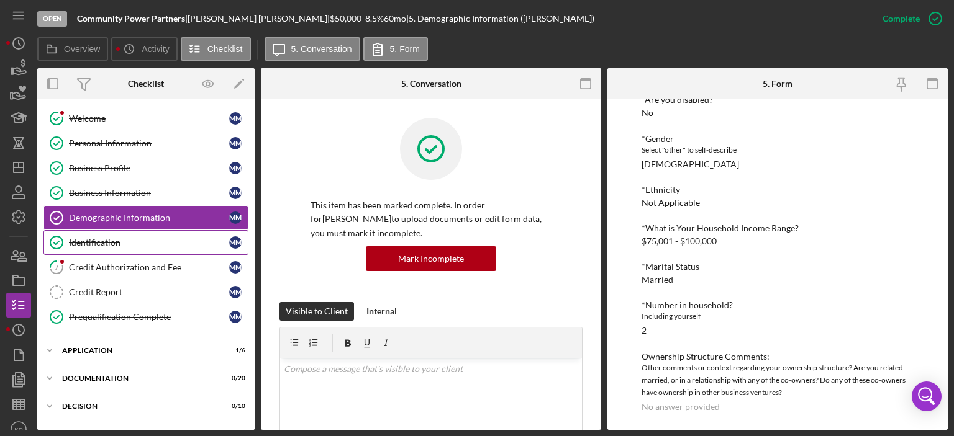
click at [90, 240] on div "Identification" at bounding box center [149, 243] width 160 height 10
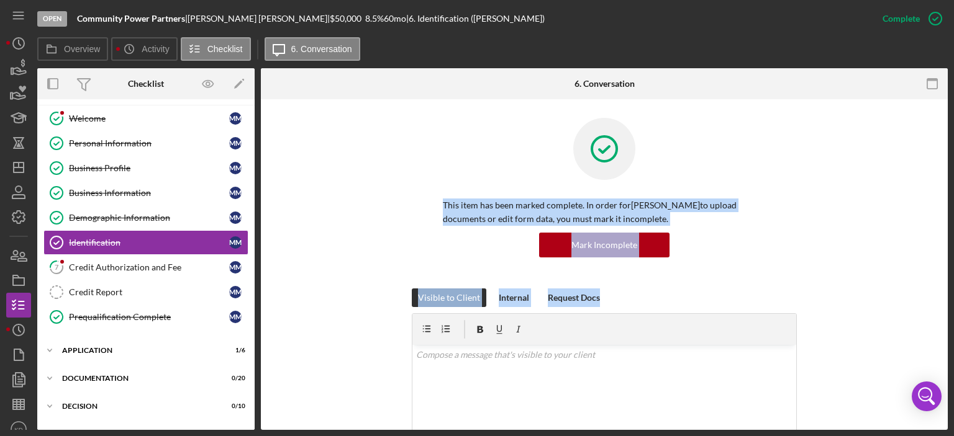
drag, startPoint x: 944, startPoint y: 197, endPoint x: 943, endPoint y: 291, distance: 94.4
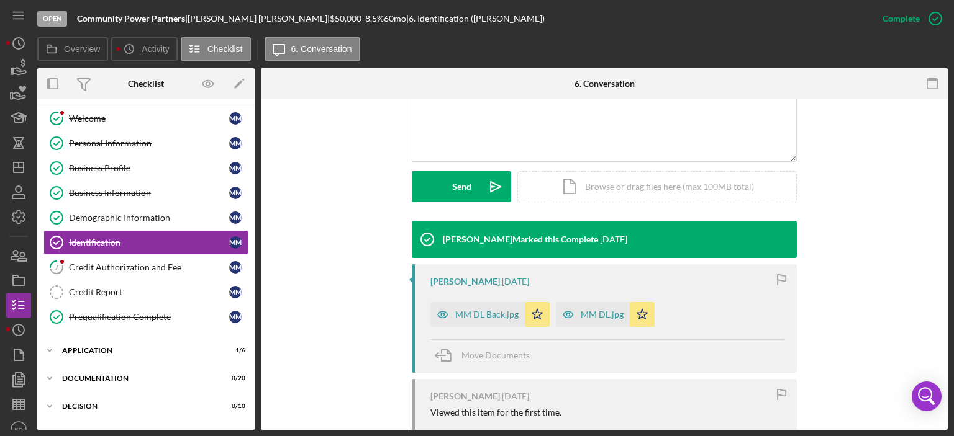
scroll to position [403, 0]
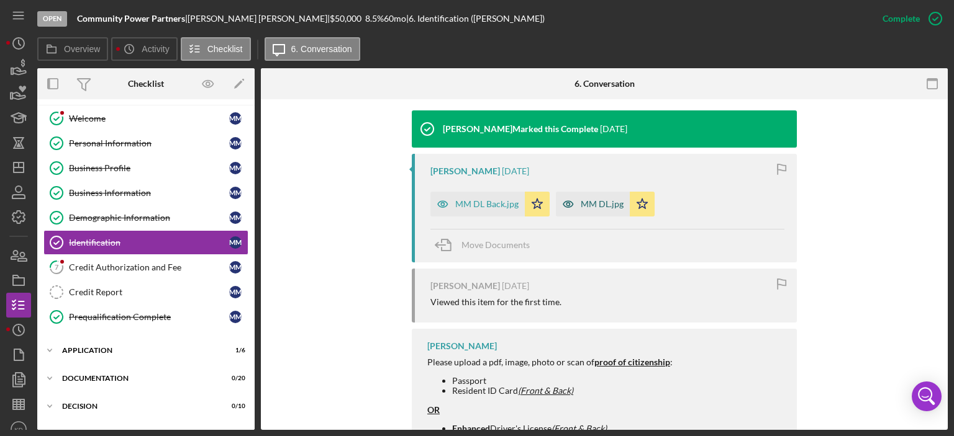
click at [603, 203] on div "MM DL.jpg" at bounding box center [601, 204] width 43 height 10
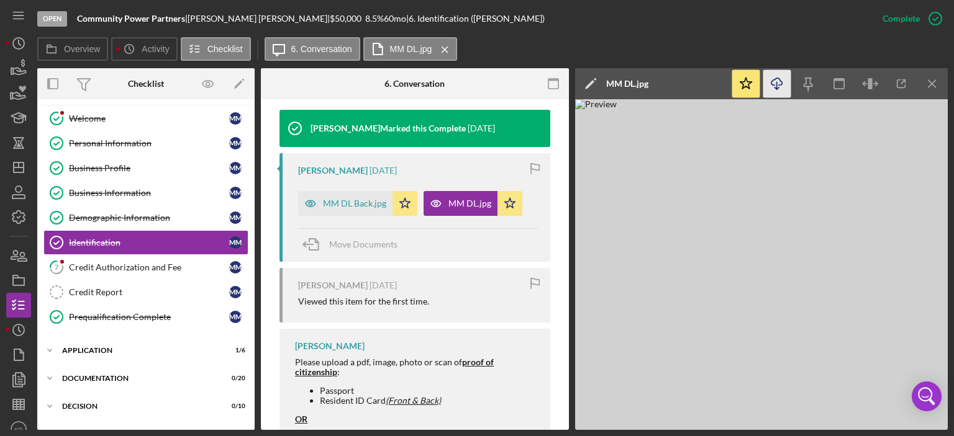
click at [776, 79] on icon "button" at bounding box center [776, 81] width 11 height 7
click at [377, 201] on div "MM DL Back.jpg" at bounding box center [354, 204] width 63 height 10
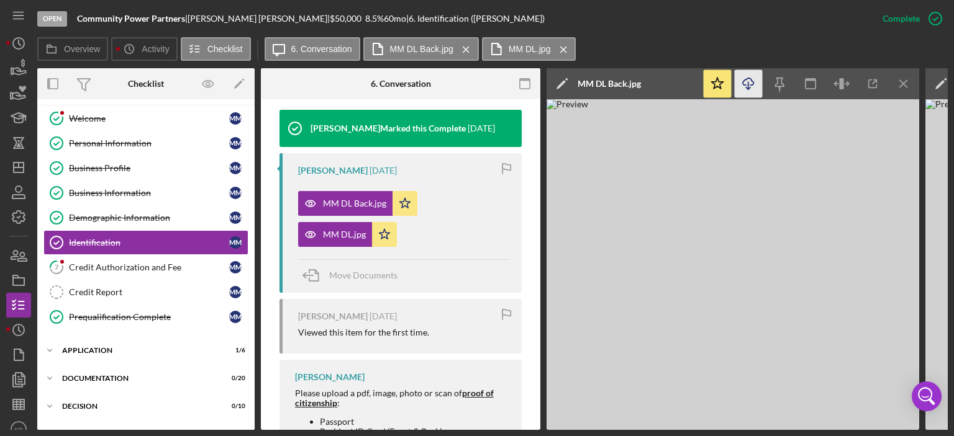
click at [748, 84] on line "button" at bounding box center [748, 85] width 0 height 7
click at [135, 136] on link "Personal Information Personal Information M M" at bounding box center [145, 143] width 205 height 25
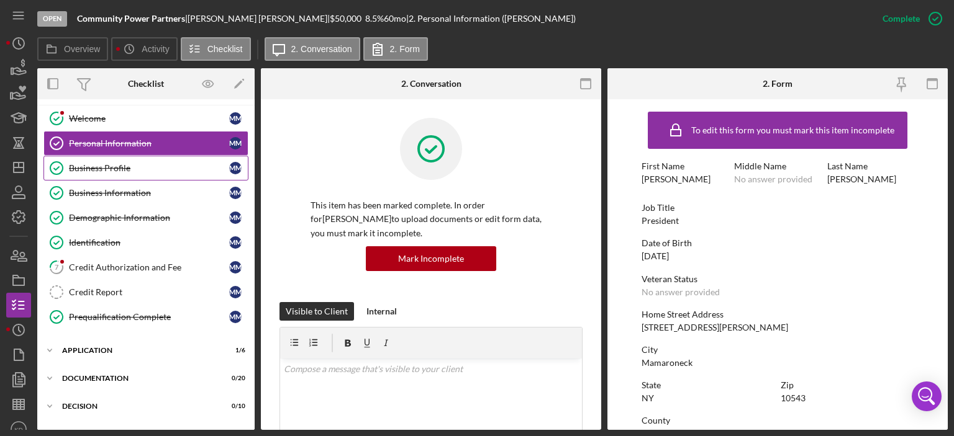
click at [102, 168] on div "Business Profile" at bounding box center [149, 168] width 160 height 10
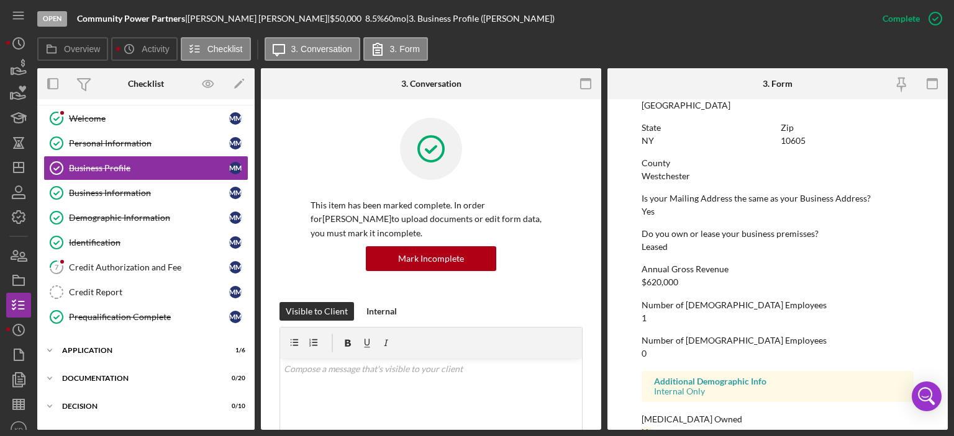
scroll to position [290, 0]
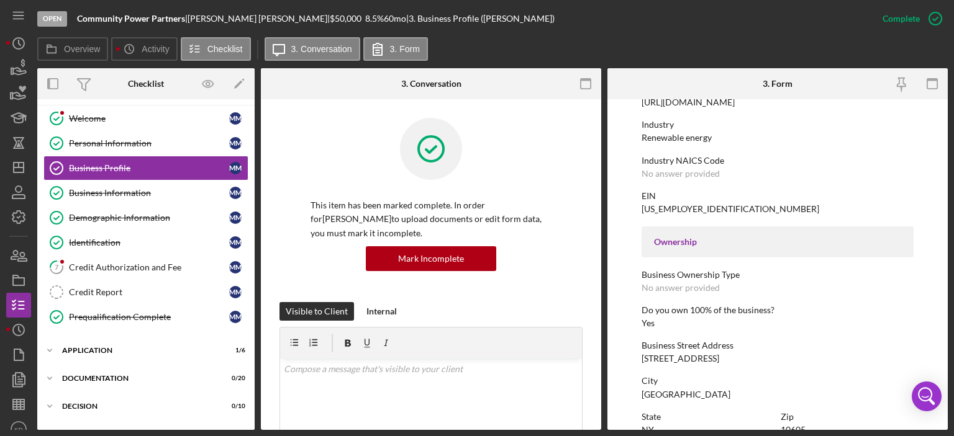
click at [947, 244] on form "To edit this form you must mark this item incomplete Business Name Community Po…" at bounding box center [777, 264] width 340 height 331
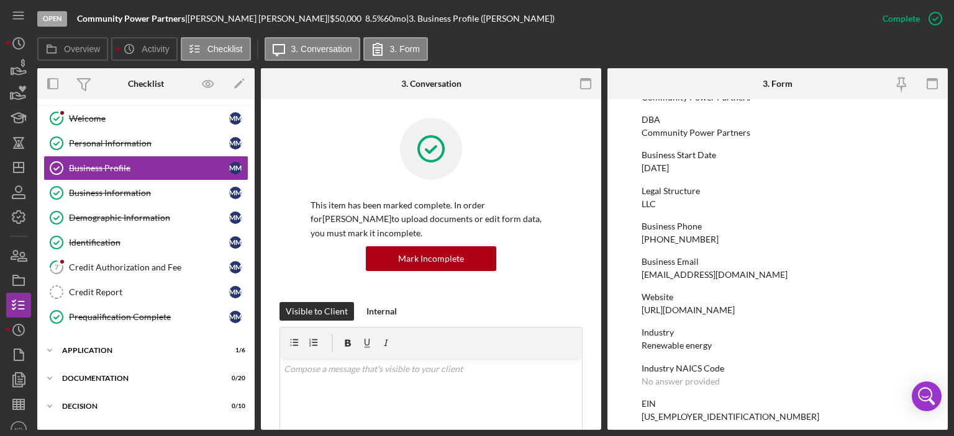
scroll to position [83, 0]
drag, startPoint x: 799, startPoint y: 275, endPoint x: 642, endPoint y: 276, distance: 157.1
click at [642, 276] on div "Business Email [EMAIL_ADDRESS][DOMAIN_NAME]" at bounding box center [777, 267] width 272 height 23
copy div "[EMAIL_ADDRESS][DOMAIN_NAME]"
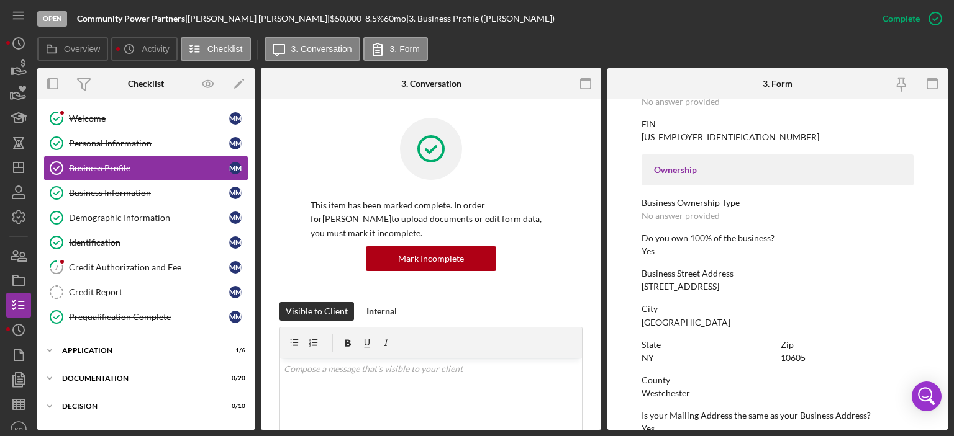
scroll to position [313, 0]
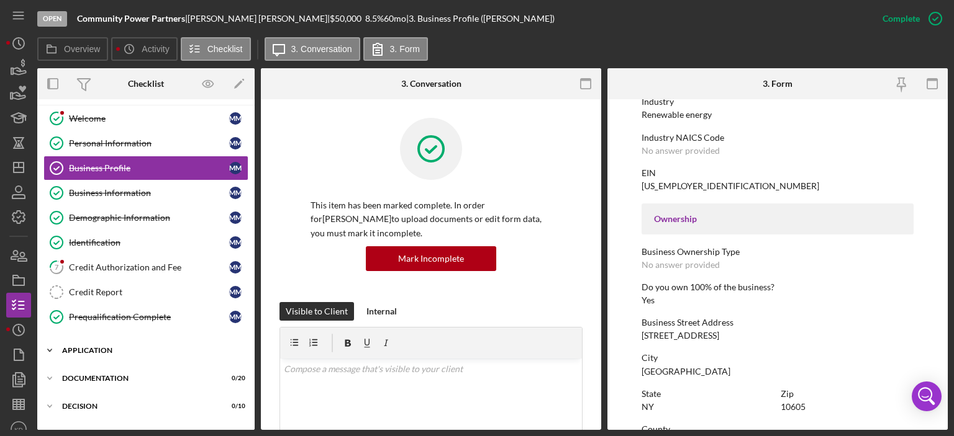
click at [50, 344] on icon "Icon/Expander" at bounding box center [49, 350] width 25 height 25
drag, startPoint x: 251, startPoint y: 246, endPoint x: 256, endPoint y: 332, distance: 85.8
click at [256, 332] on div "Overview Internal Workflow Stage Open Icon/Dropdown Arrow Archive (can unarchiv…" at bounding box center [492, 249] width 910 height 362
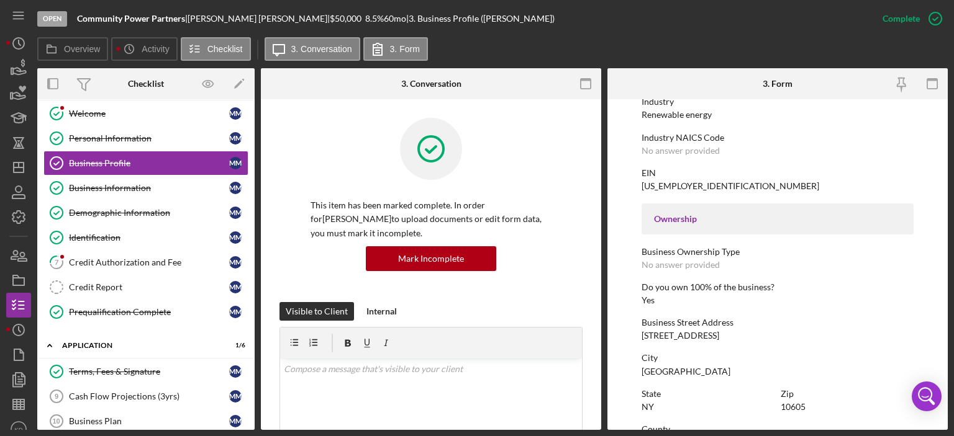
scroll to position [55, 0]
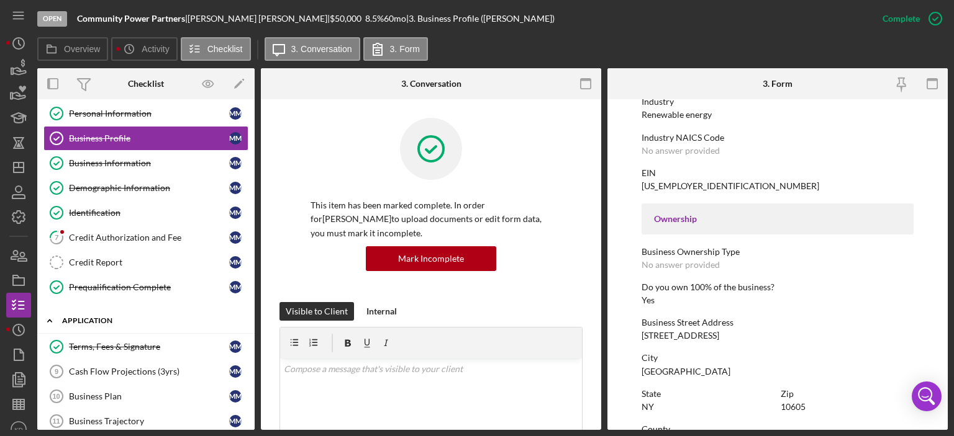
click at [48, 316] on icon "Icon/Expander" at bounding box center [49, 321] width 25 height 25
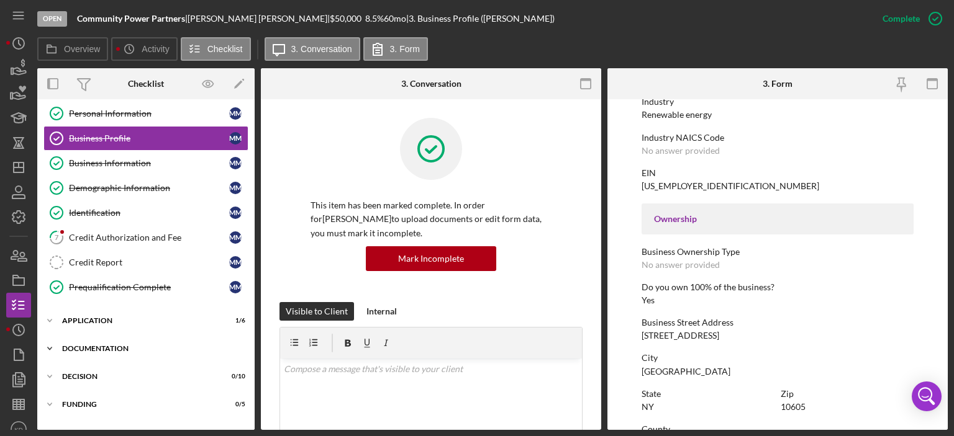
click at [48, 342] on icon "Icon/Expander" at bounding box center [49, 348] width 25 height 25
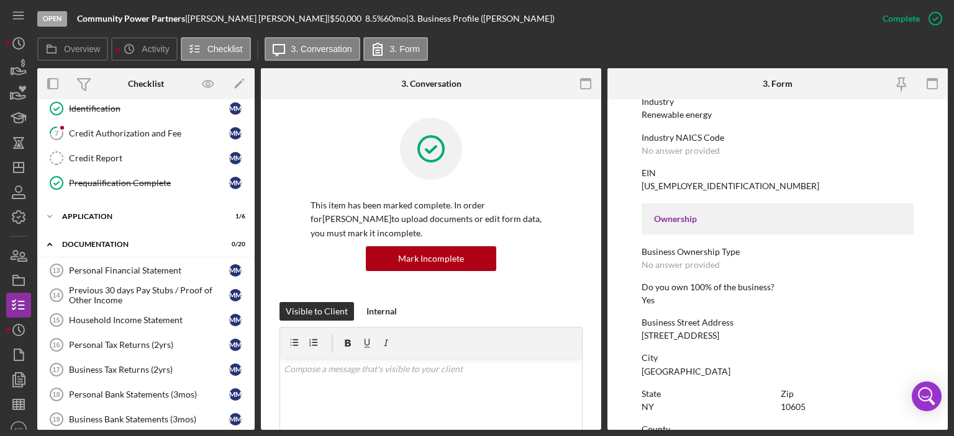
scroll to position [0, 0]
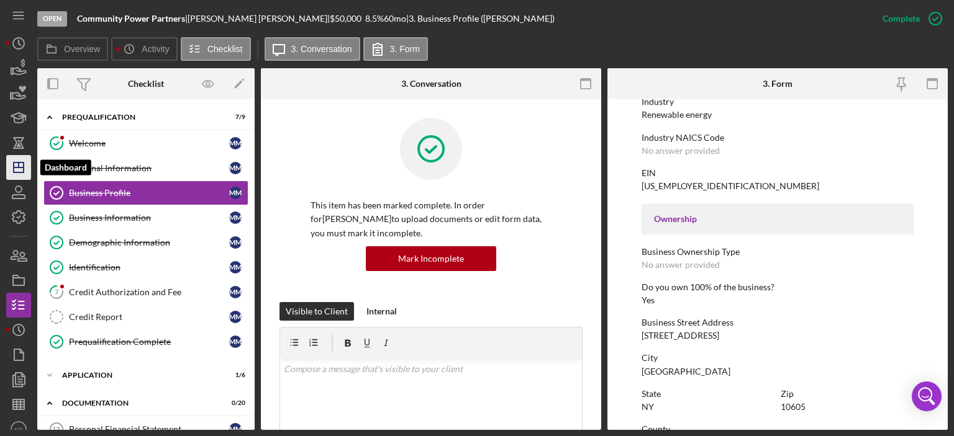
click at [15, 166] on icon "Icon/Dashboard" at bounding box center [18, 167] width 31 height 31
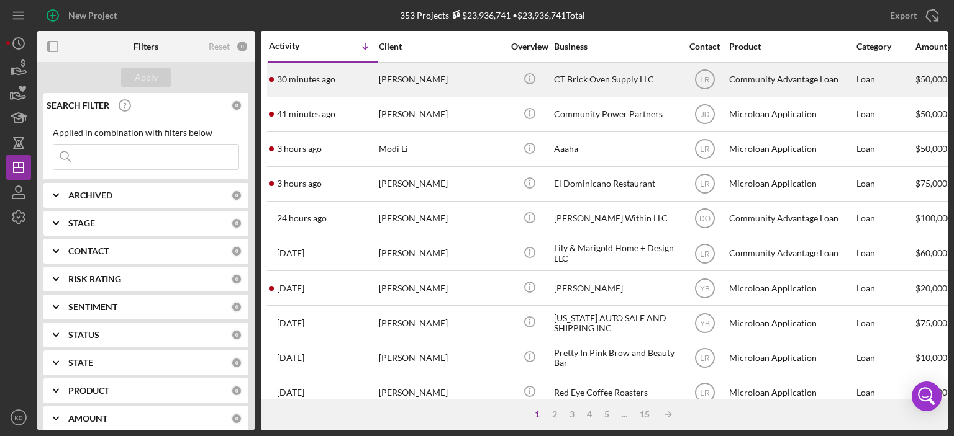
click at [582, 79] on div "CT Brick Oven Supply LLC" at bounding box center [616, 79] width 124 height 33
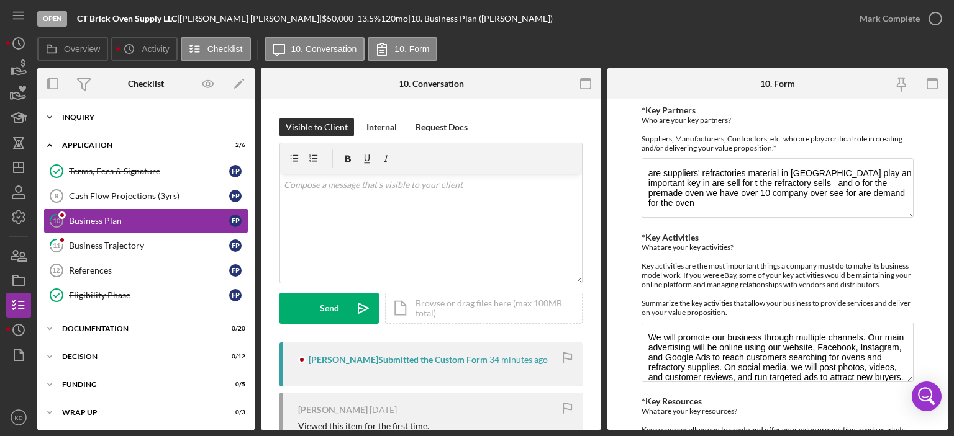
click at [47, 119] on icon "Icon/Expander" at bounding box center [49, 117] width 25 height 25
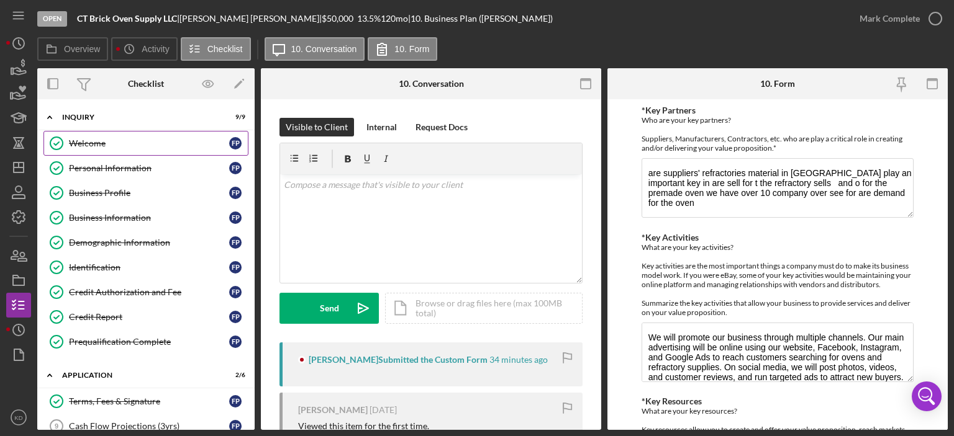
click at [79, 143] on div "Welcome" at bounding box center [149, 143] width 160 height 10
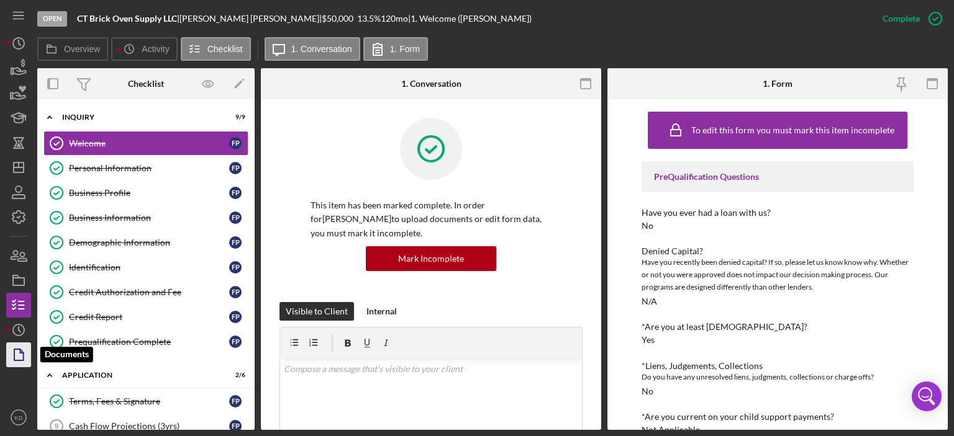
click at [25, 354] on icon "button" at bounding box center [18, 355] width 31 height 31
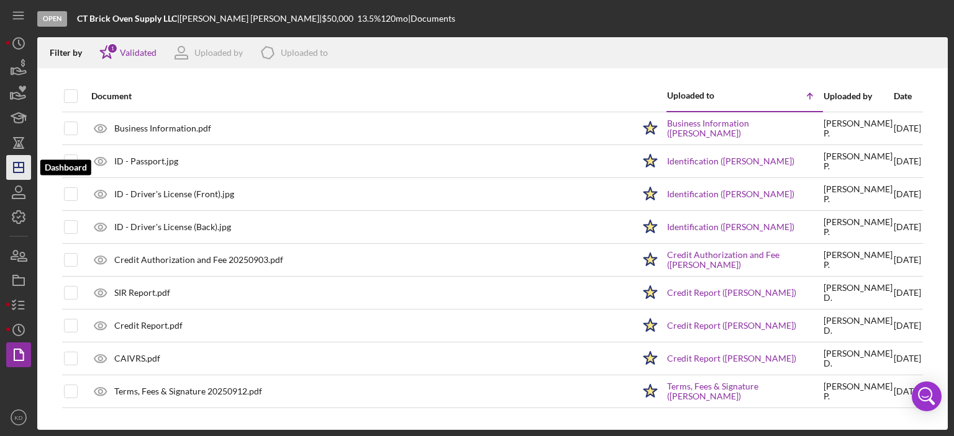
click at [14, 169] on polygon "button" at bounding box center [19, 168] width 10 height 10
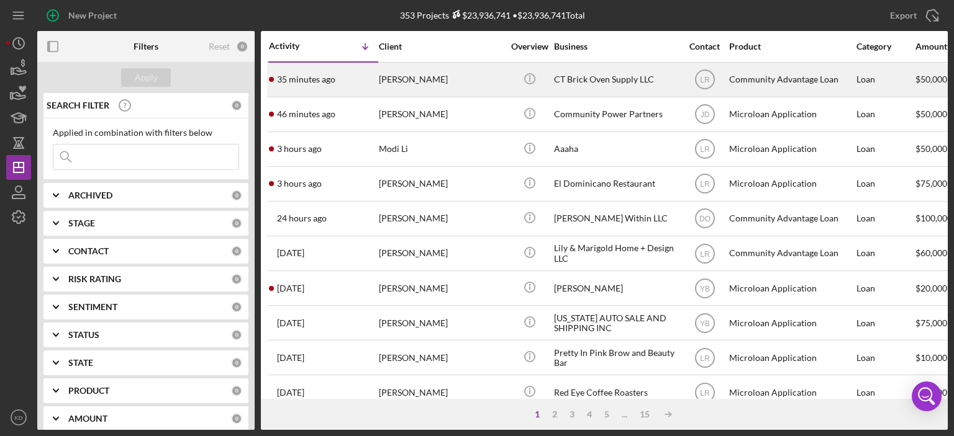
click at [578, 76] on div "CT Brick Oven Supply LLC" at bounding box center [616, 79] width 124 height 33
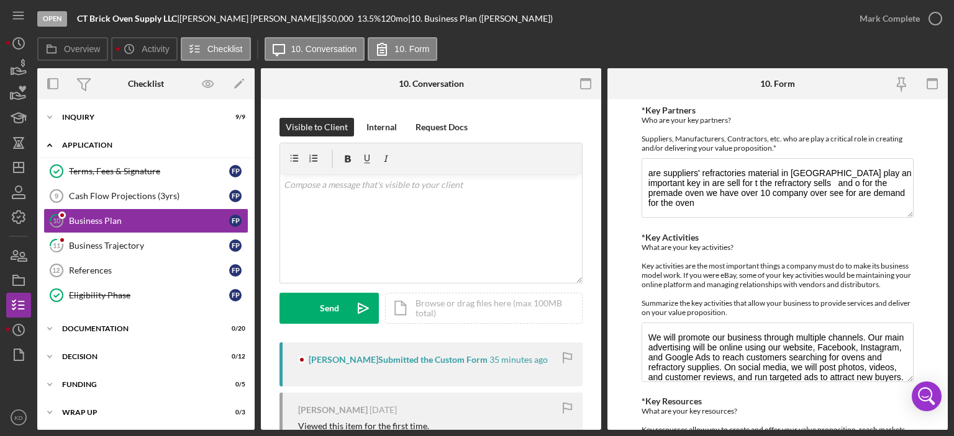
click at [56, 146] on icon "Icon/Expander" at bounding box center [49, 145] width 25 height 25
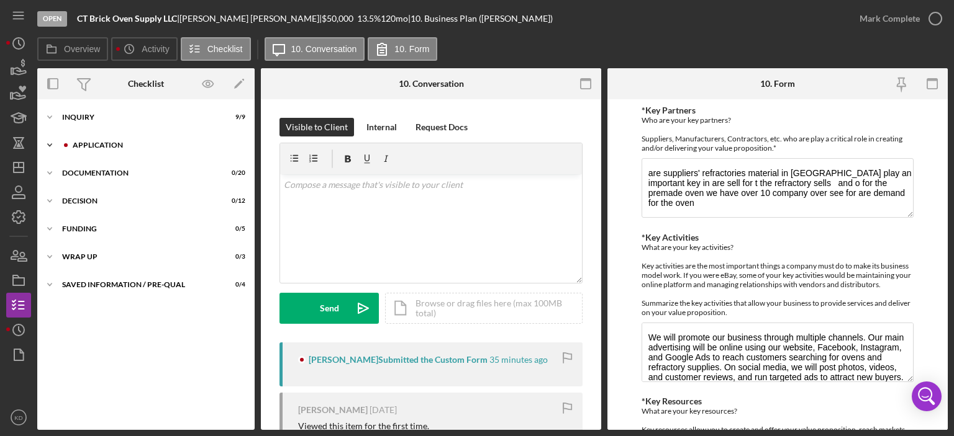
click at [48, 140] on icon "Icon/Expander" at bounding box center [49, 145] width 25 height 25
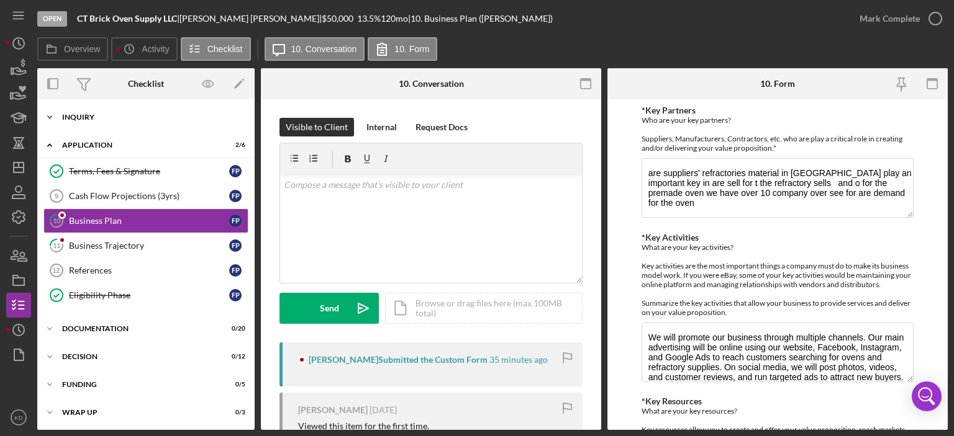
click at [50, 114] on icon "Icon/Expander" at bounding box center [49, 117] width 25 height 25
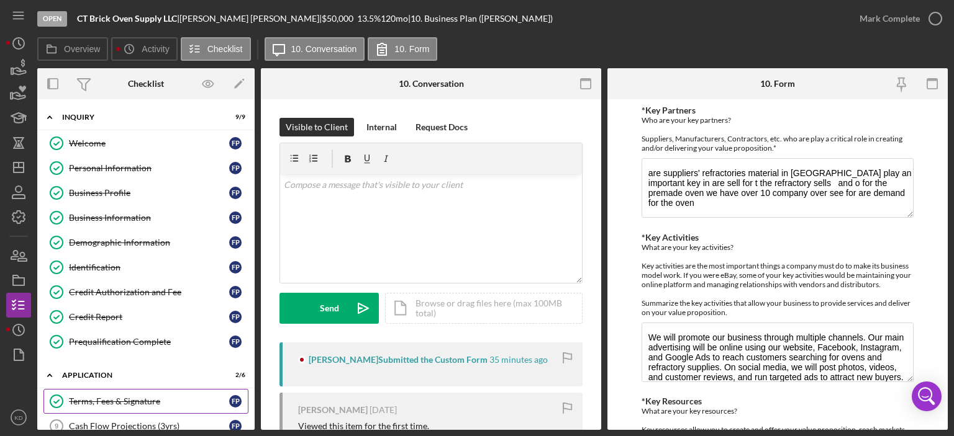
click at [99, 402] on div "Terms, Fees & Signature" at bounding box center [149, 402] width 160 height 10
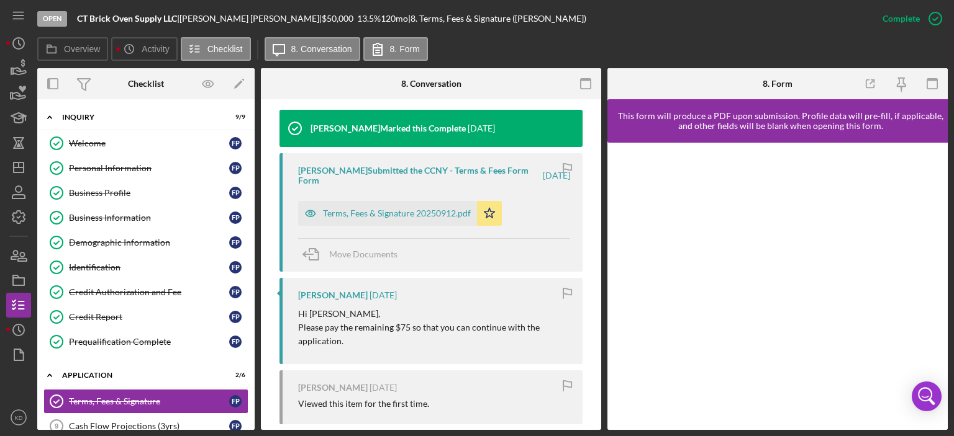
scroll to position [439, 0]
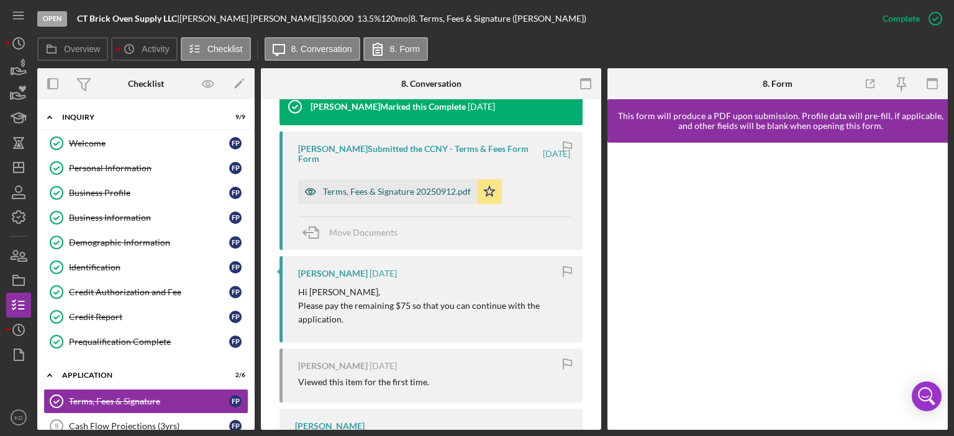
click at [397, 189] on div "Terms, Fees & Signature 20250912.pdf" at bounding box center [397, 192] width 148 height 10
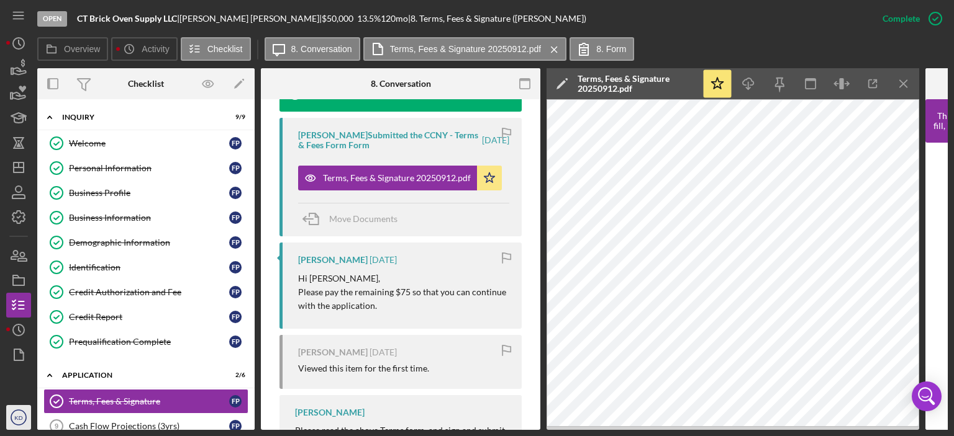
click at [19, 416] on text "KD" at bounding box center [18, 418] width 8 height 7
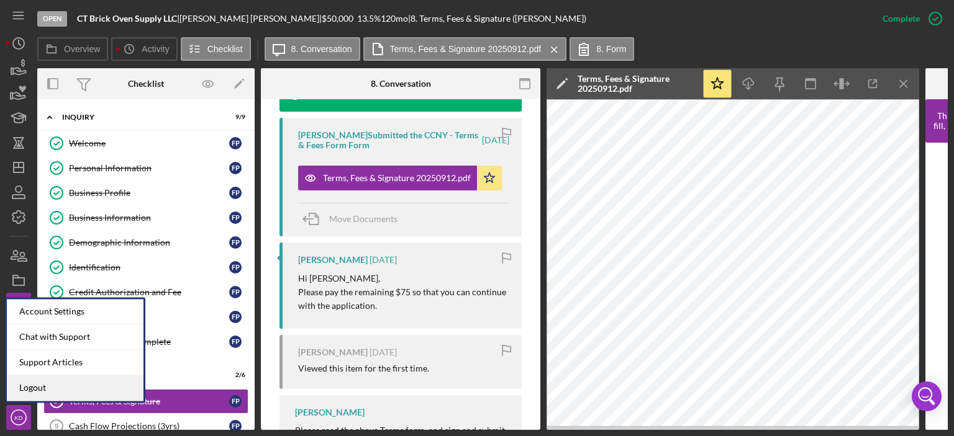
click at [22, 389] on link "Logout" at bounding box center [75, 388] width 137 height 25
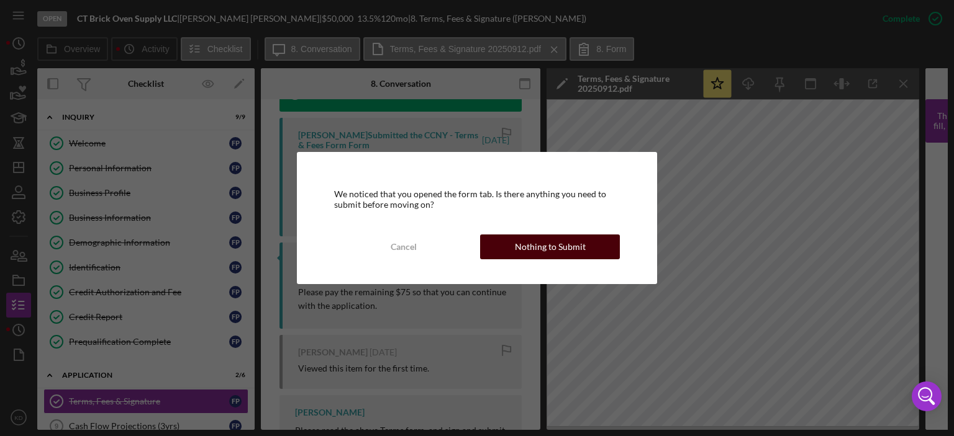
click at [592, 246] on button "Nothing to Submit" at bounding box center [550, 247] width 140 height 25
